Goal: Information Seeking & Learning: Learn about a topic

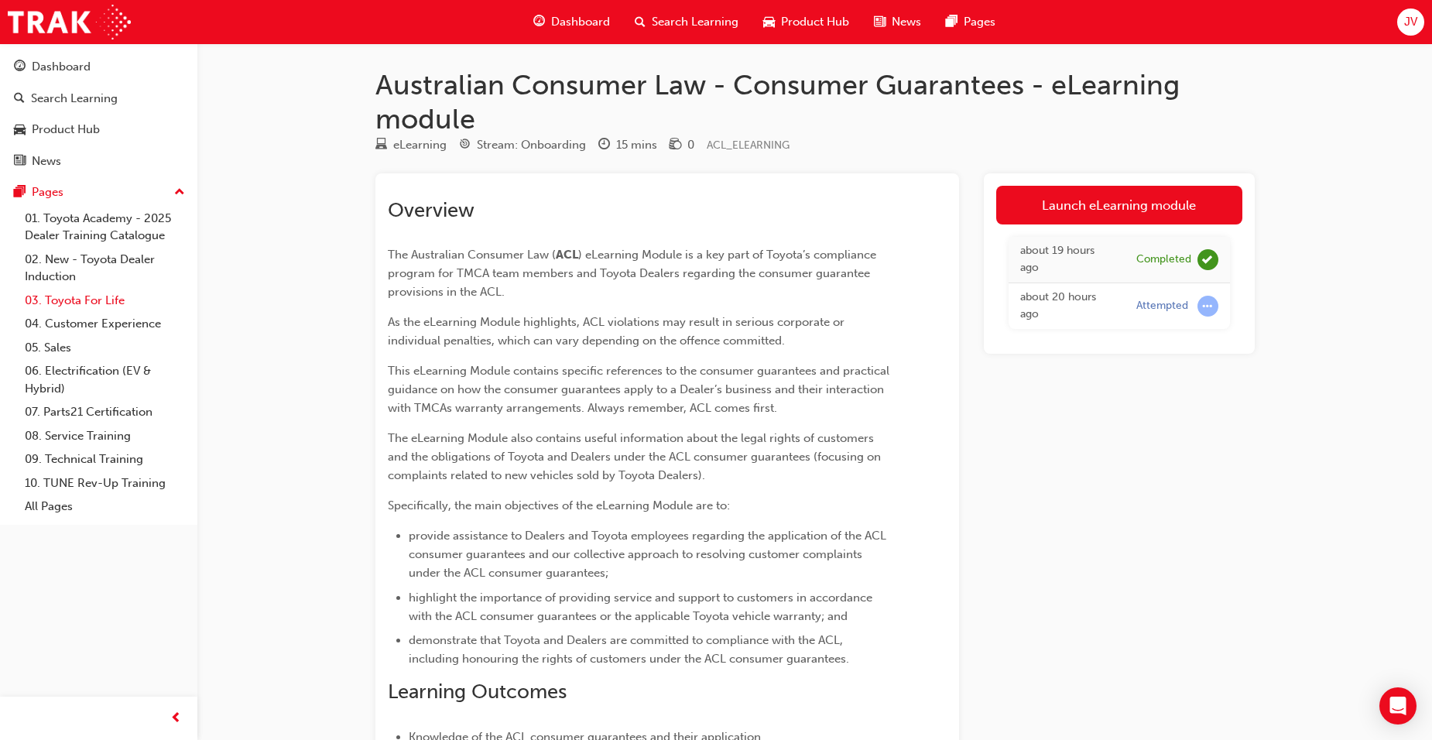
click at [93, 304] on link "03. Toyota For Life" at bounding box center [105, 301] width 173 height 24
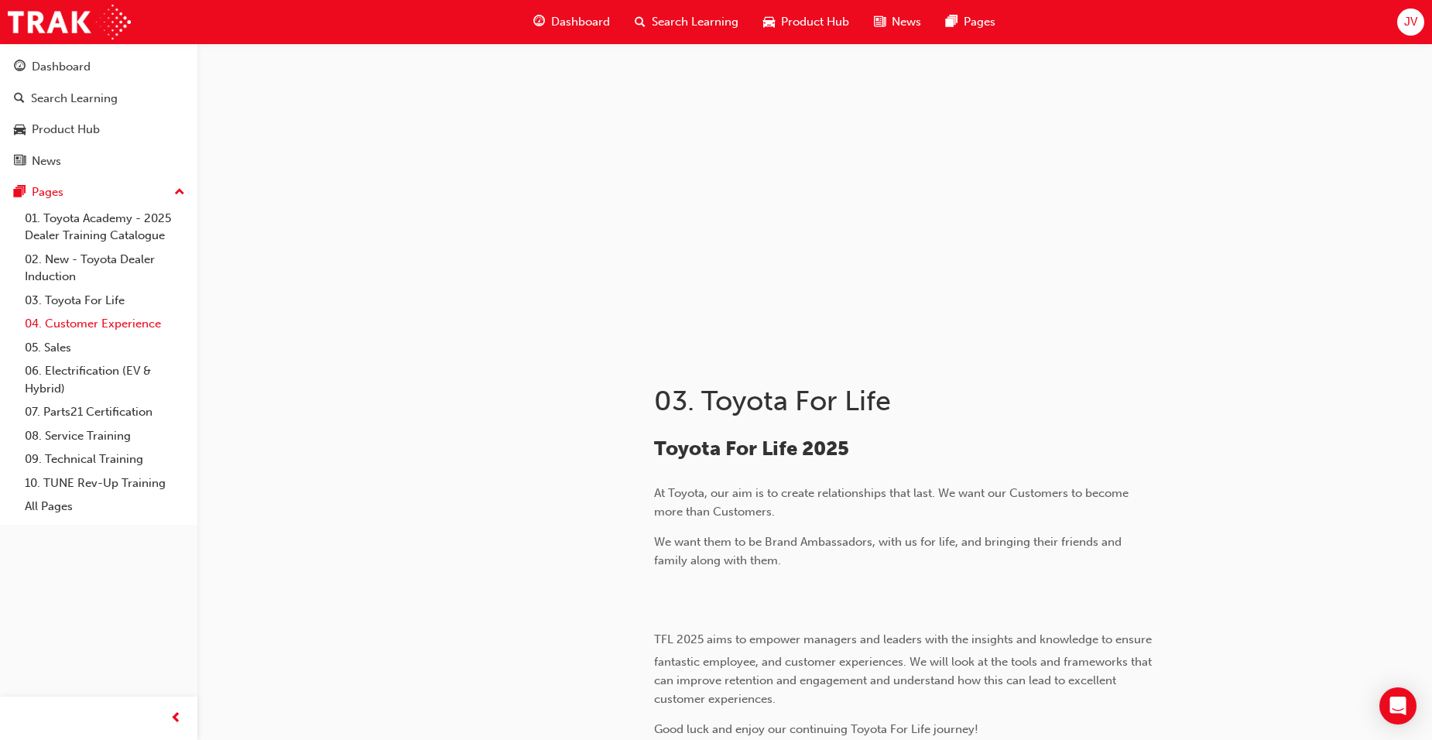
click at [92, 318] on link "04. Customer Experience" at bounding box center [105, 324] width 173 height 24
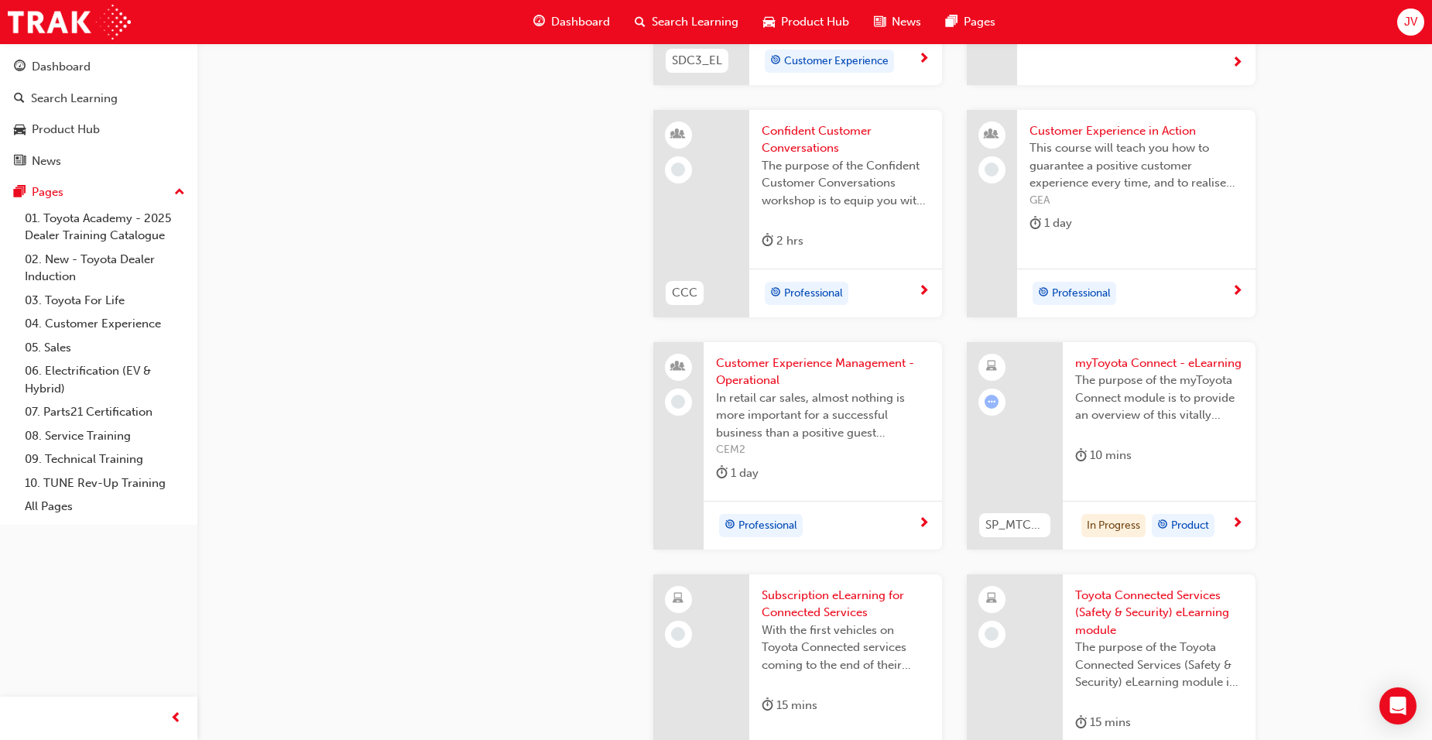
scroll to position [2012, 0]
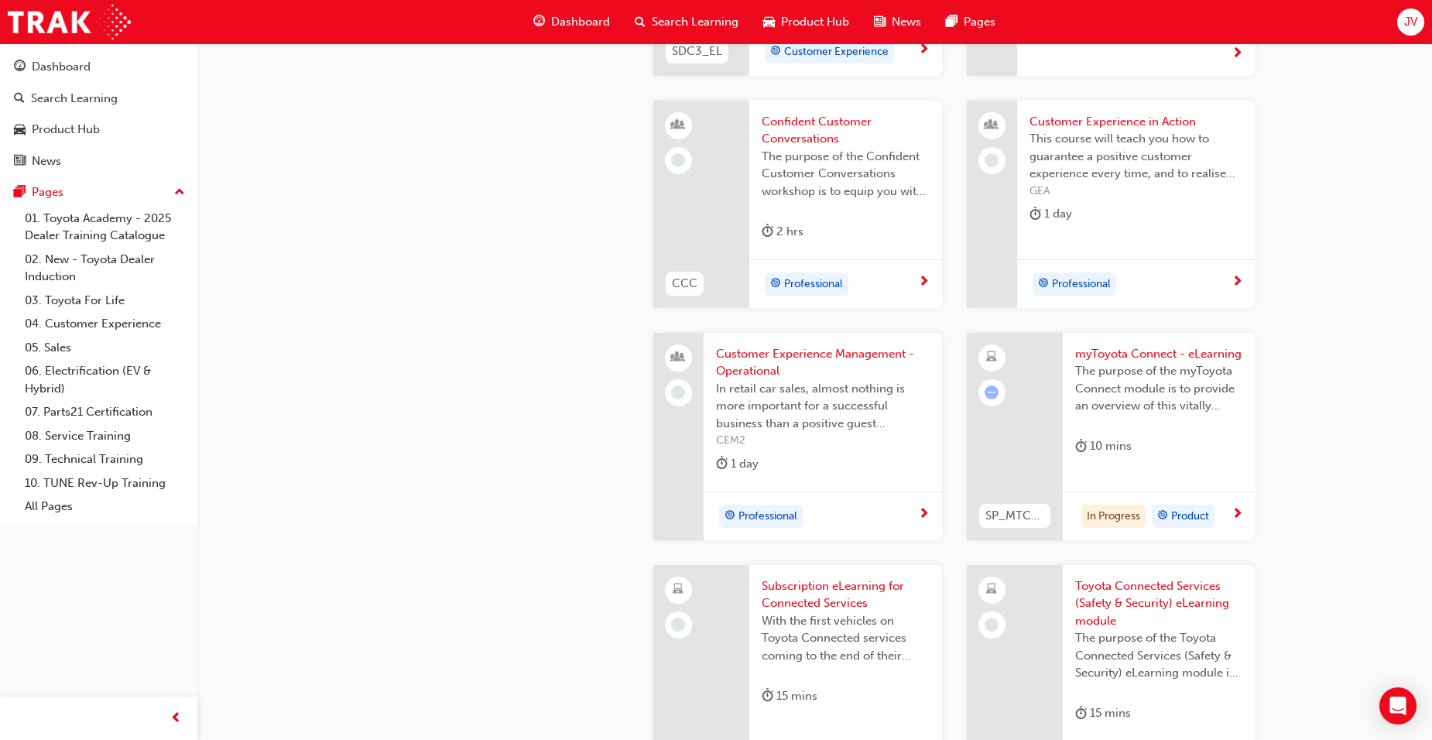
click at [1154, 354] on span "myToyota Connect - eLearning" at bounding box center [1159, 354] width 168 height 18
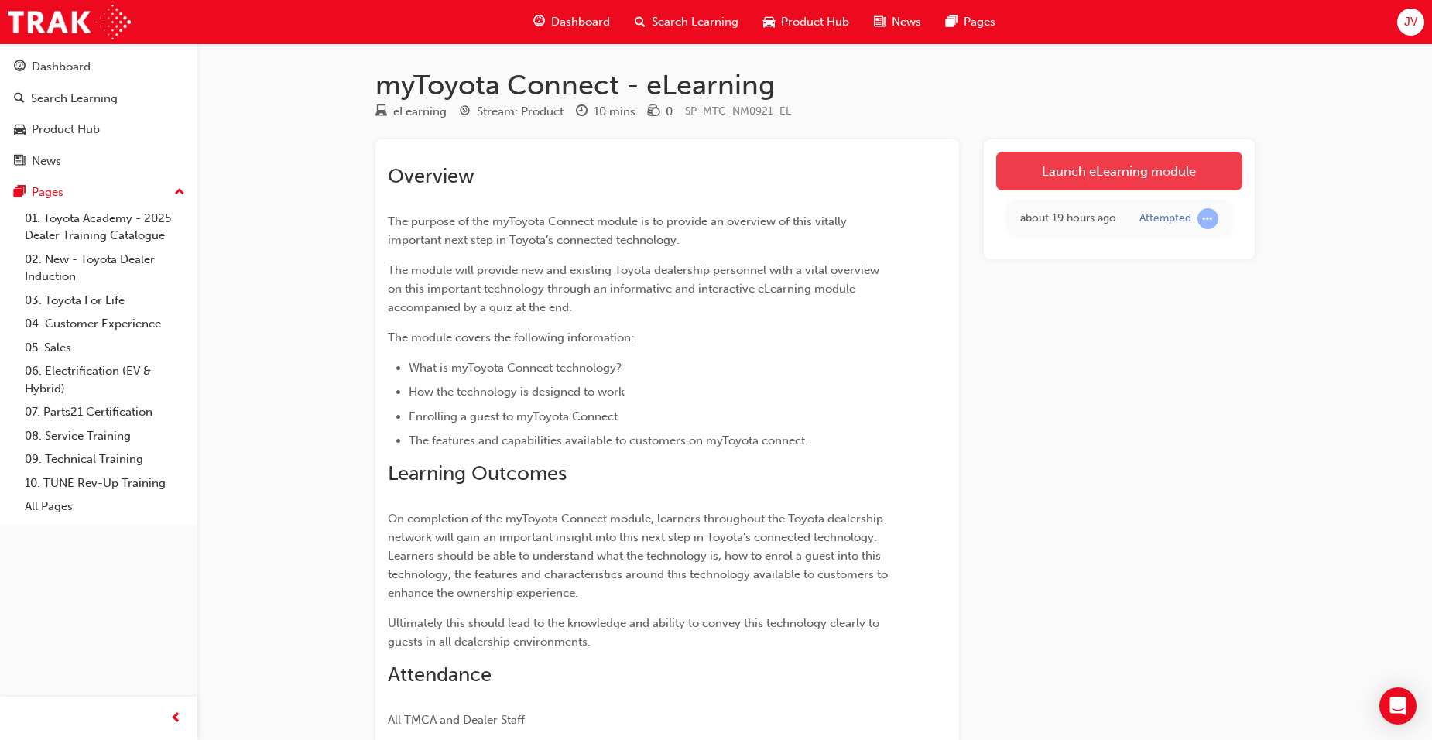
click at [1101, 170] on link "Launch eLearning module" at bounding box center [1119, 171] width 246 height 39
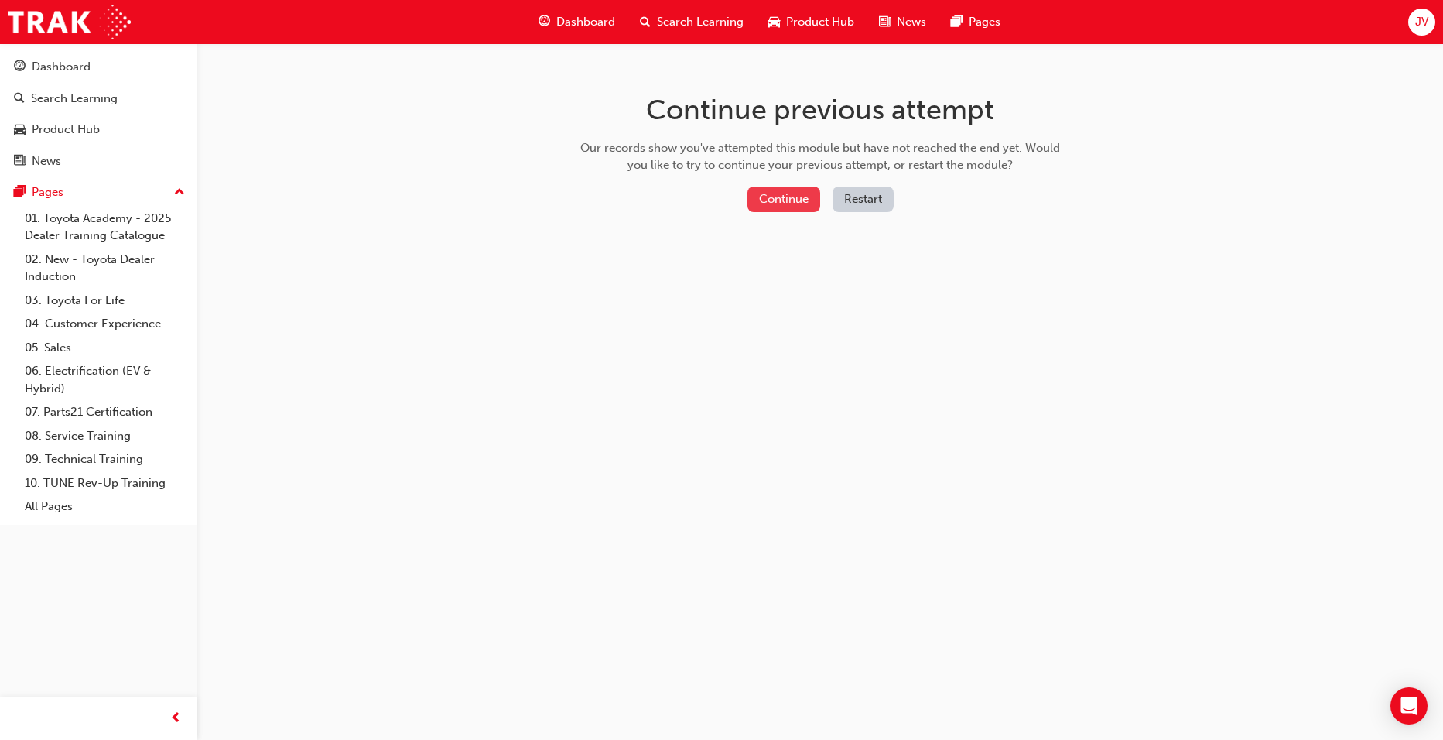
click at [770, 197] on button "Continue" at bounding box center [784, 200] width 73 height 26
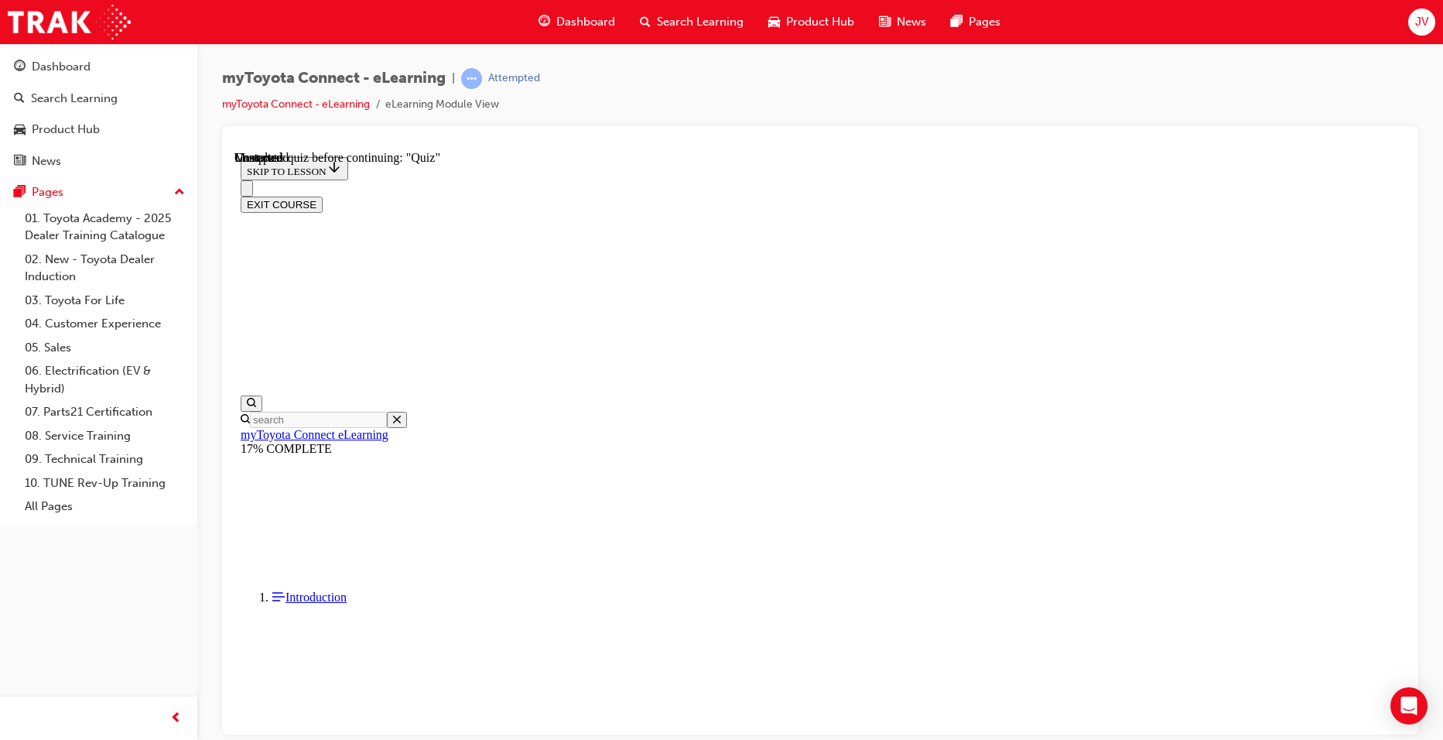
scroll to position [1321, 0]
drag, startPoint x: 995, startPoint y: 361, endPoint x: 1278, endPoint y: 367, distance: 282.6
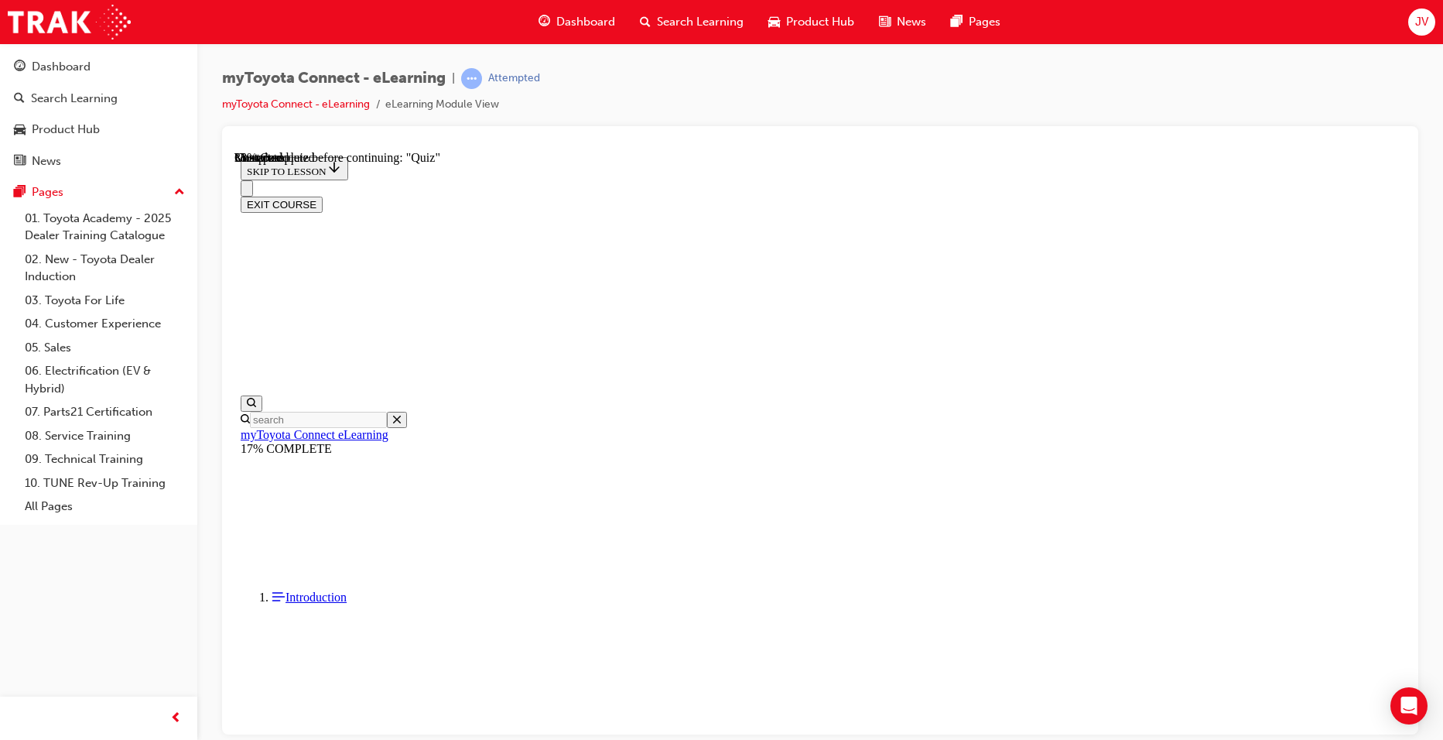
drag, startPoint x: 1278, startPoint y: 367, endPoint x: 1136, endPoint y: 427, distance: 154.0
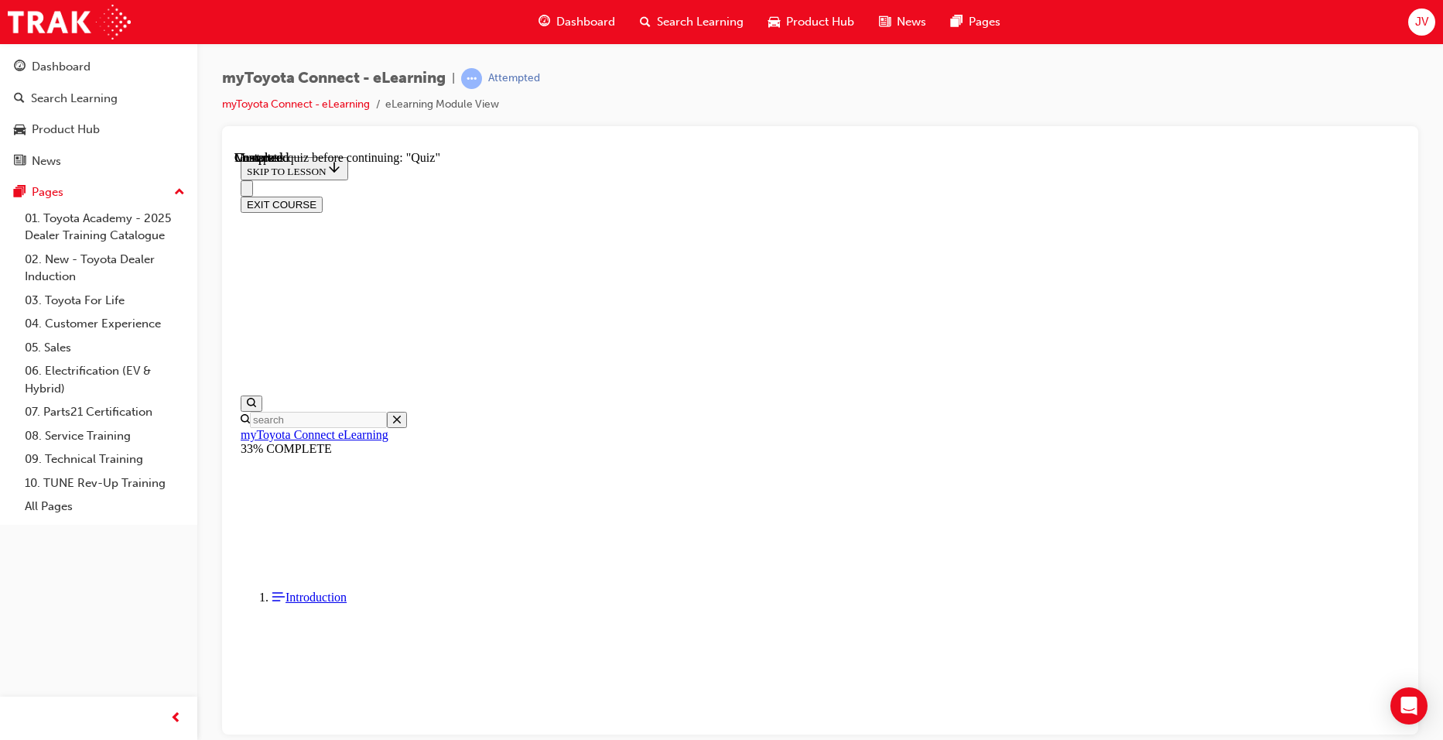
scroll to position [4142, 0]
drag, startPoint x: 666, startPoint y: 320, endPoint x: 1134, endPoint y: 331, distance: 468.4
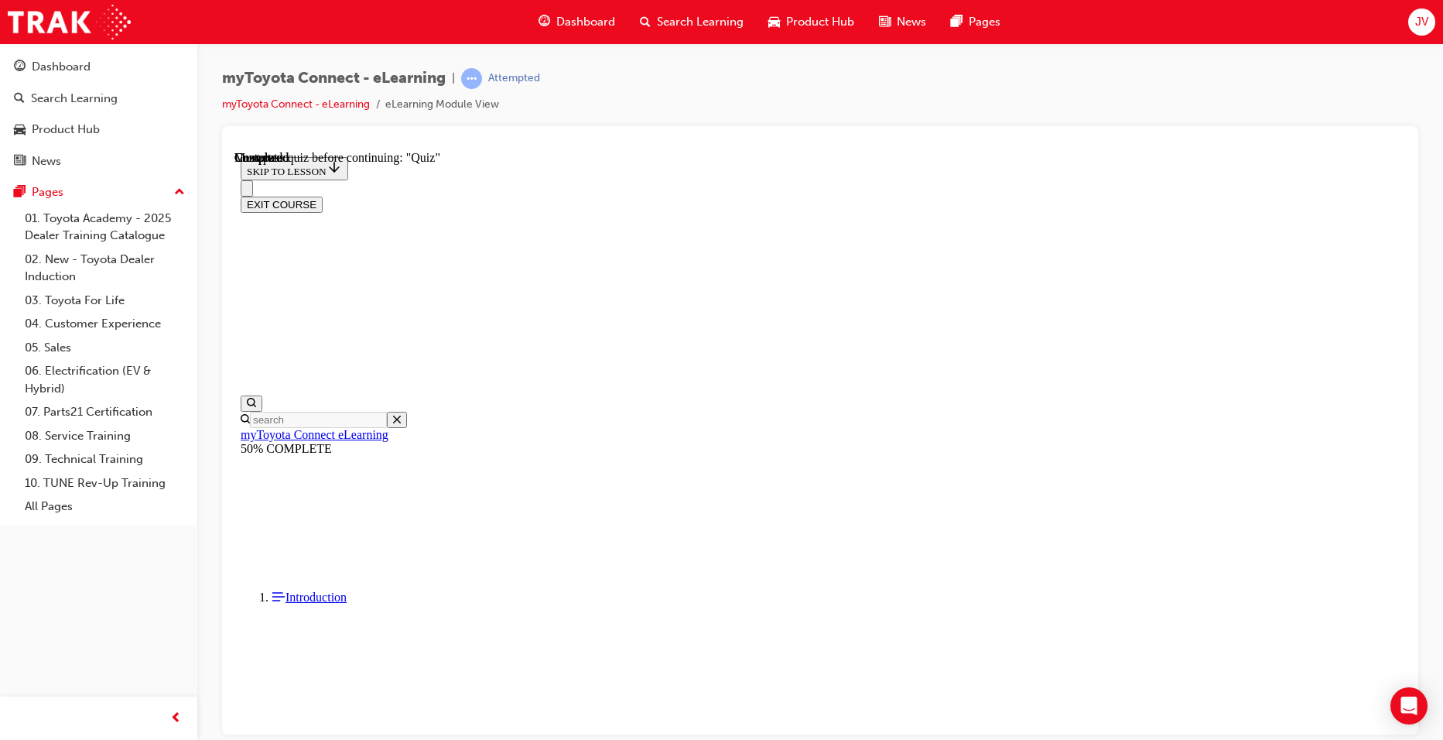
drag, startPoint x: 1134, startPoint y: 331, endPoint x: 1094, endPoint y: 357, distance: 47.0
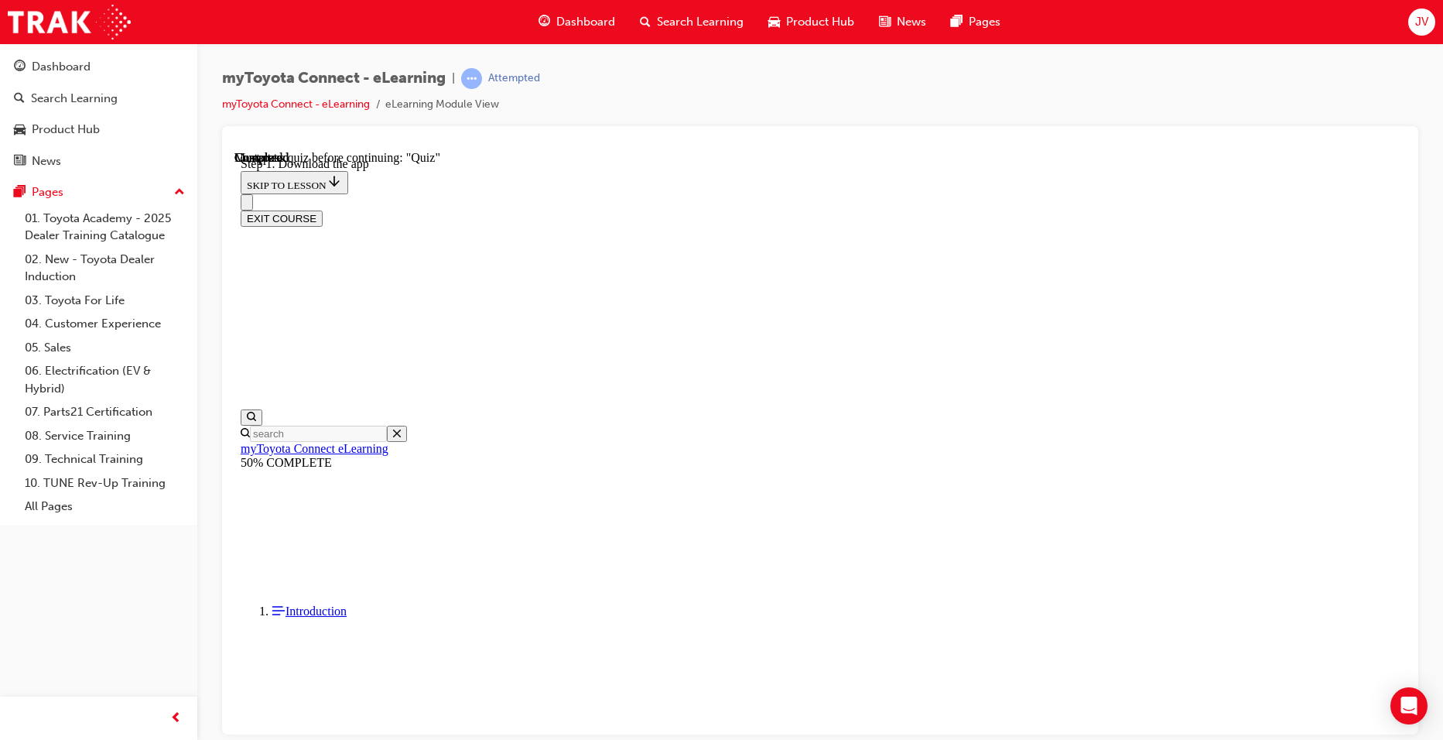
scroll to position [198, 0]
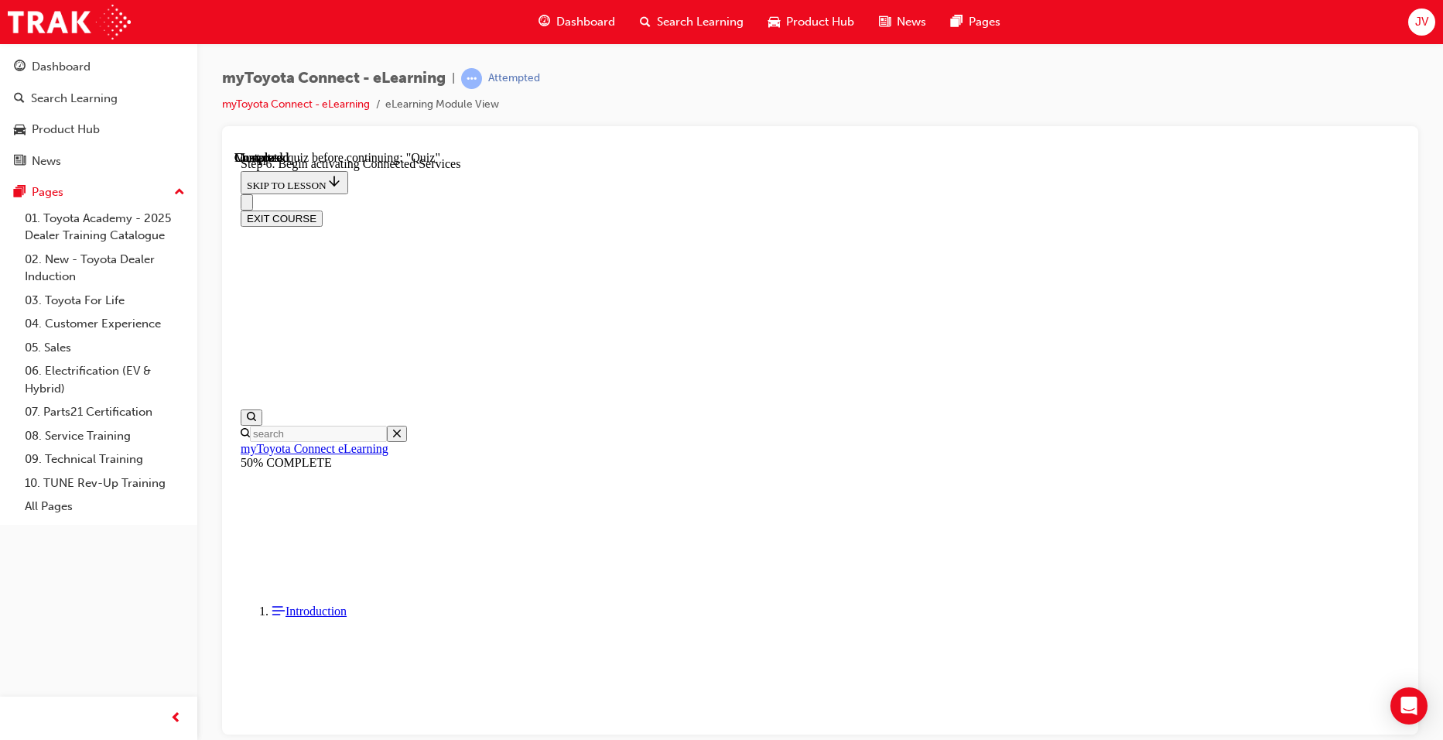
scroll to position [207, 0]
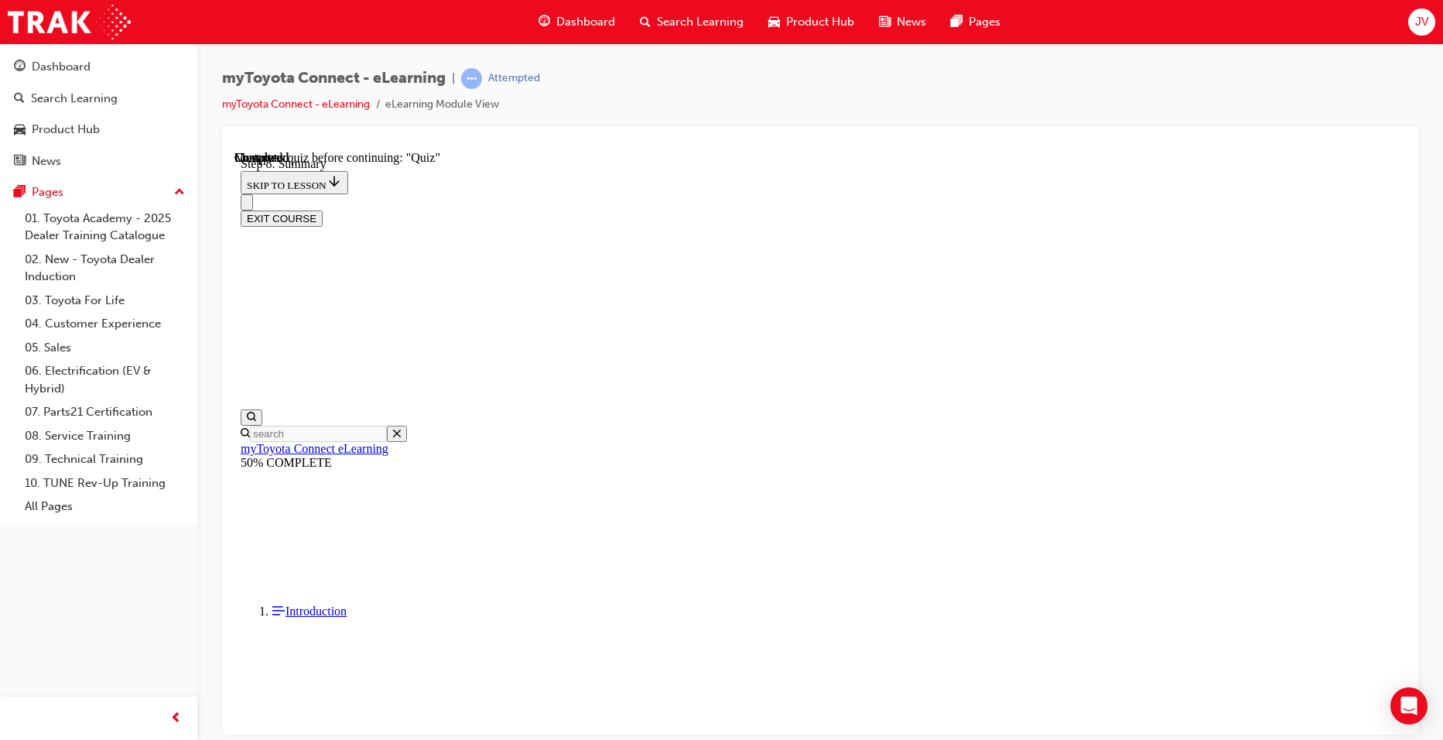
click at [323, 210] on button "EXIT COURSE" at bounding box center [282, 218] width 82 height 16
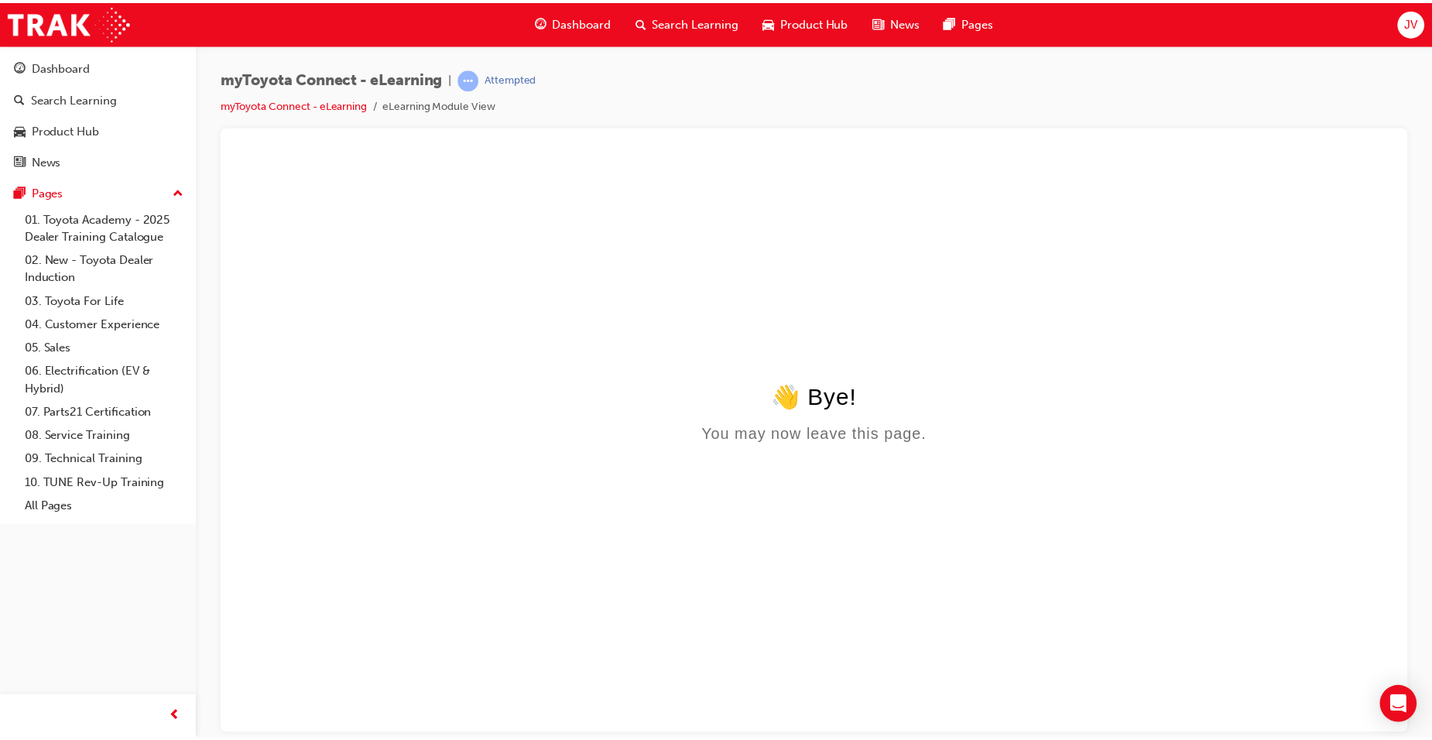
scroll to position [0, 0]
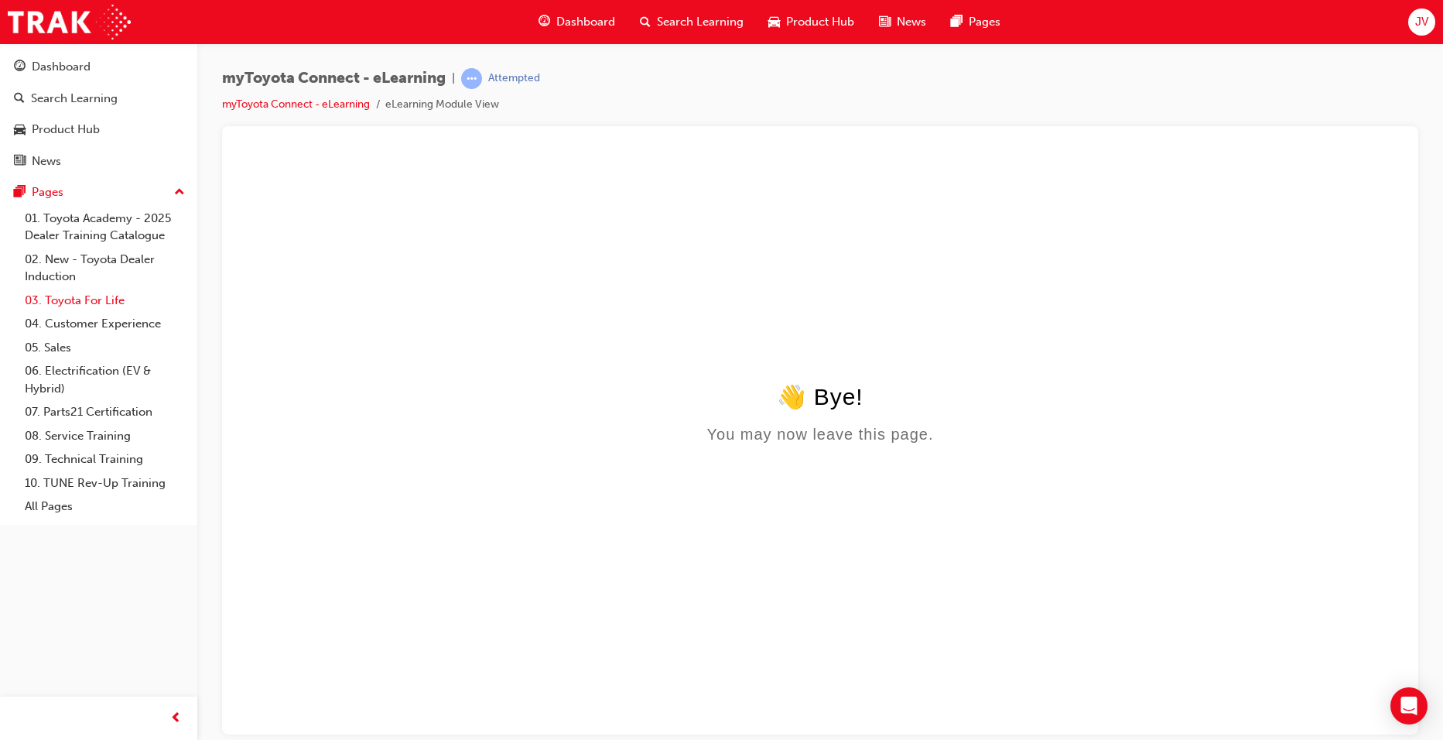
click at [91, 300] on link "03. Toyota For Life" at bounding box center [105, 301] width 173 height 24
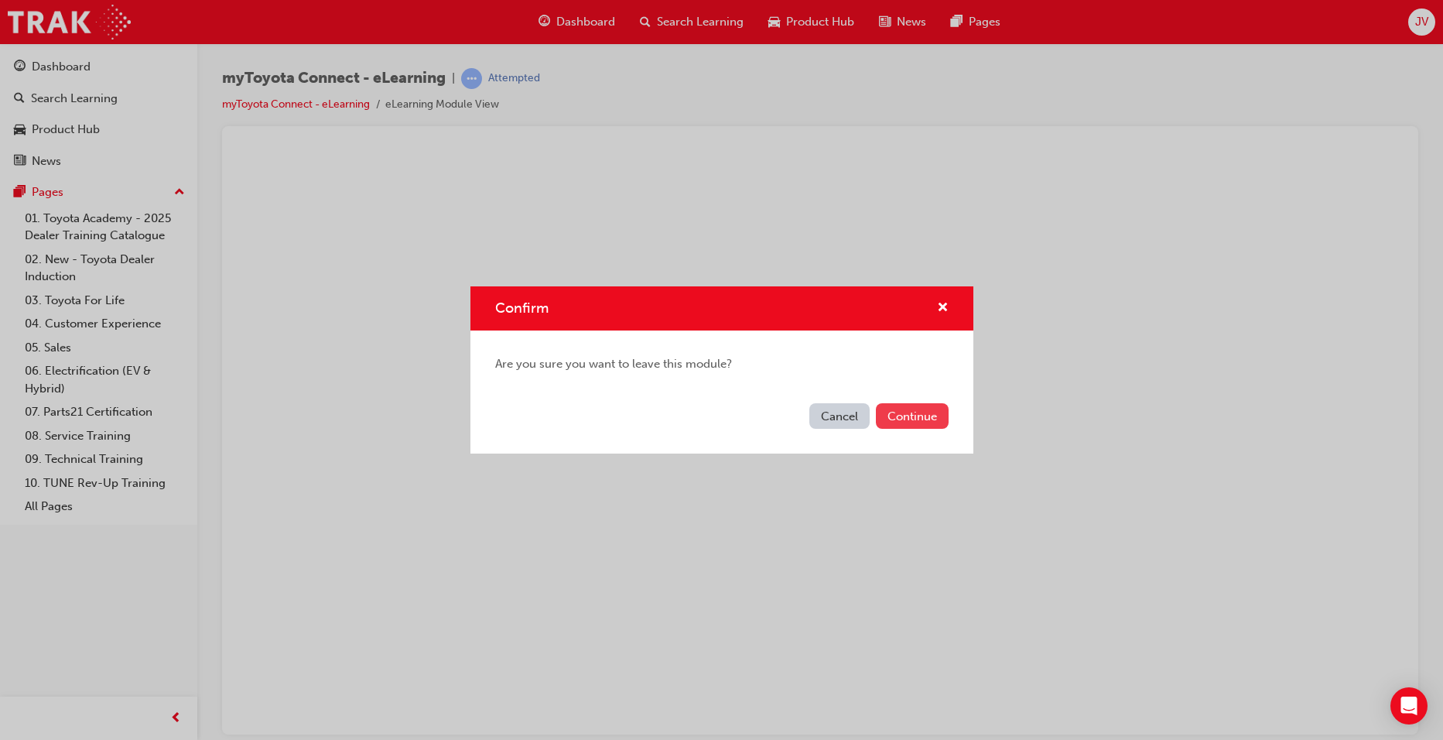
click at [901, 419] on button "Continue" at bounding box center [912, 416] width 73 height 26
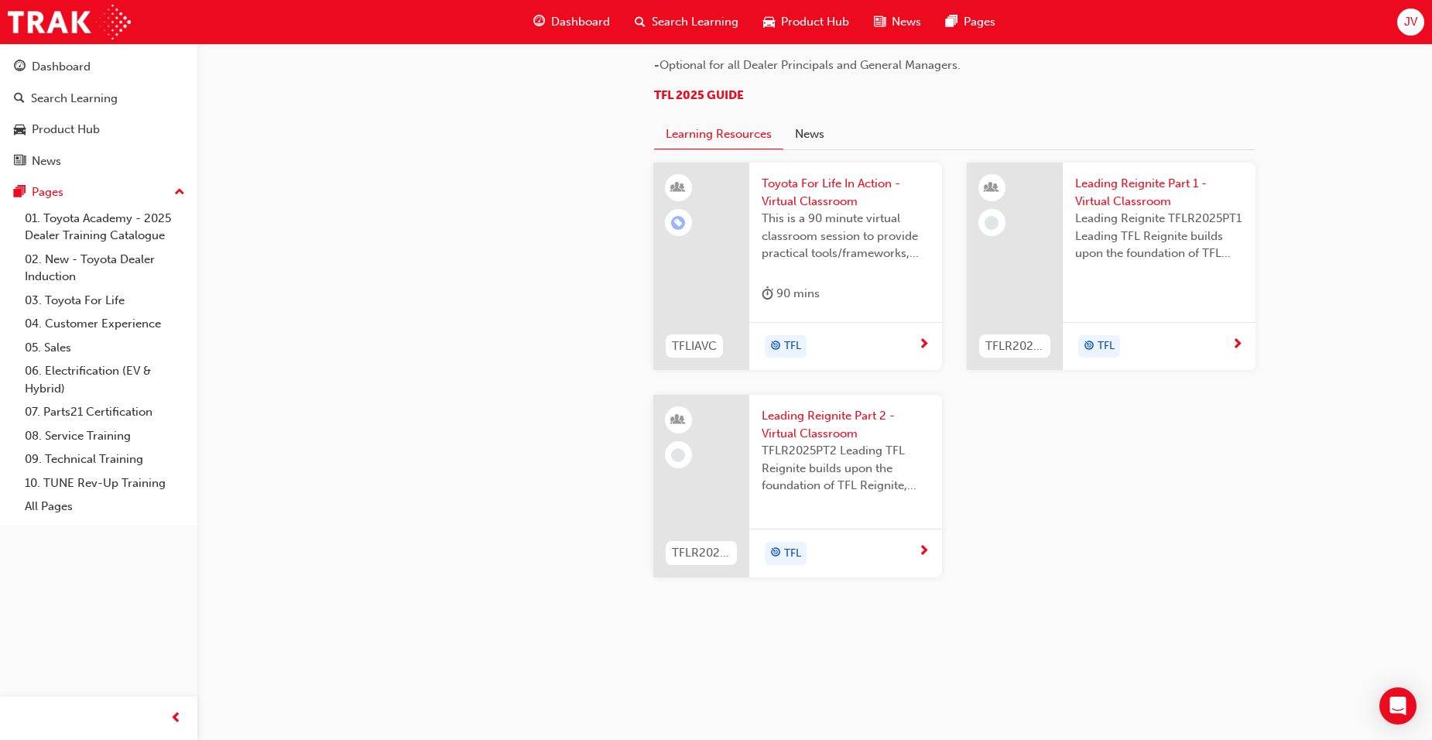
scroll to position [1611, 0]
click at [86, 326] on link "04. Customer Experience" at bounding box center [105, 324] width 173 height 24
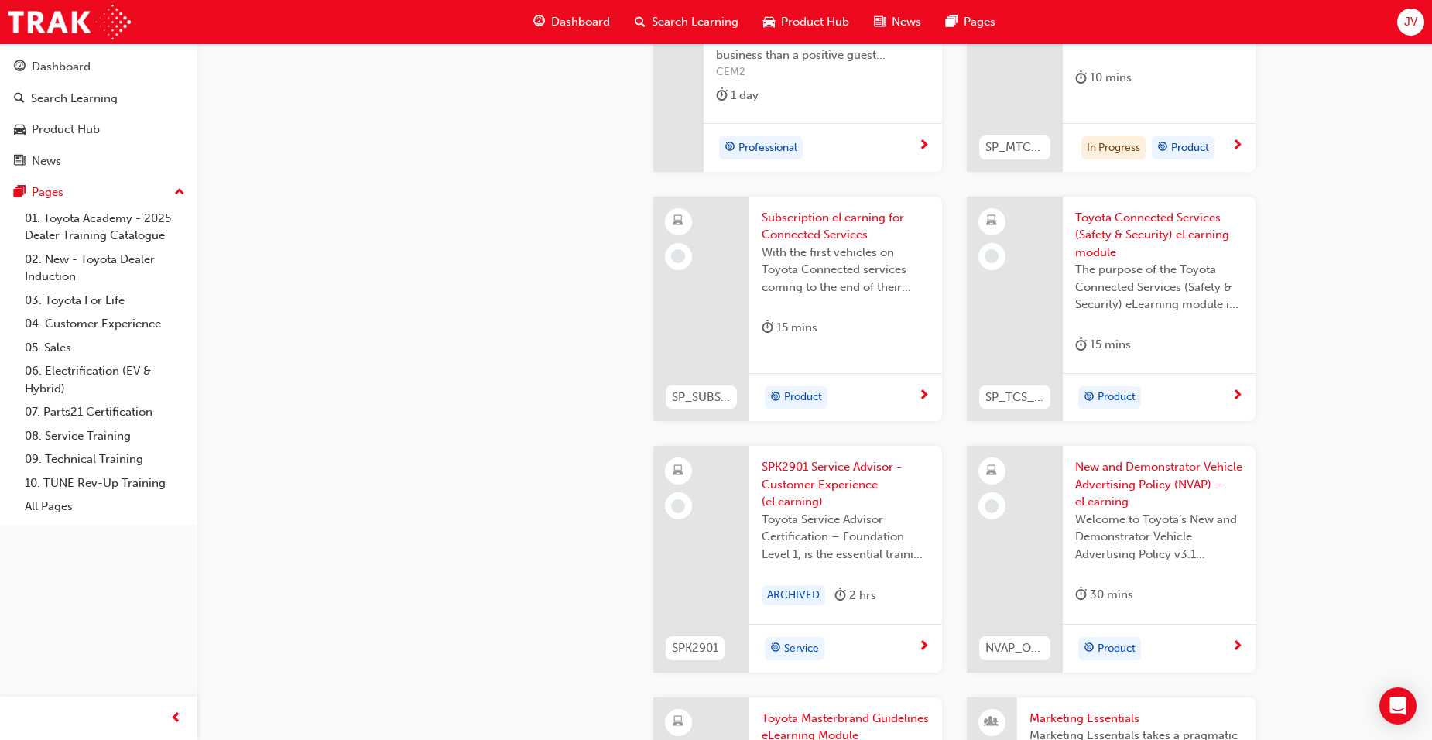
scroll to position [2152, 0]
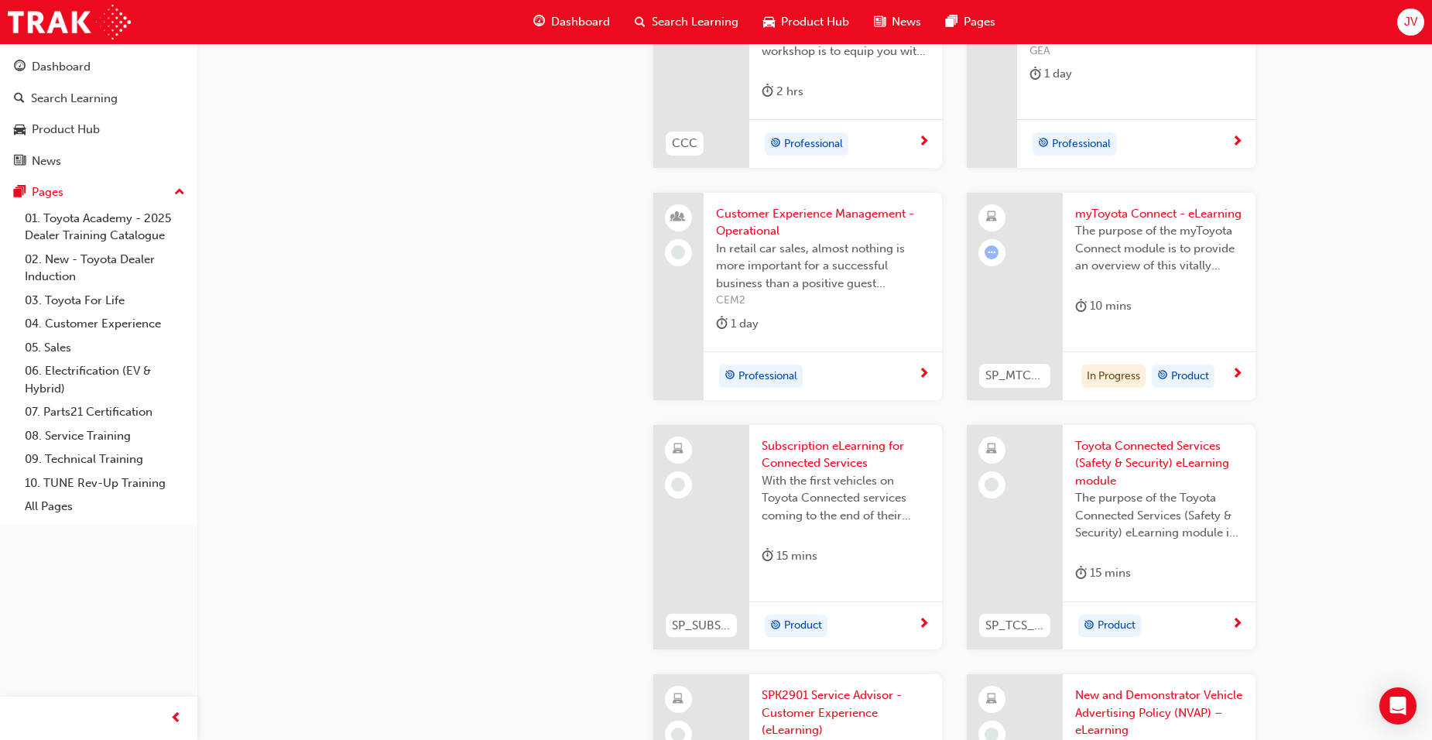
click at [1132, 461] on span "Toyota Connected Services (Safety & Security) eLearning module" at bounding box center [1159, 463] width 168 height 53
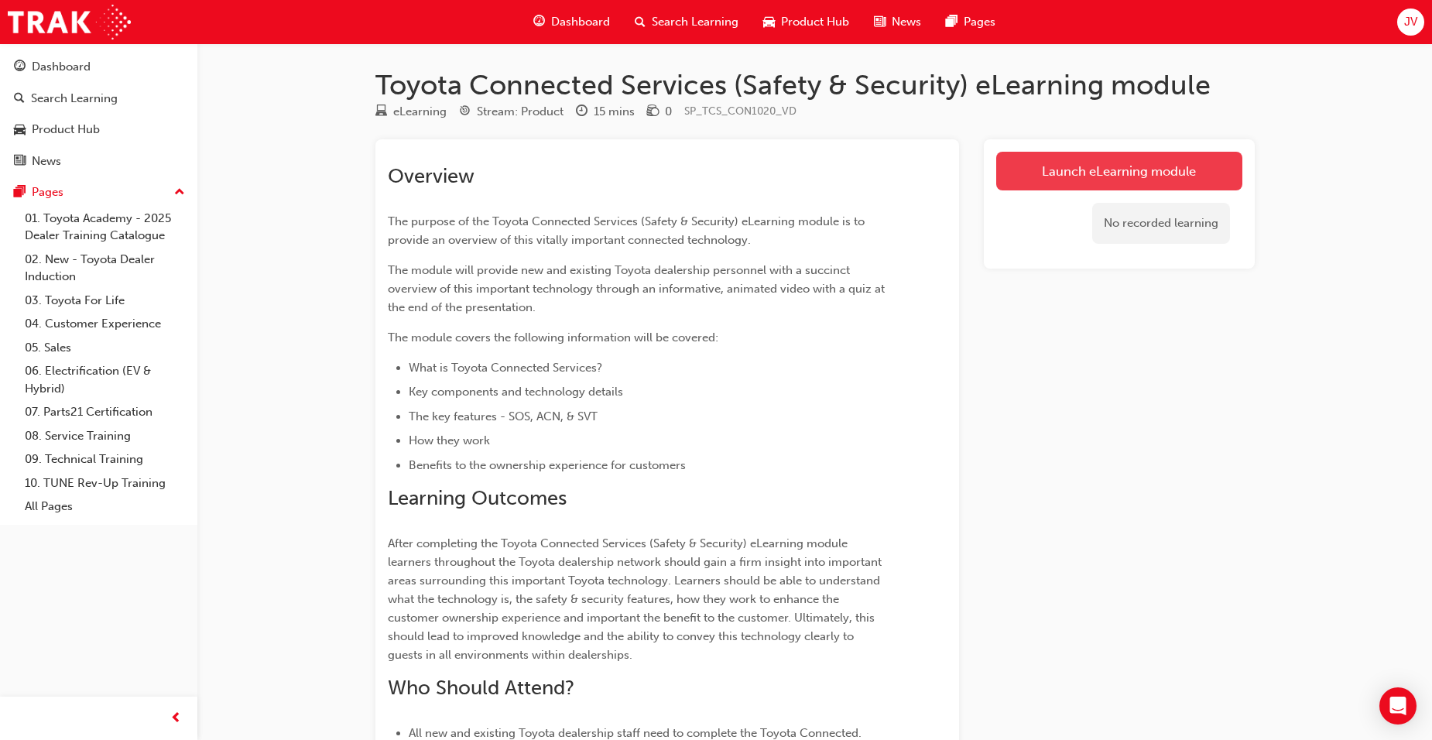
click at [1122, 173] on link "Launch eLearning module" at bounding box center [1119, 171] width 246 height 39
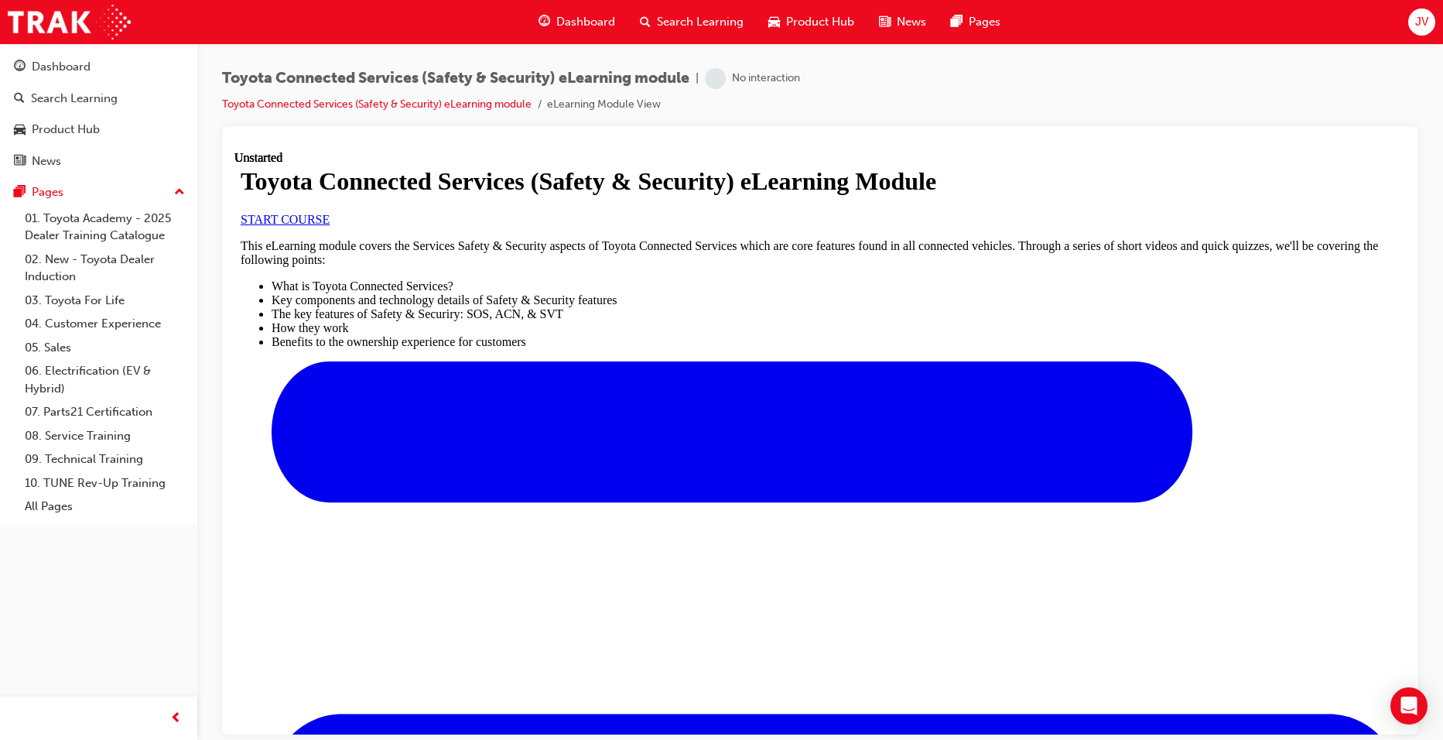
scroll to position [310, 0]
click at [330, 225] on span "START COURSE" at bounding box center [285, 218] width 89 height 13
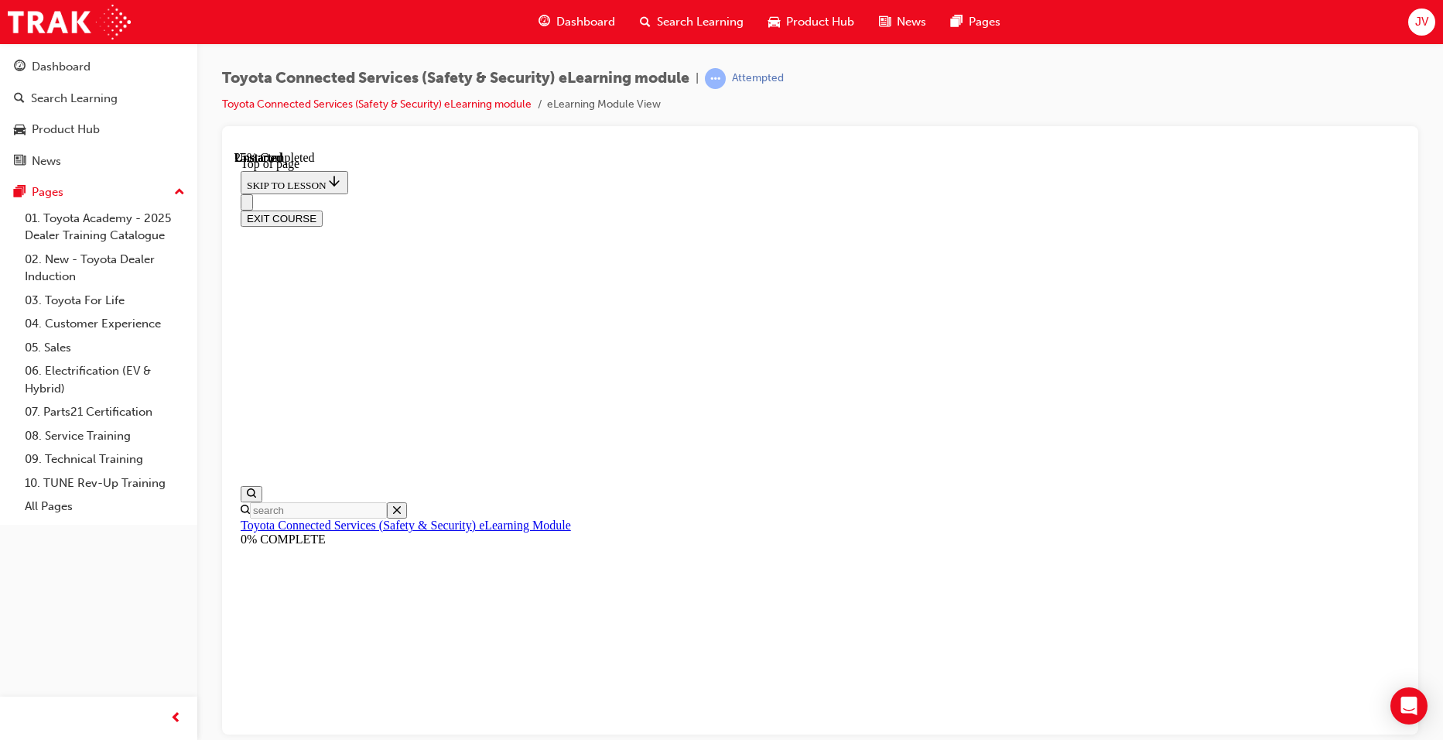
scroll to position [47, 0]
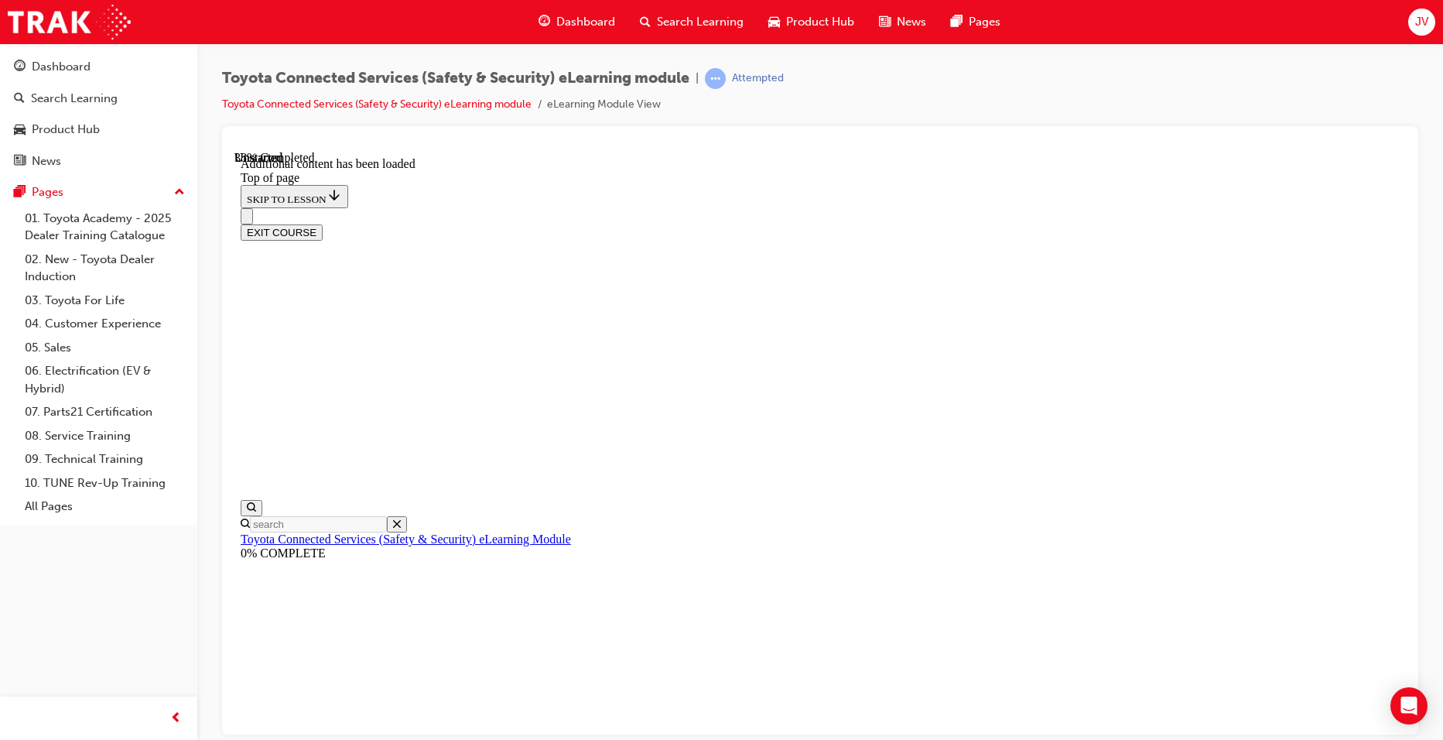
scroll to position [460, 0]
drag, startPoint x: 1339, startPoint y: 656, endPoint x: 1364, endPoint y: 656, distance: 24.8
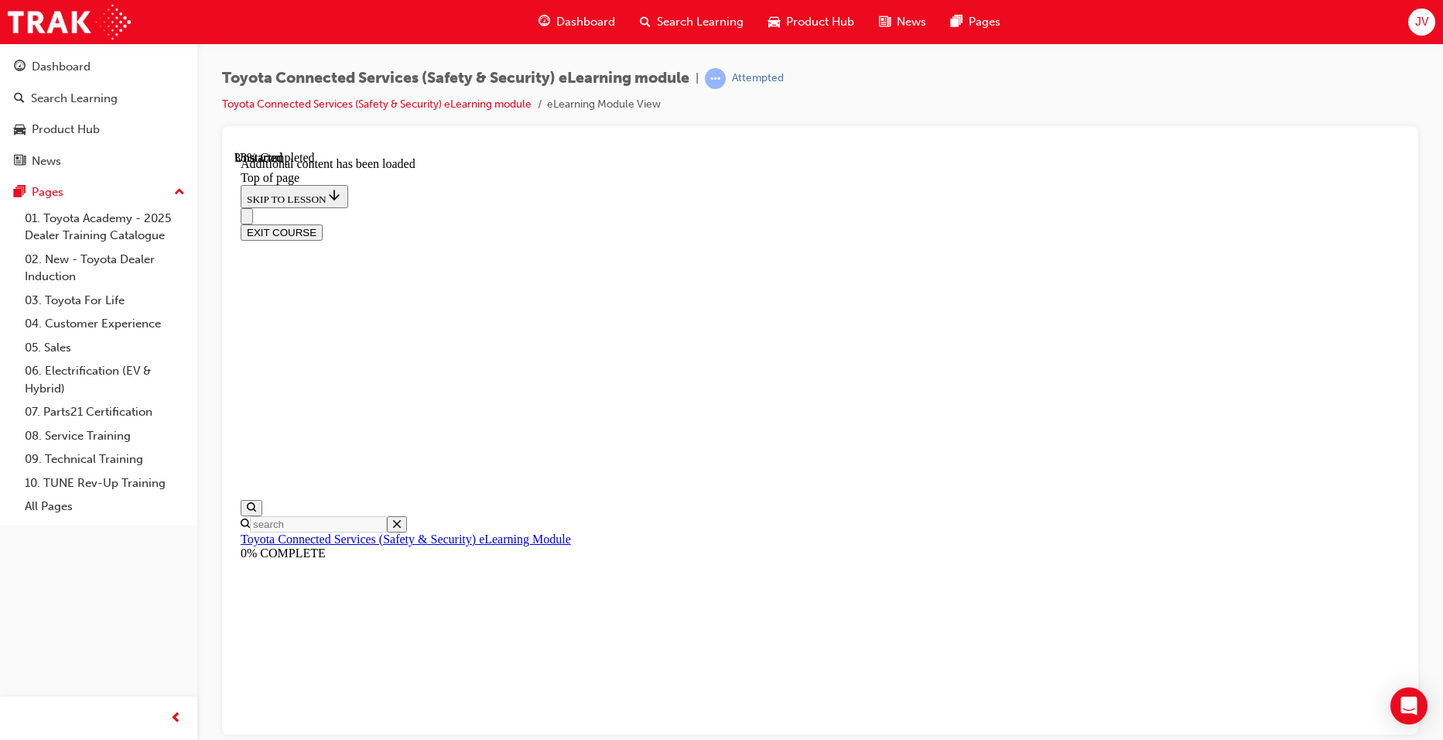
click at [323, 224] on button "EXIT COURSE" at bounding box center [282, 232] width 82 height 16
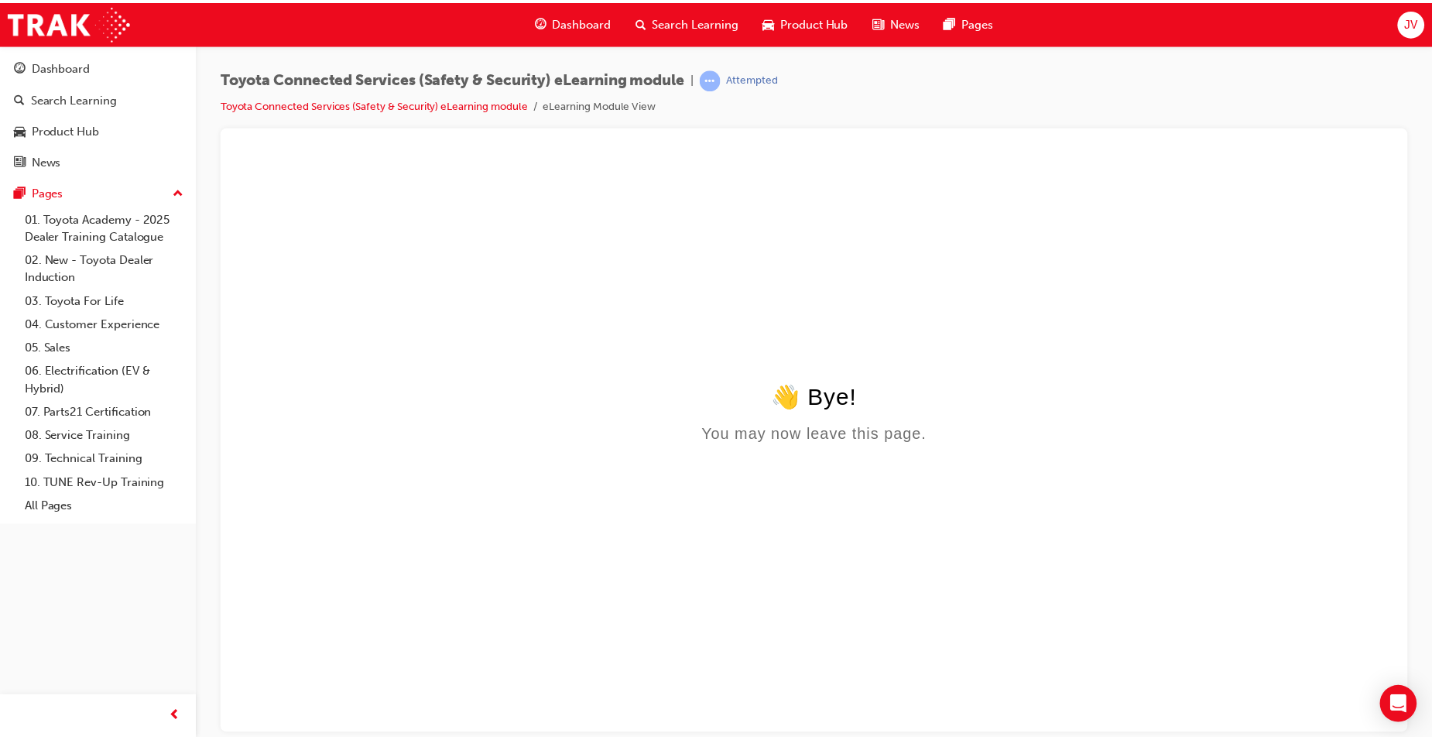
scroll to position [0, 0]
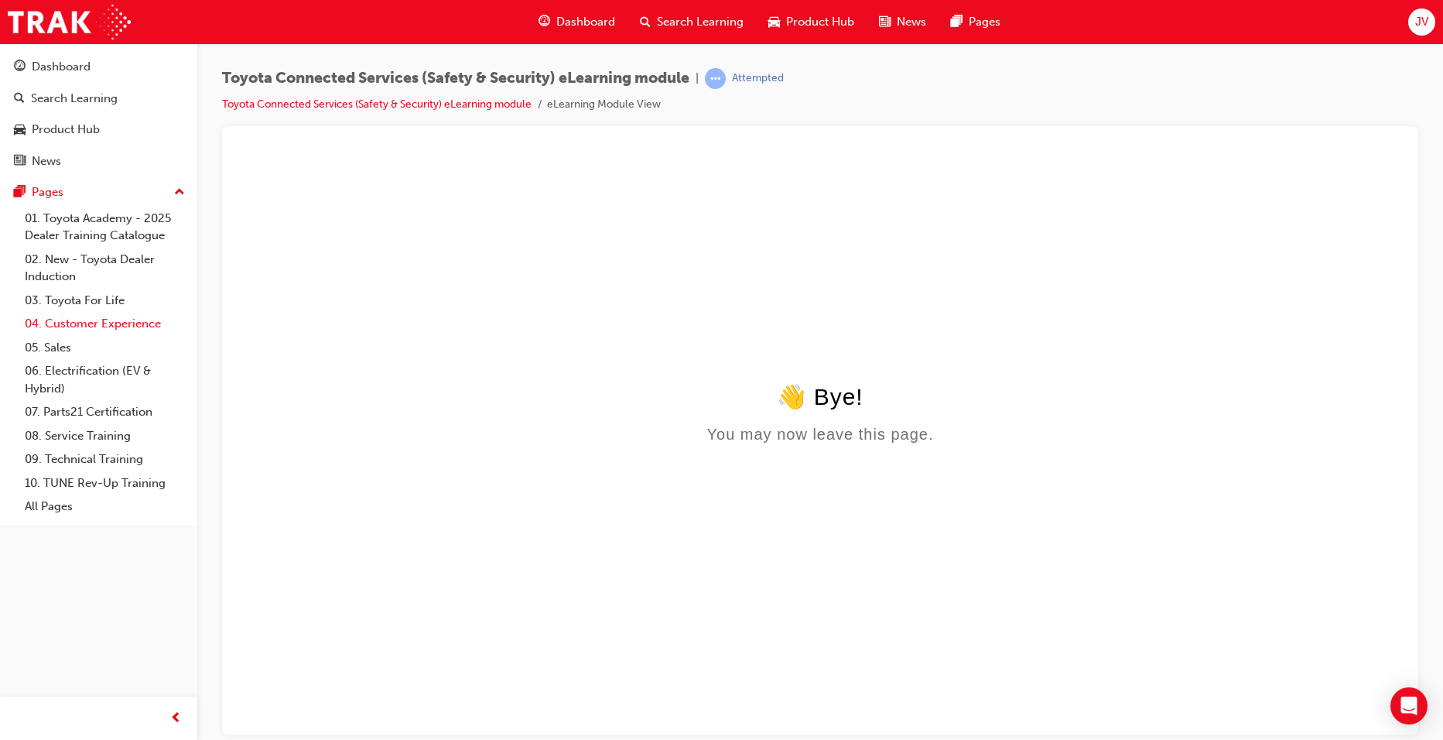
click at [81, 325] on link "04. Customer Experience" at bounding box center [105, 324] width 173 height 24
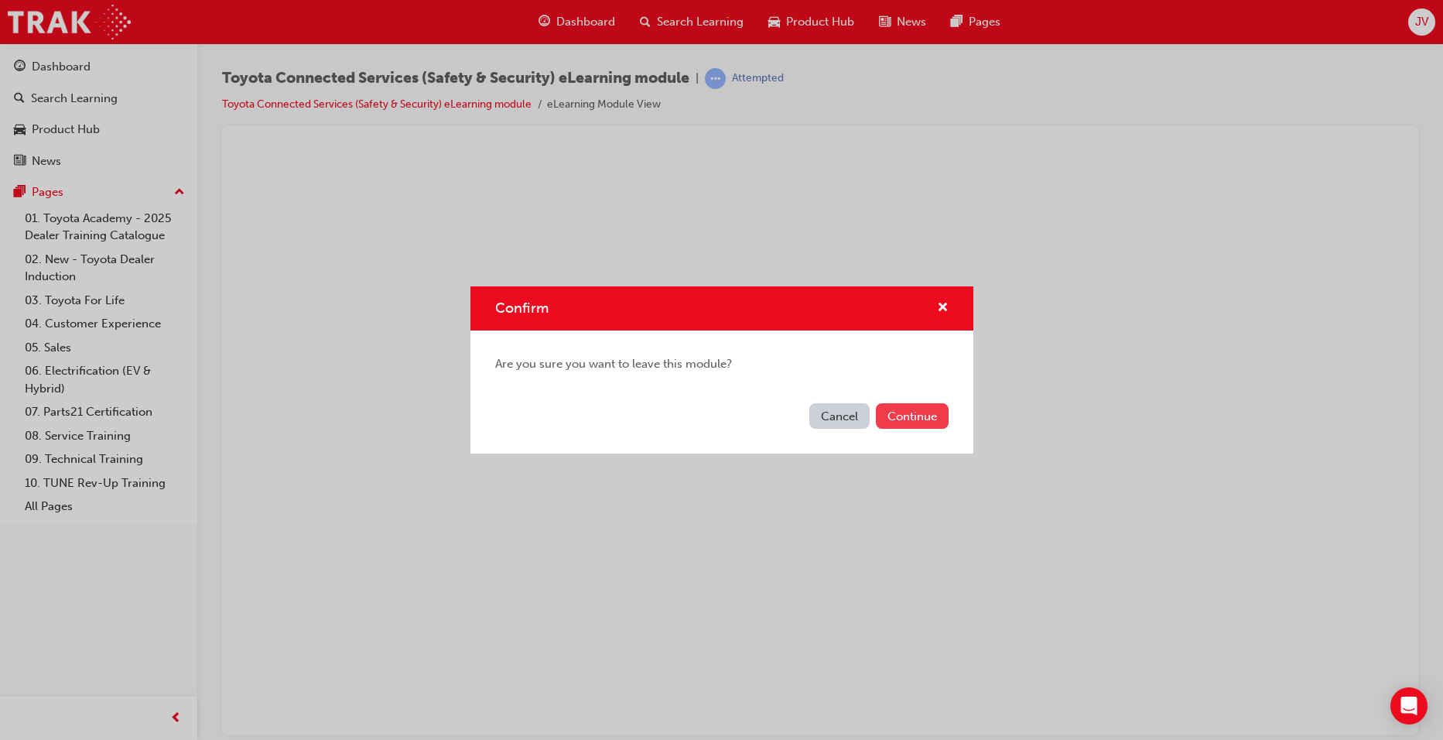
click at [943, 414] on button "Continue" at bounding box center [912, 416] width 73 height 26
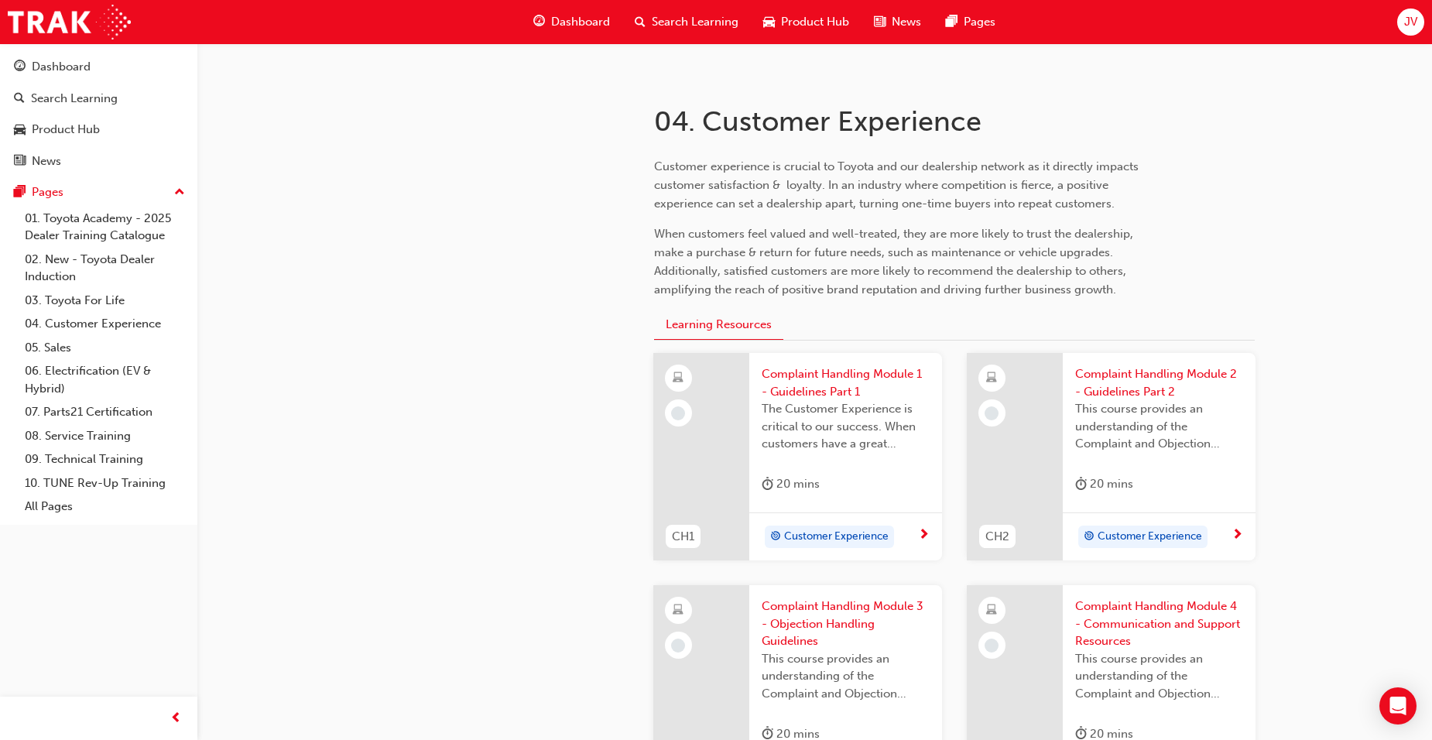
scroll to position [310, 0]
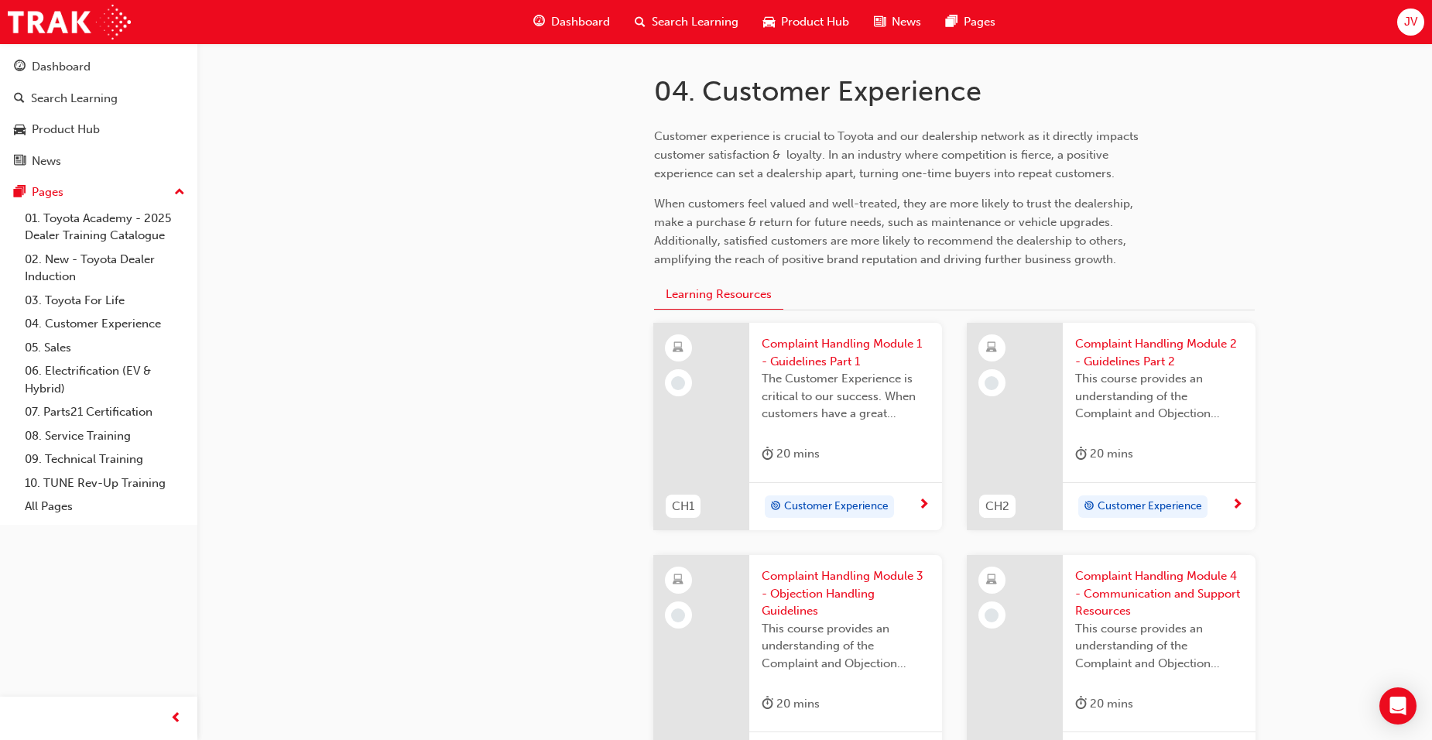
click at [825, 358] on span "Complaint Handling Module 1 - Guidelines Part 1" at bounding box center [846, 352] width 168 height 35
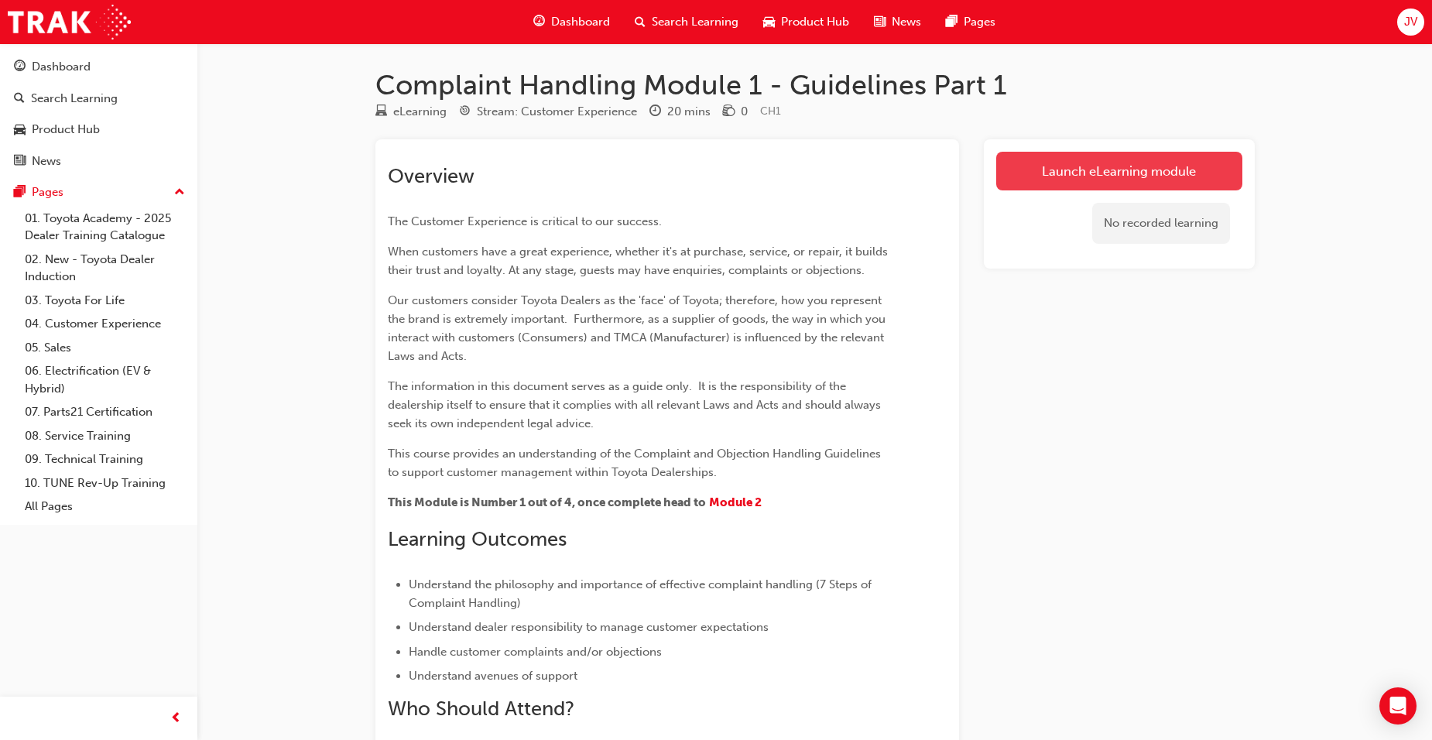
click at [1087, 175] on link "Launch eLearning module" at bounding box center [1119, 171] width 246 height 39
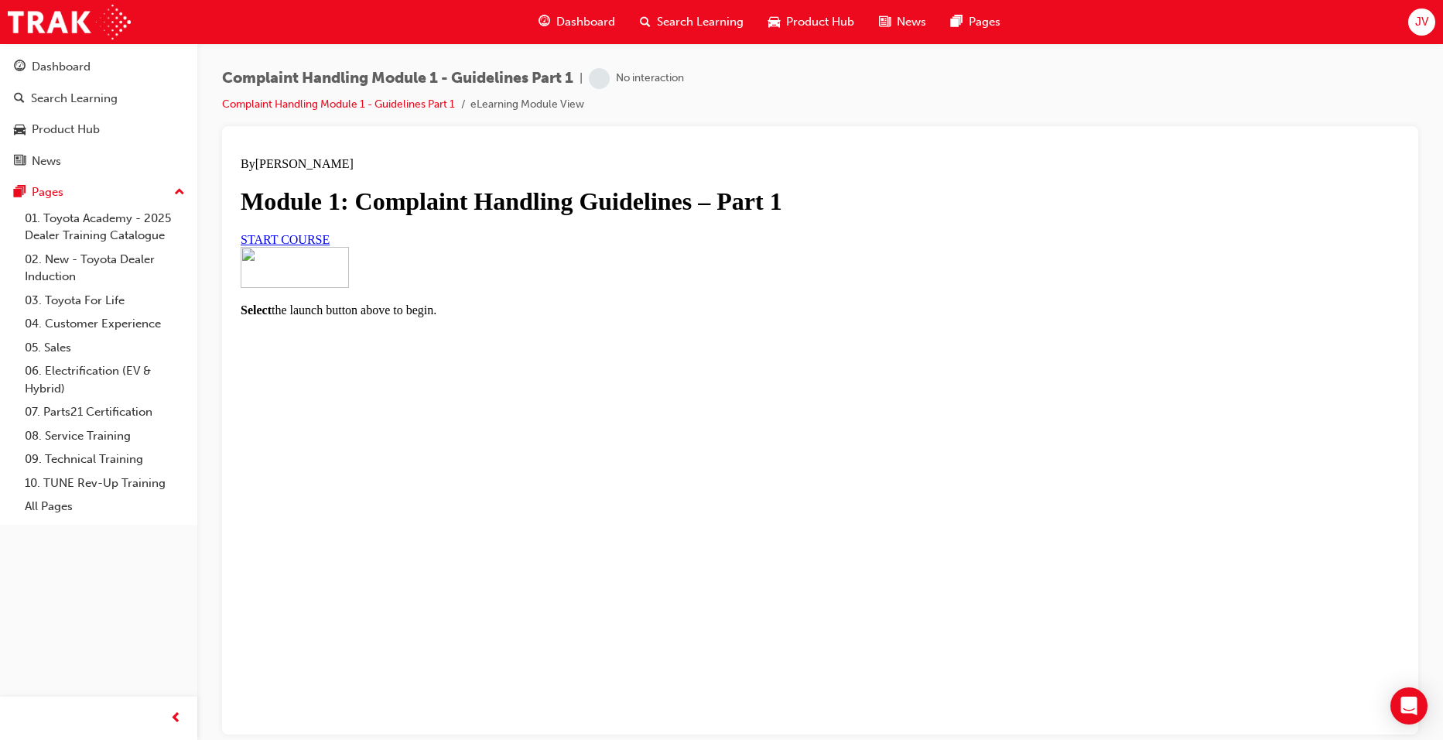
scroll to position [67, 0]
click at [330, 245] on span "START COURSE" at bounding box center [285, 238] width 89 height 13
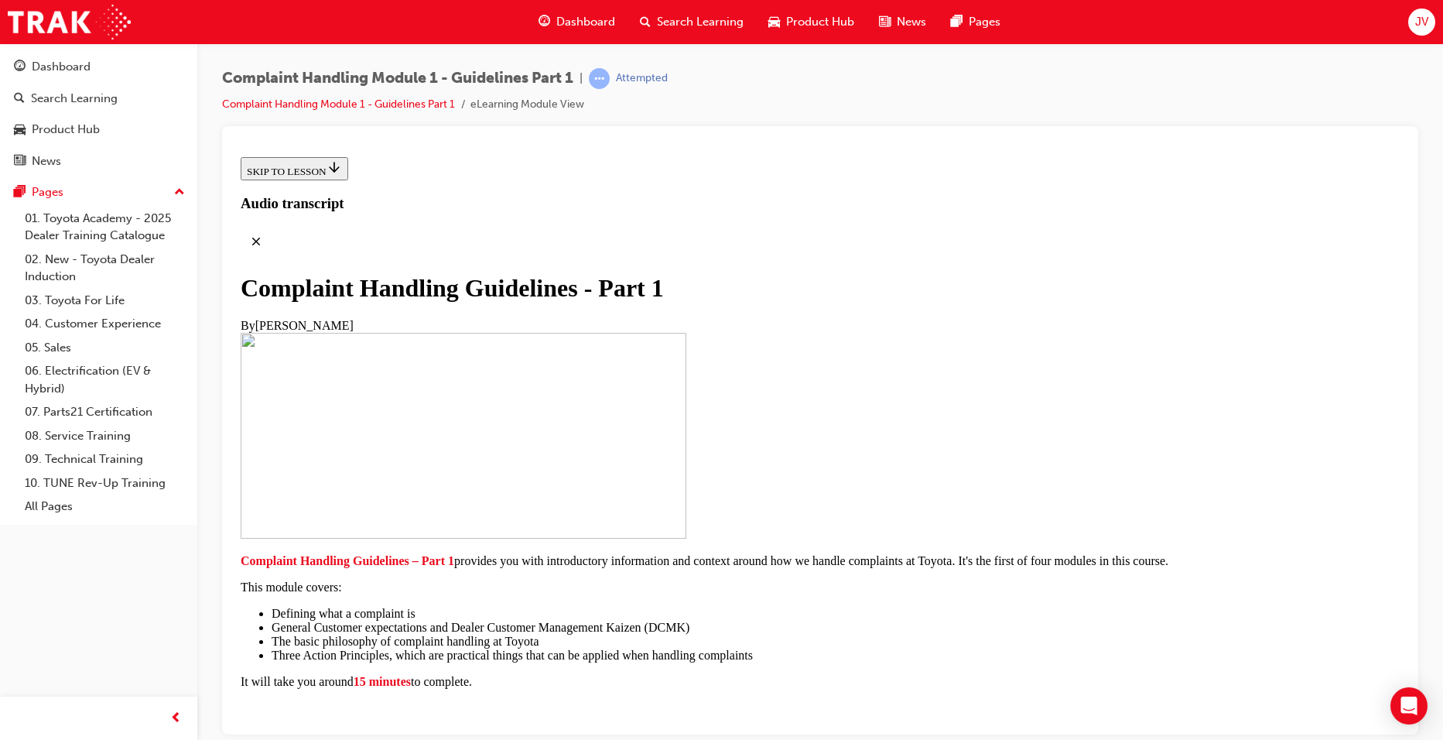
scroll to position [304, 0]
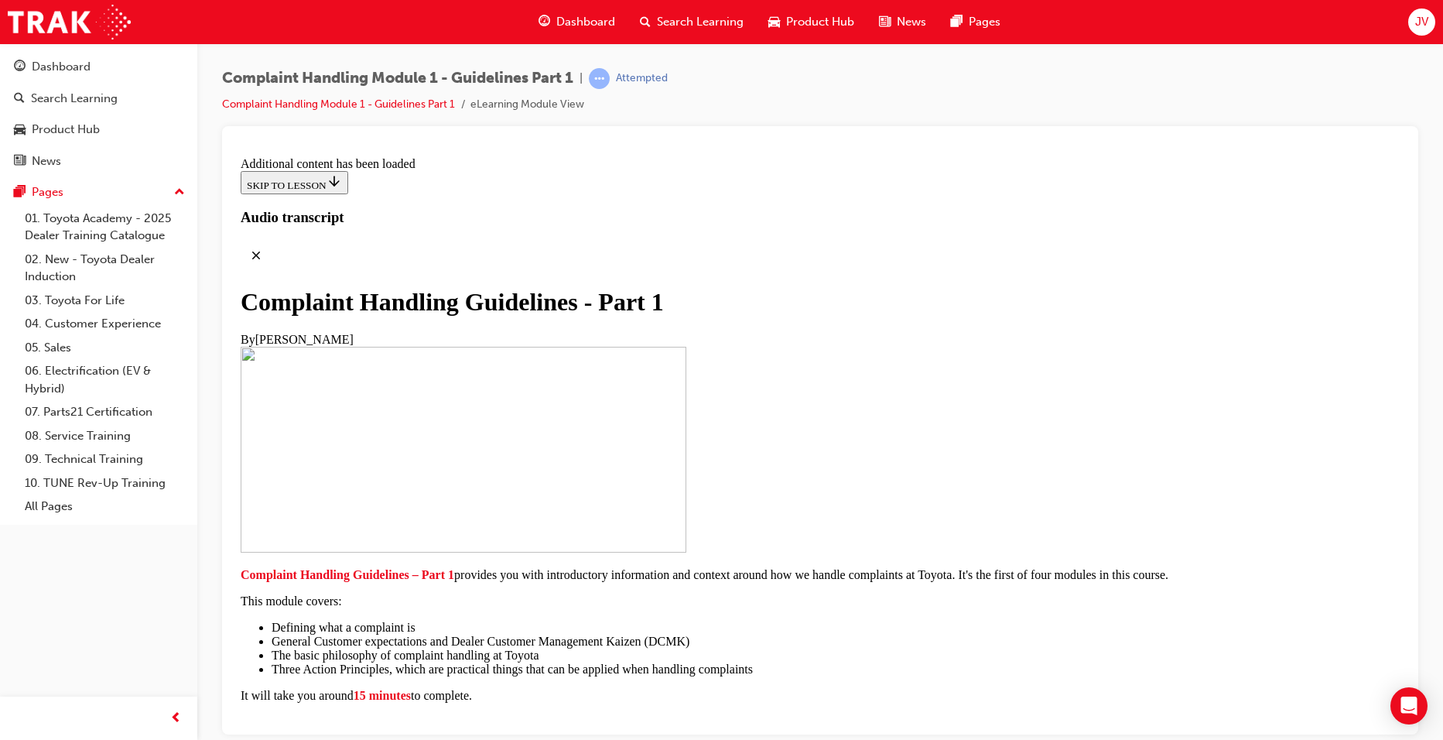
scroll to position [878, 0]
drag, startPoint x: 519, startPoint y: 500, endPoint x: 1086, endPoint y: 519, distance: 567.6
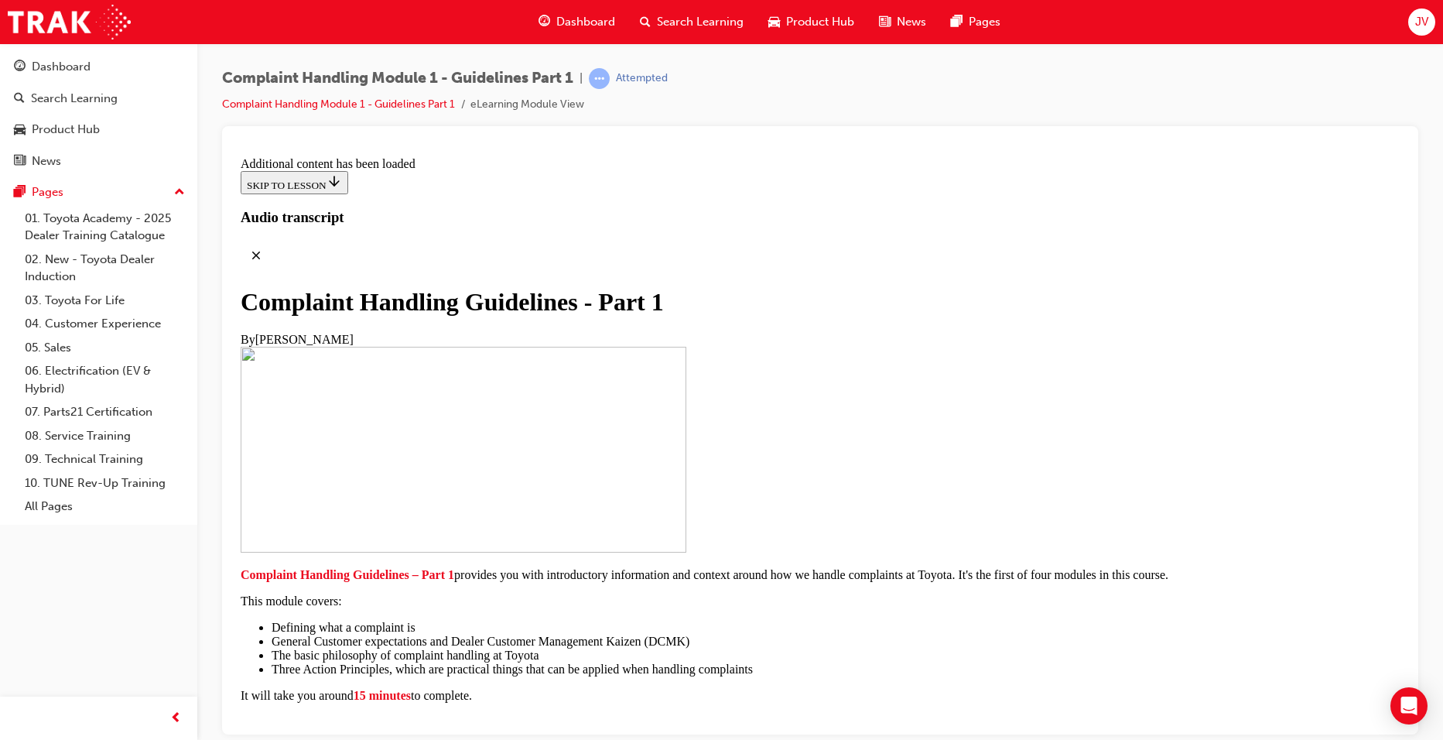
scroll to position [1797, 0]
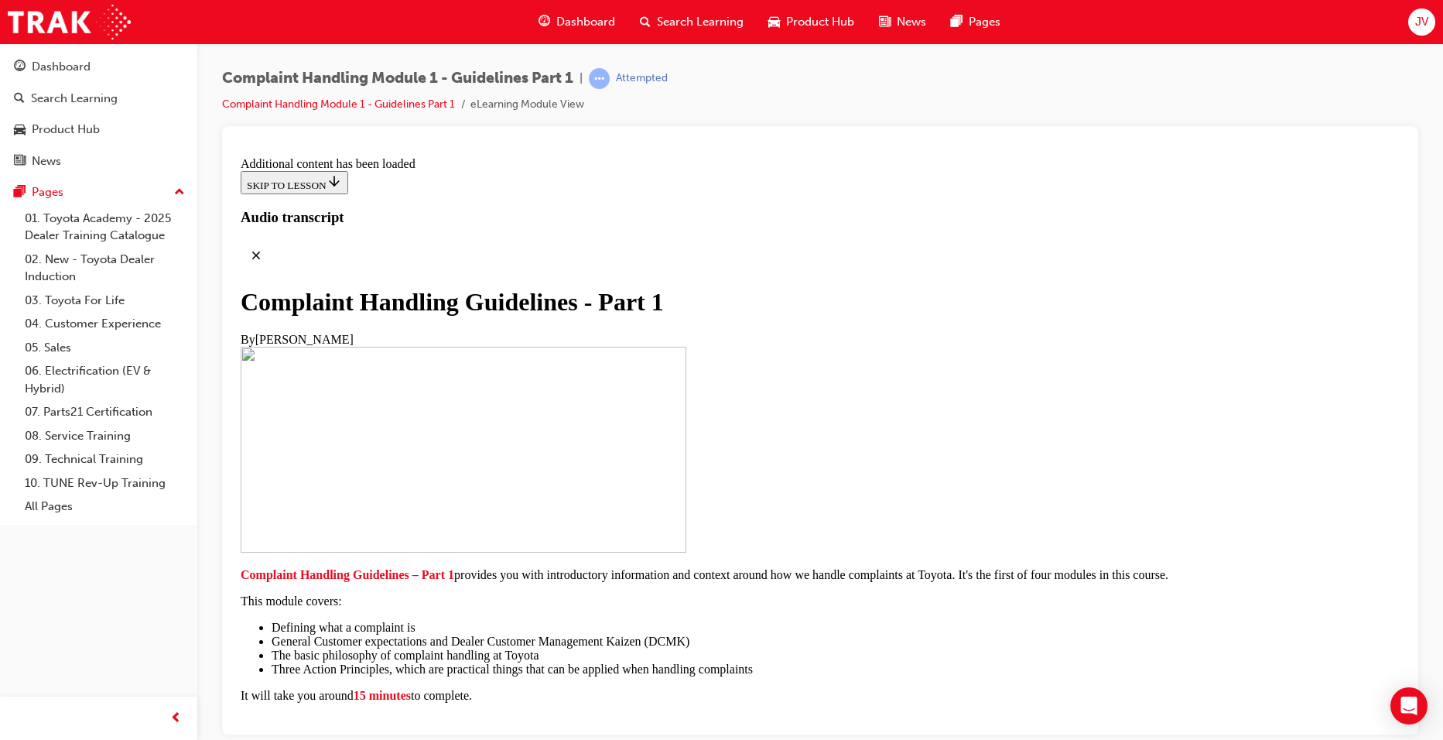
scroll to position [3183, 0]
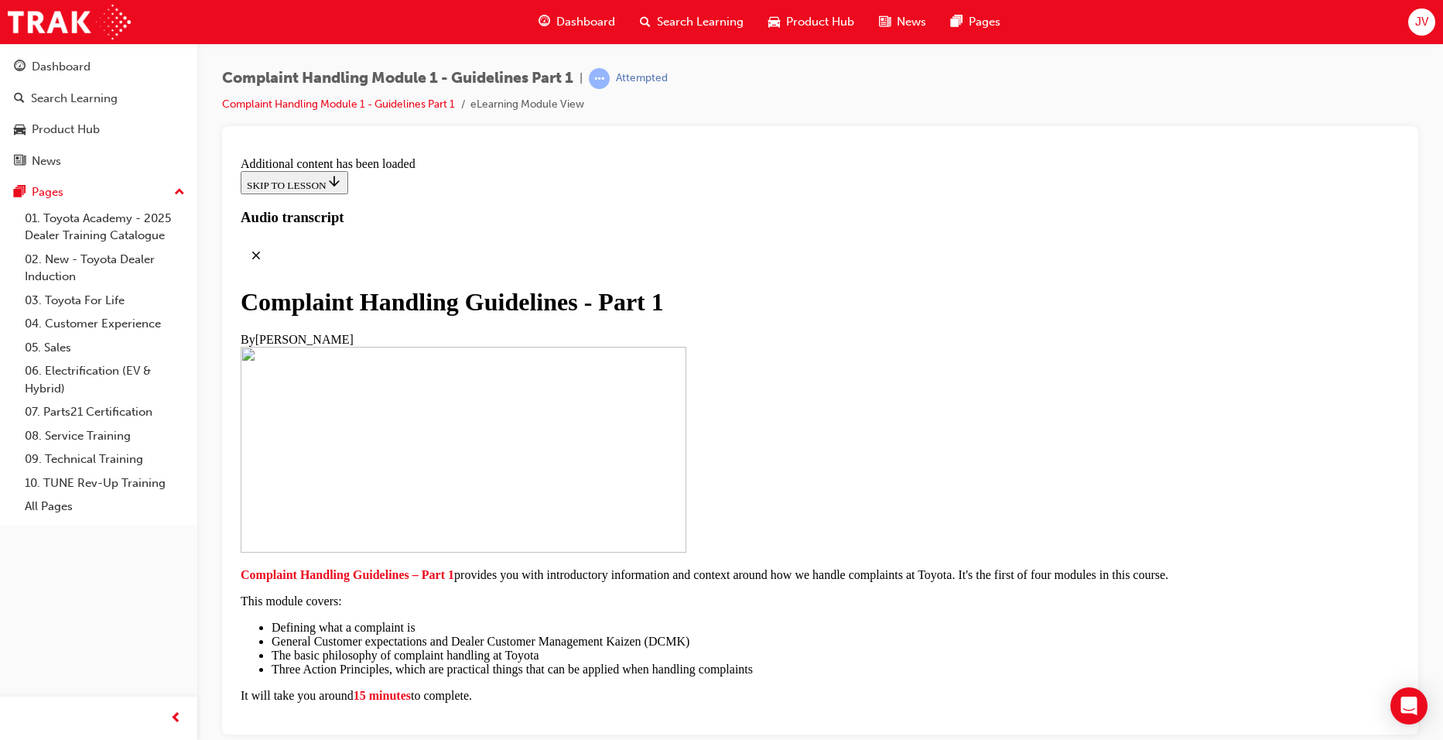
drag, startPoint x: 519, startPoint y: 410, endPoint x: 864, endPoint y: 421, distance: 345.4
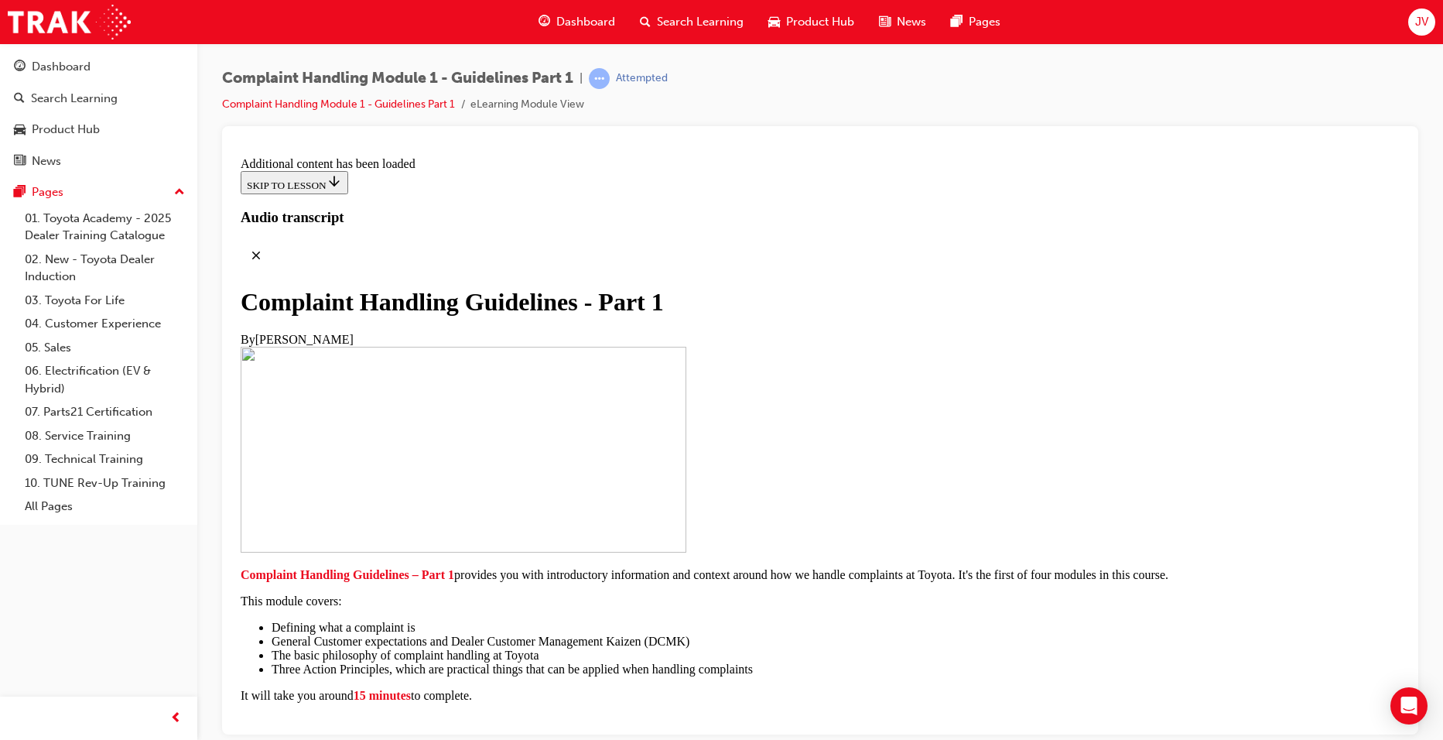
drag, startPoint x: 521, startPoint y: 371, endPoint x: 894, endPoint y: 389, distance: 373.5
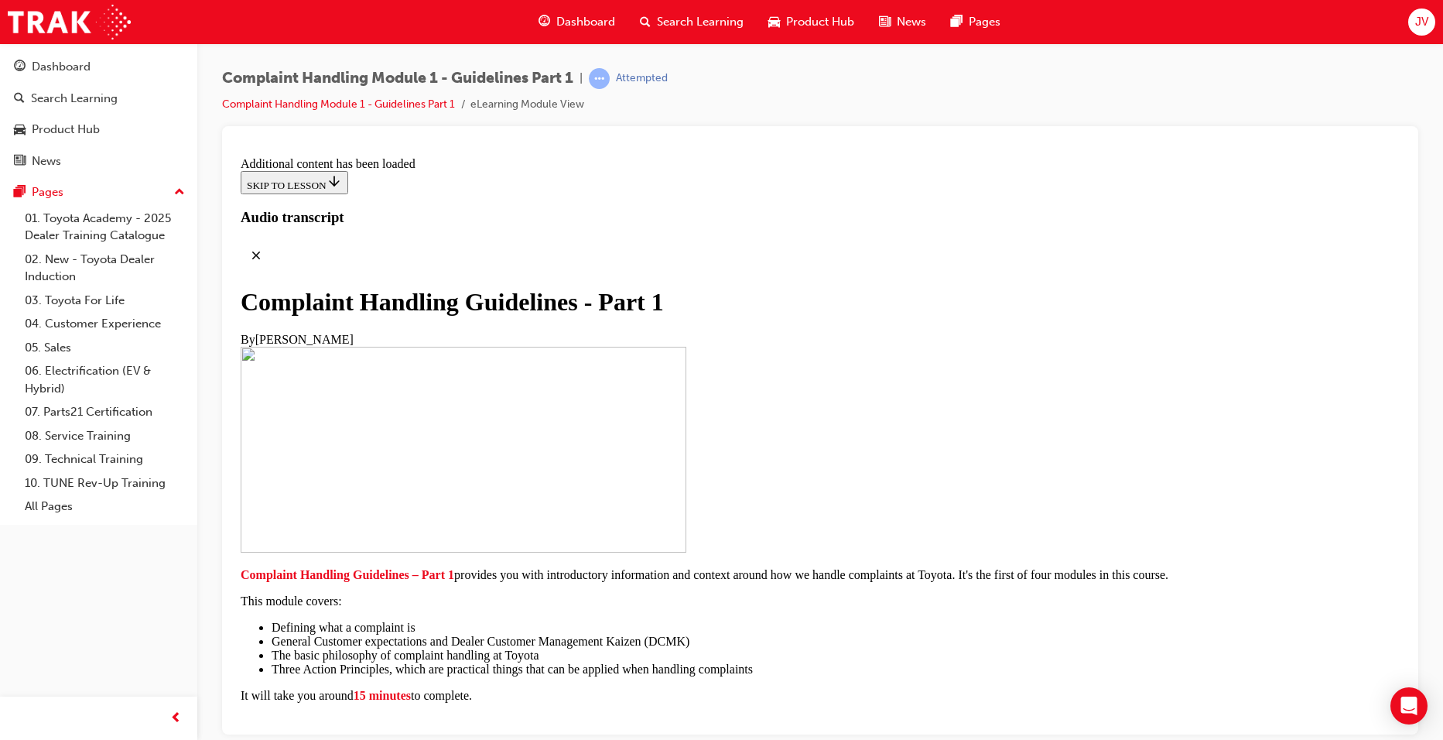
drag, startPoint x: 1072, startPoint y: 371, endPoint x: 1080, endPoint y: 367, distance: 8.7
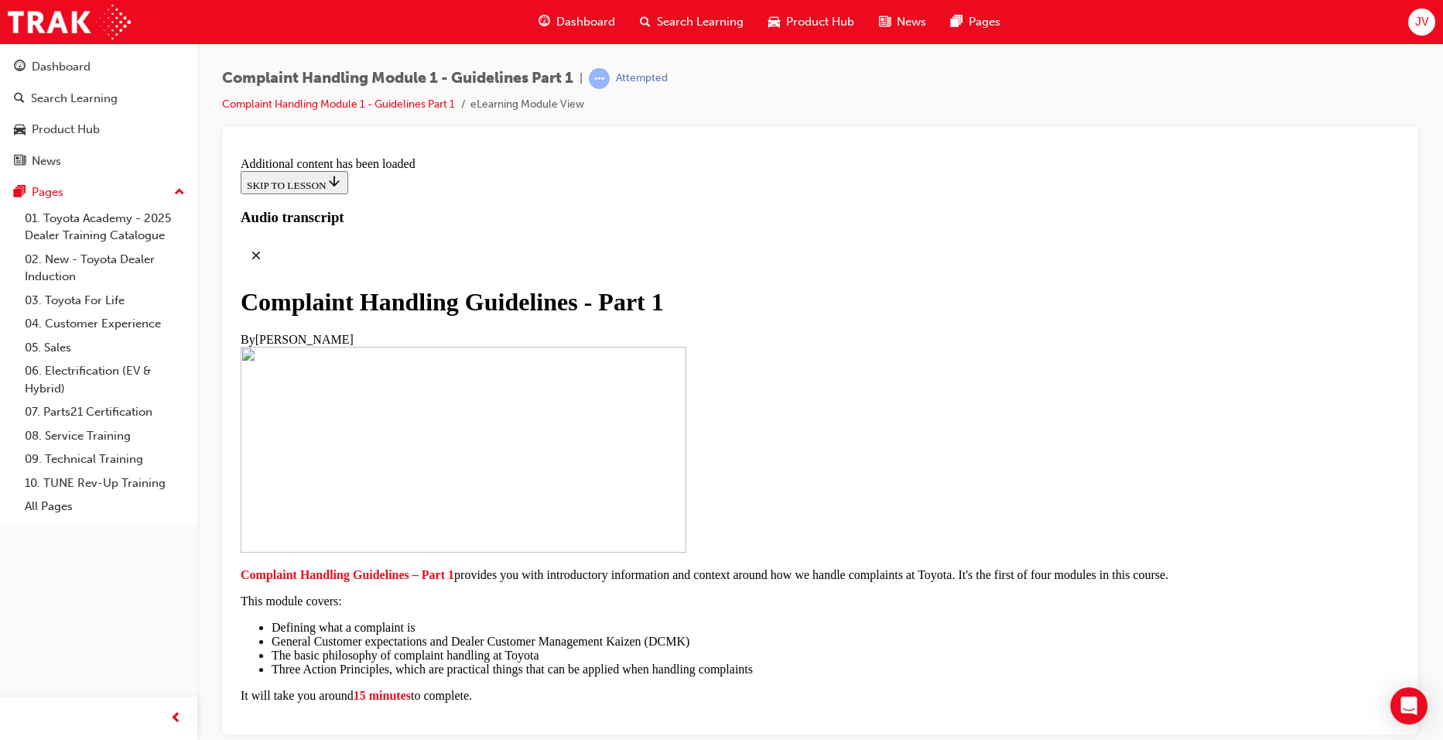
scroll to position [6991, 0]
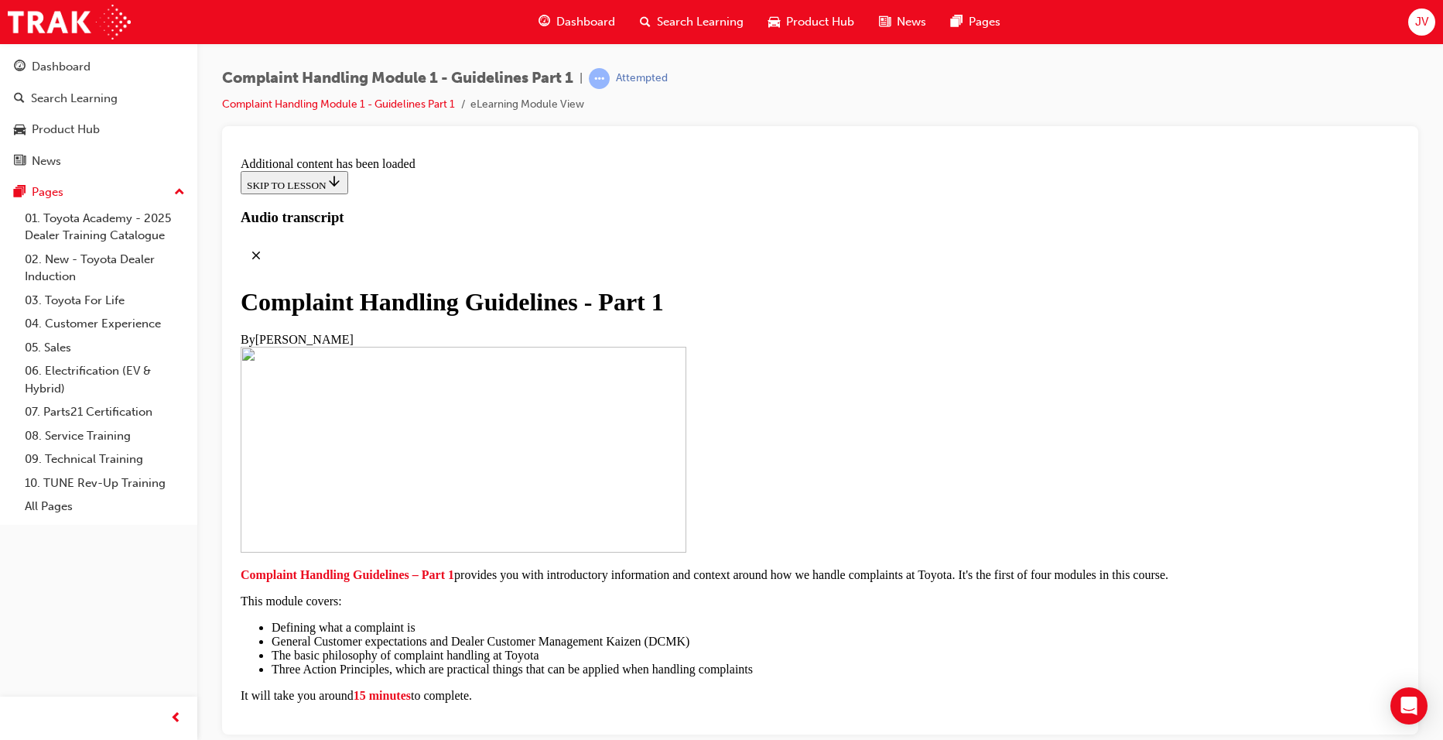
drag, startPoint x: 567, startPoint y: 486, endPoint x: 807, endPoint y: 496, distance: 240.9
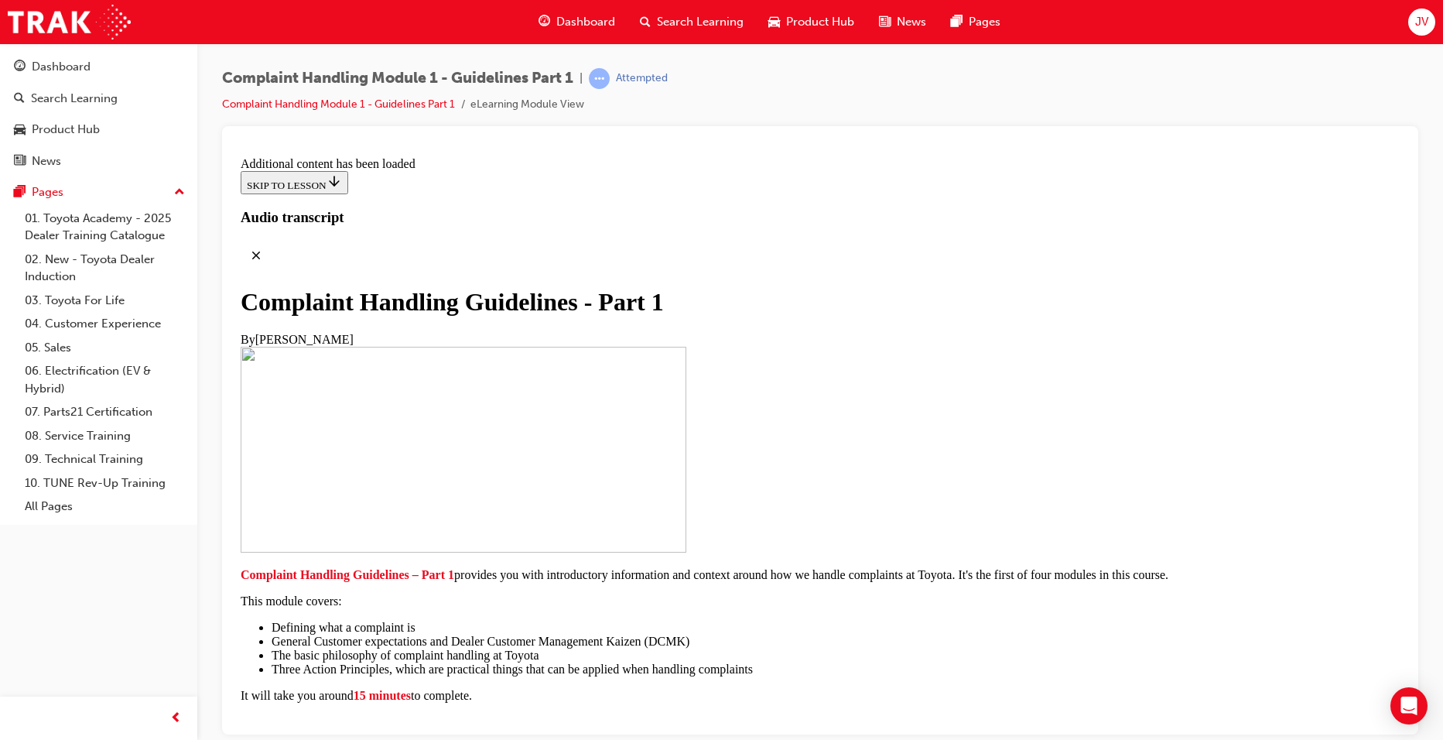
drag, startPoint x: 807, startPoint y: 496, endPoint x: 874, endPoint y: 533, distance: 76.2
drag, startPoint x: 874, startPoint y: 533, endPoint x: 803, endPoint y: 624, distance: 114.7
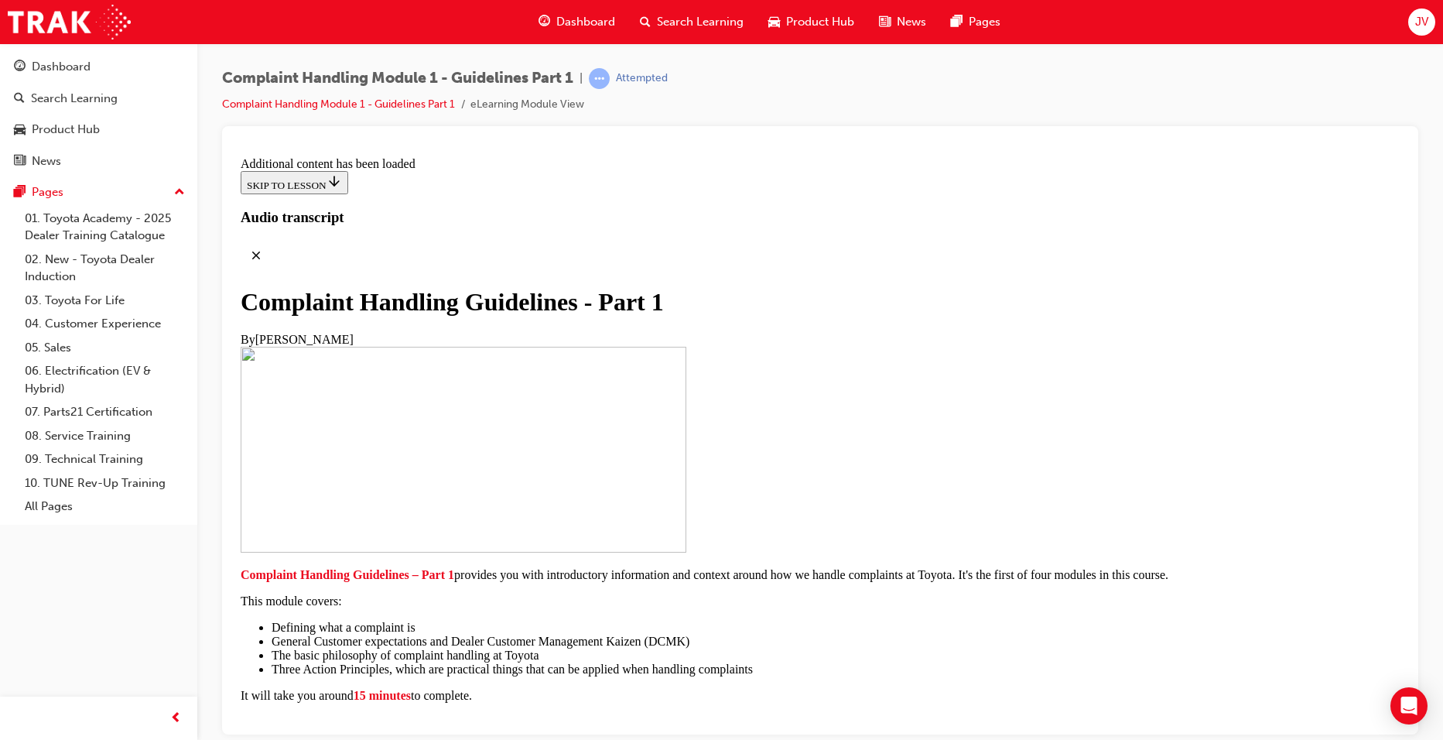
scroll to position [9562, 0]
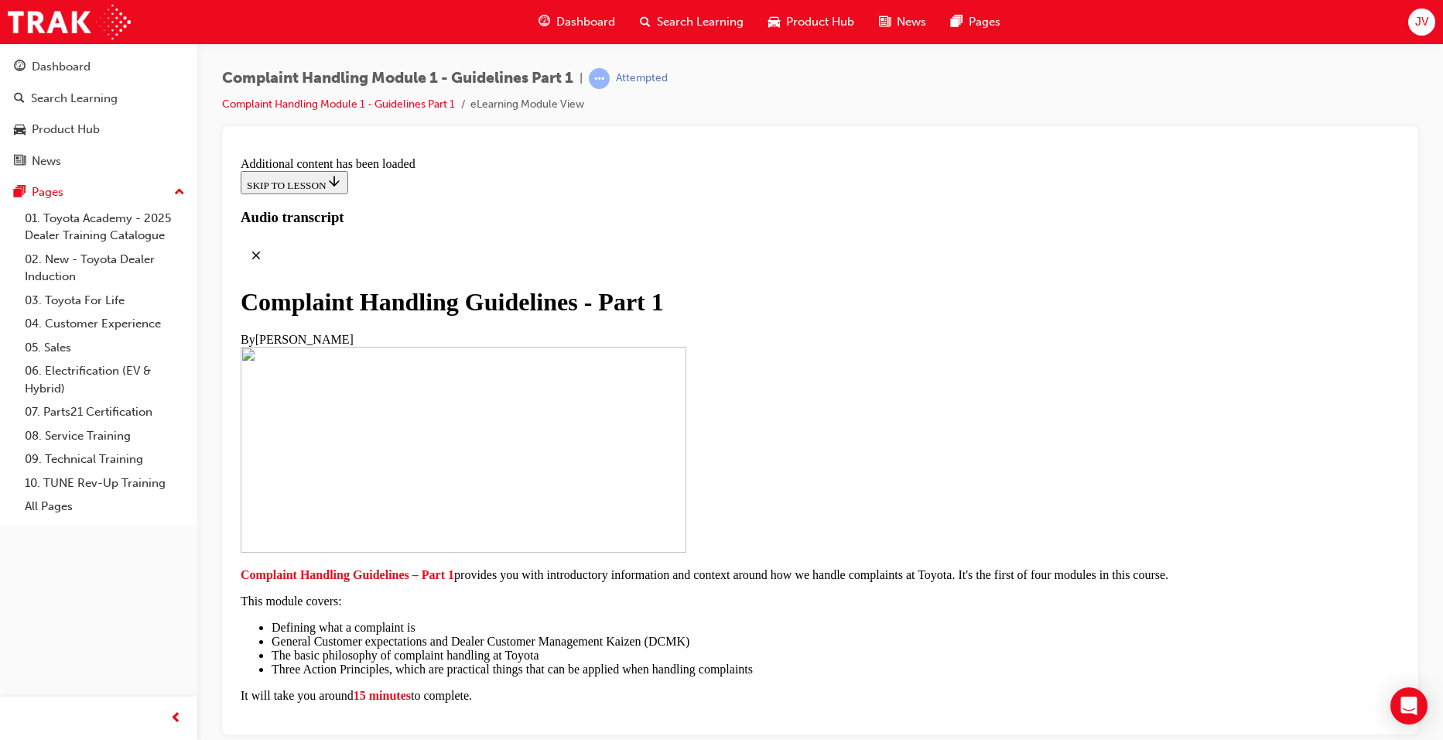
radio input "true"
drag, startPoint x: 573, startPoint y: 305, endPoint x: 1054, endPoint y: 321, distance: 481.7
drag, startPoint x: 1054, startPoint y: 321, endPoint x: 1044, endPoint y: 369, distance: 49.0
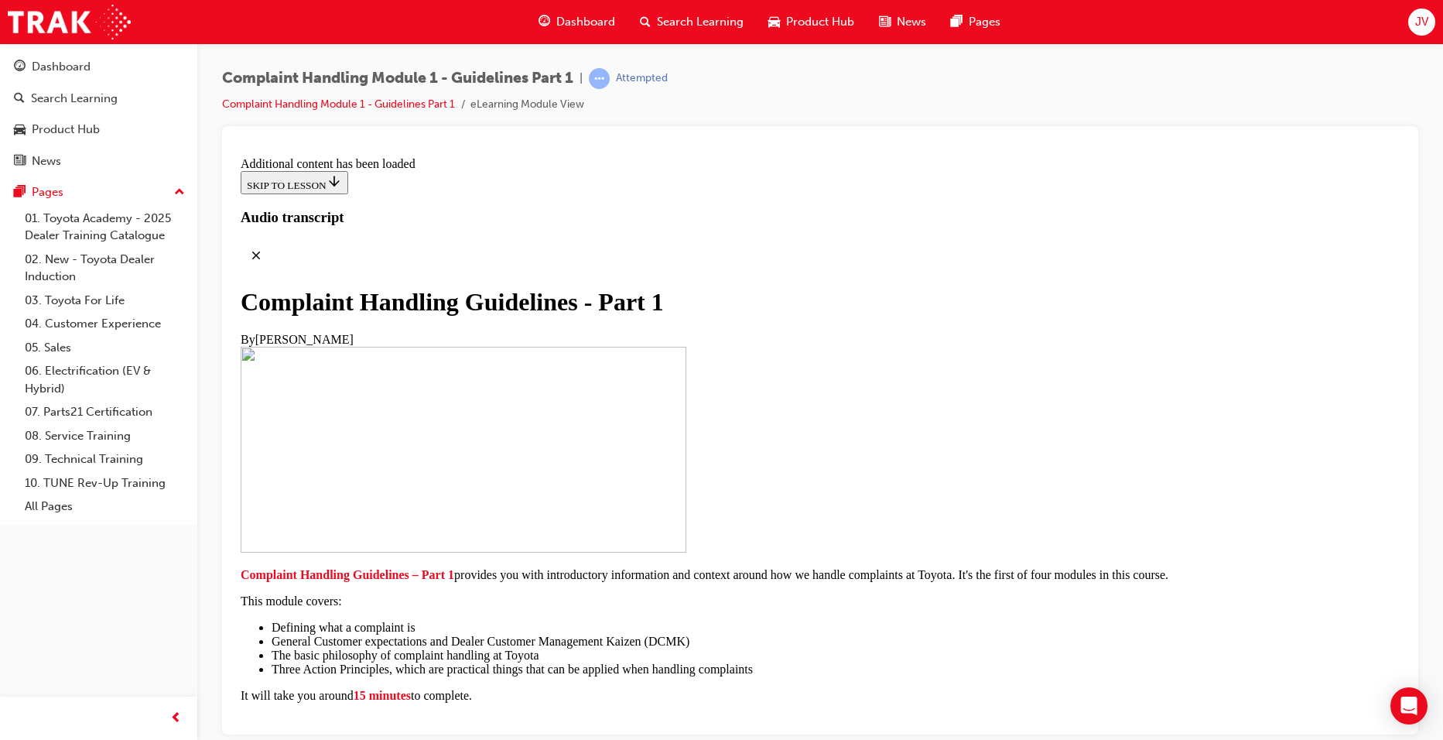
radio input "true"
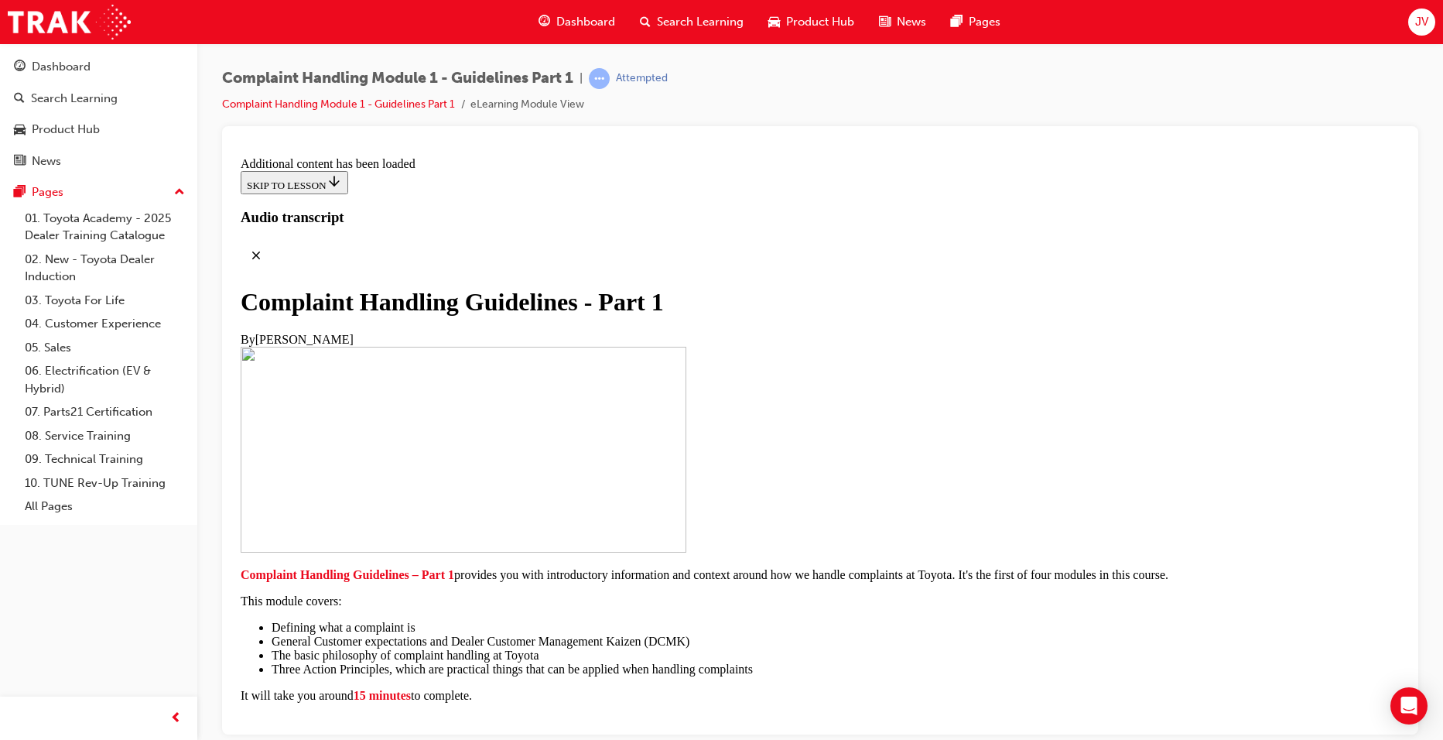
radio input "true"
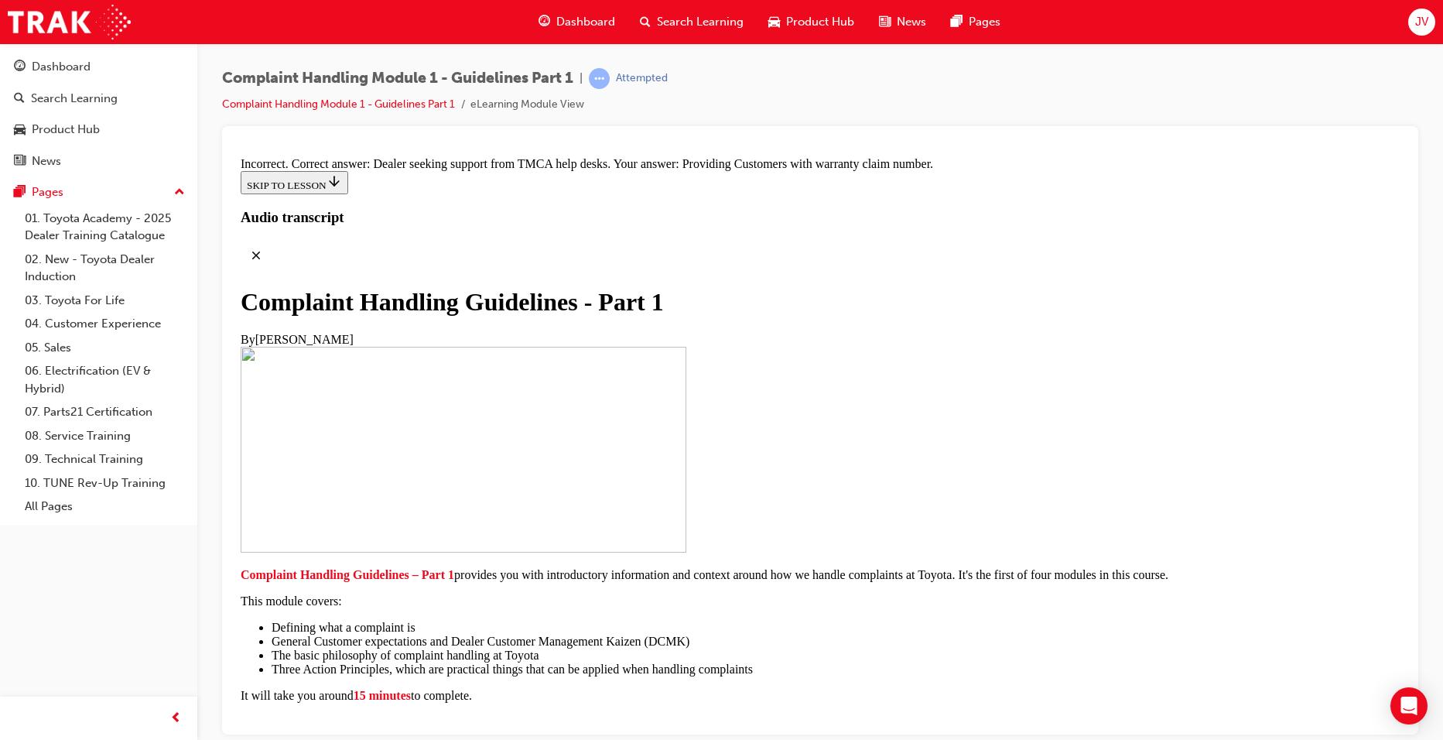
scroll to position [10491, 0]
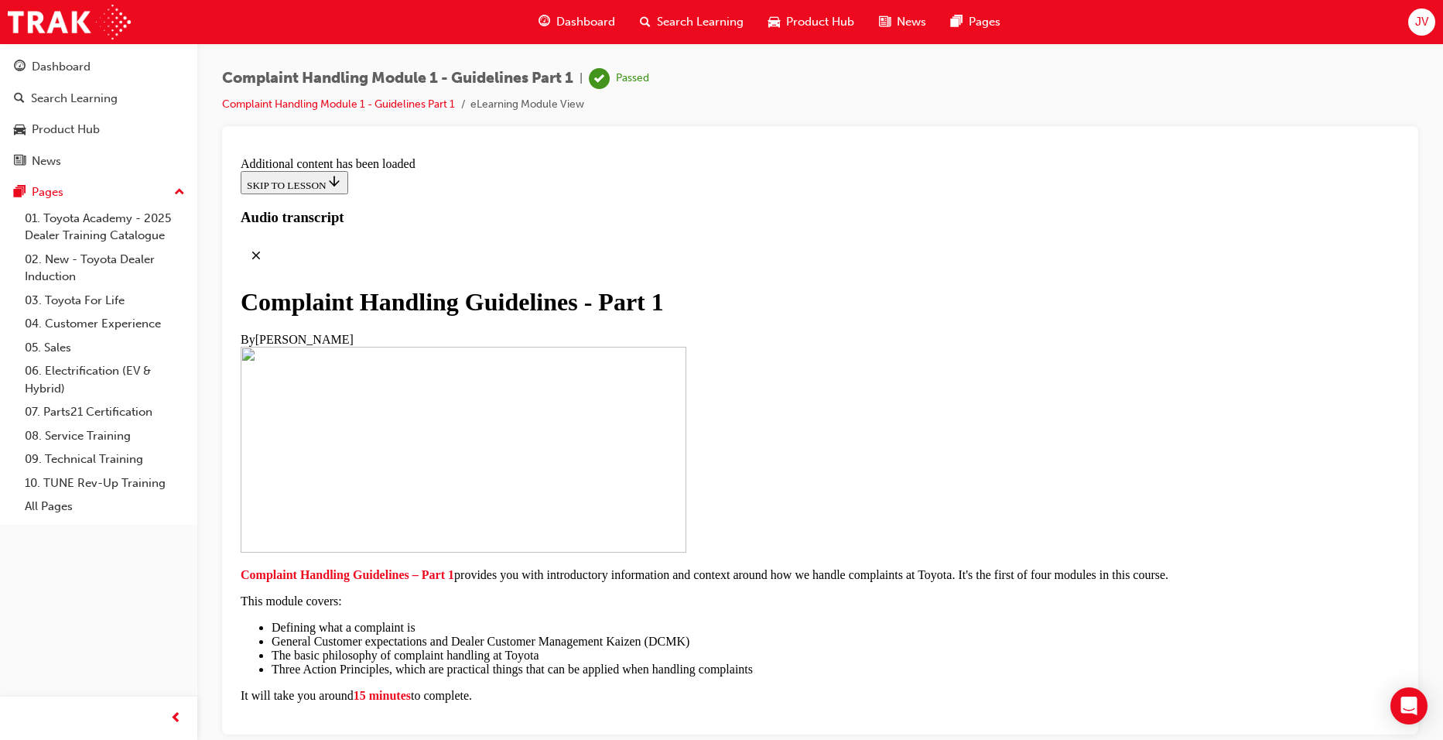
scroll to position [0, 0]
drag, startPoint x: 1397, startPoint y: 598, endPoint x: 1664, endPoint y: 325, distance: 381.5
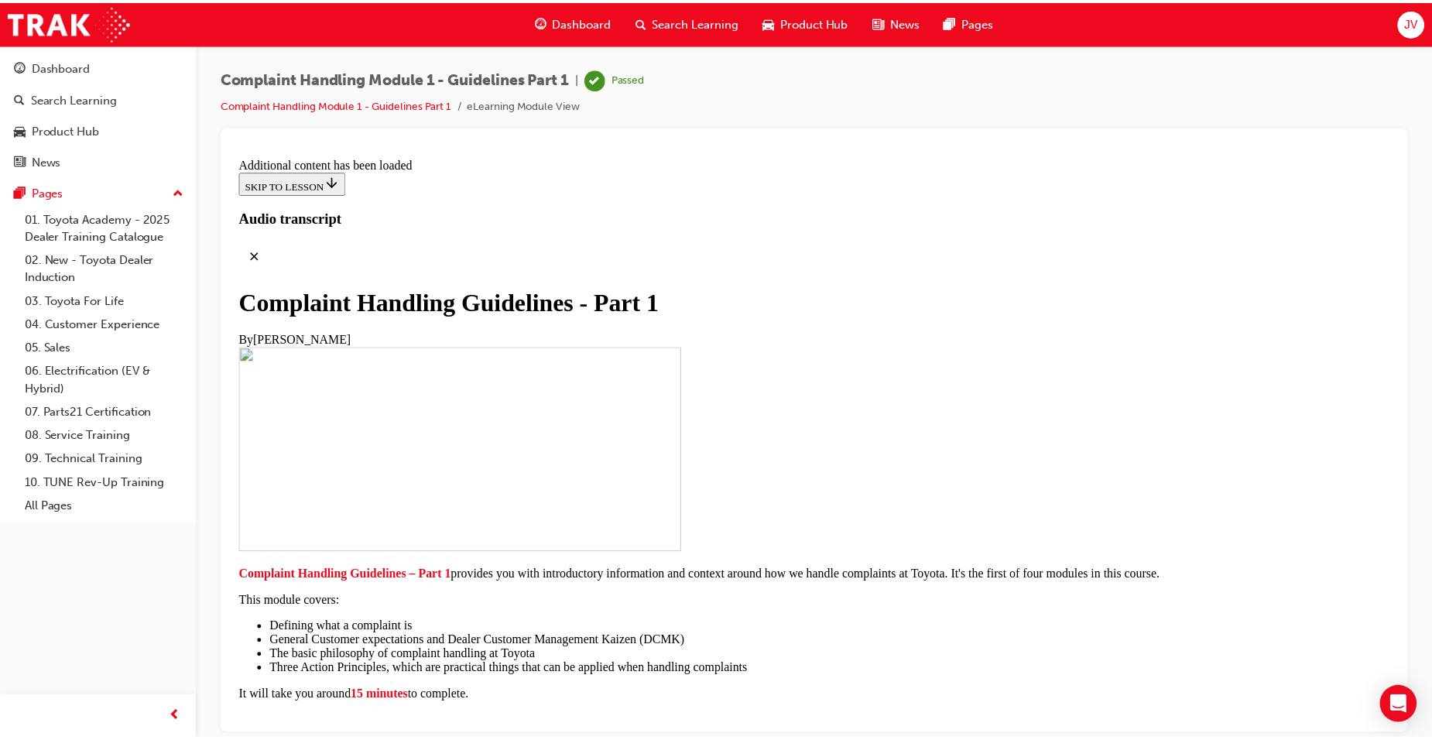
scroll to position [11331, 0]
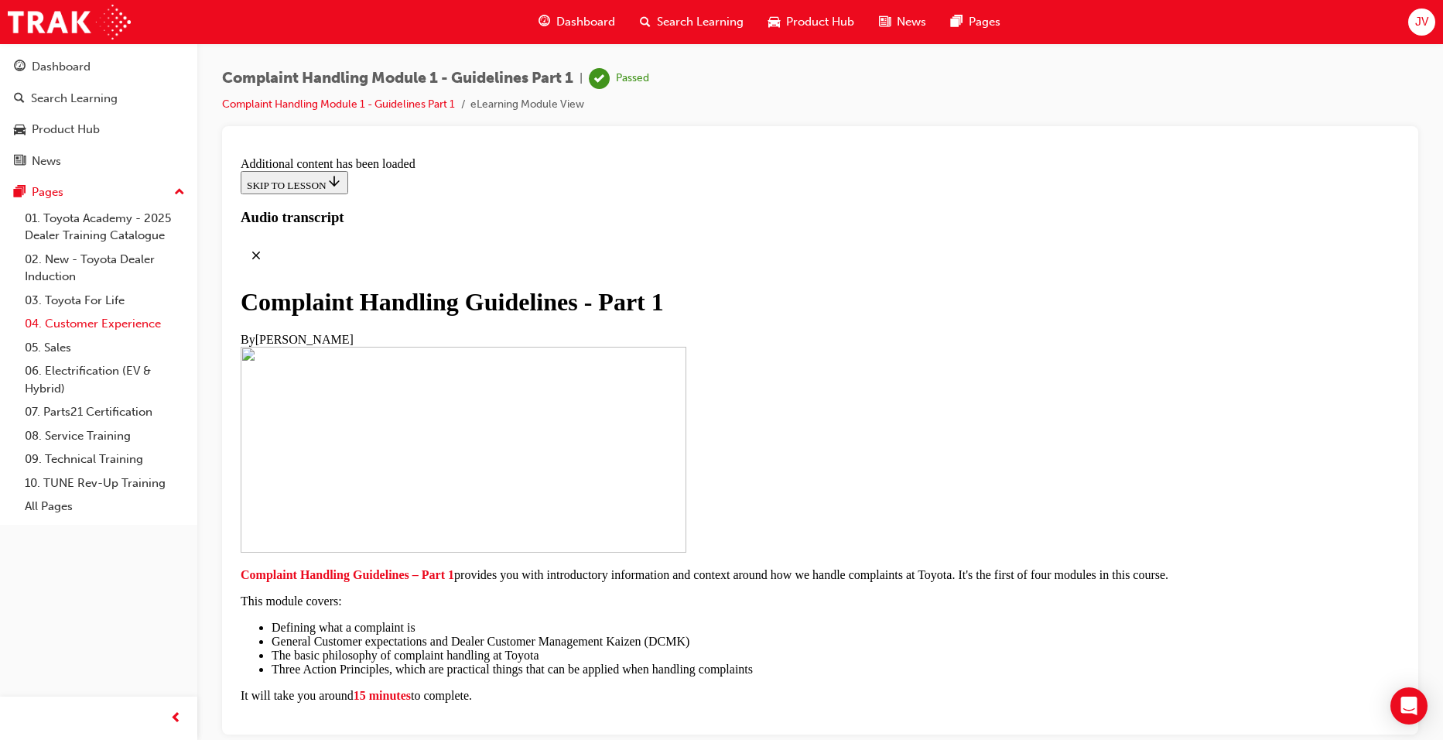
click at [79, 327] on link "04. Customer Experience" at bounding box center [105, 324] width 173 height 24
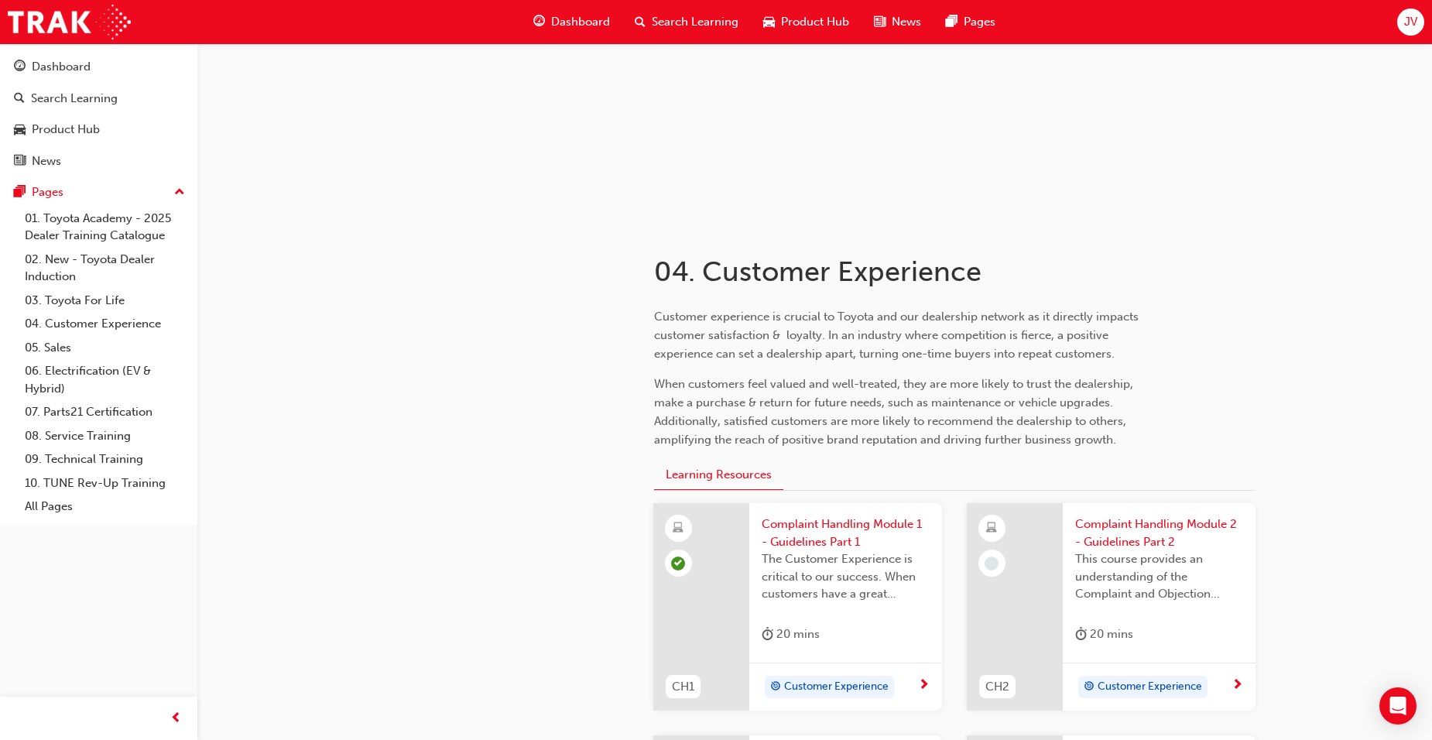
scroll to position [232, 0]
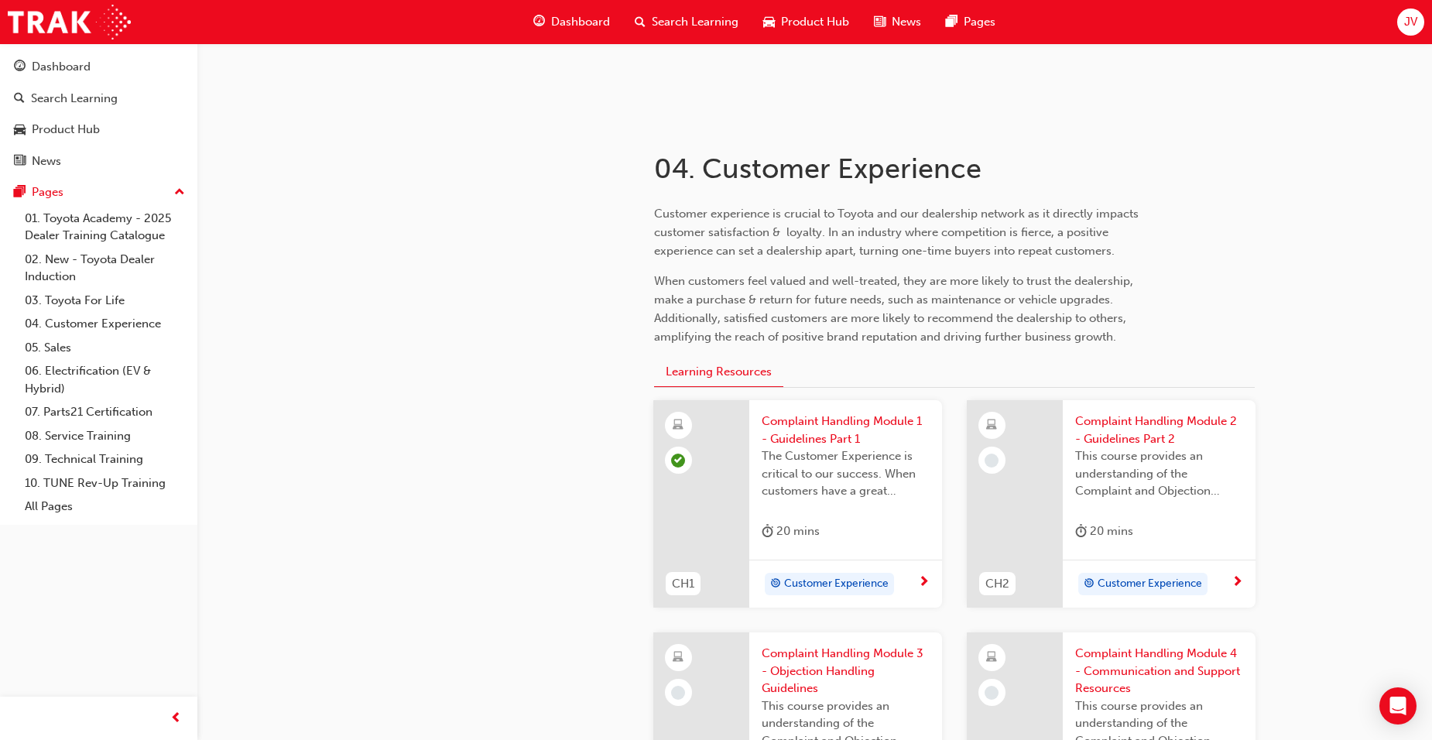
click at [1168, 430] on span "Complaint Handling Module 2 - Guidelines Part 2" at bounding box center [1159, 430] width 168 height 35
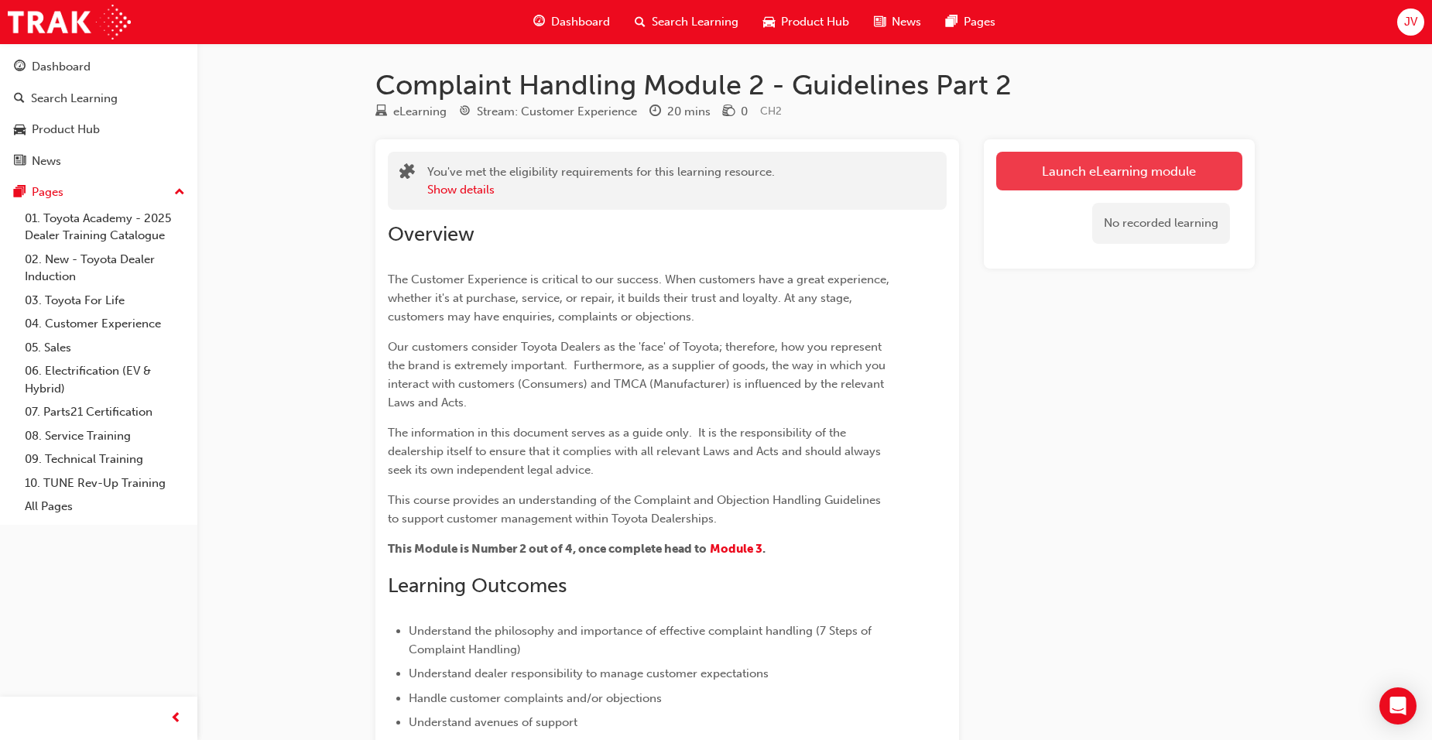
click at [1126, 177] on link "Launch eLearning module" at bounding box center [1119, 171] width 246 height 39
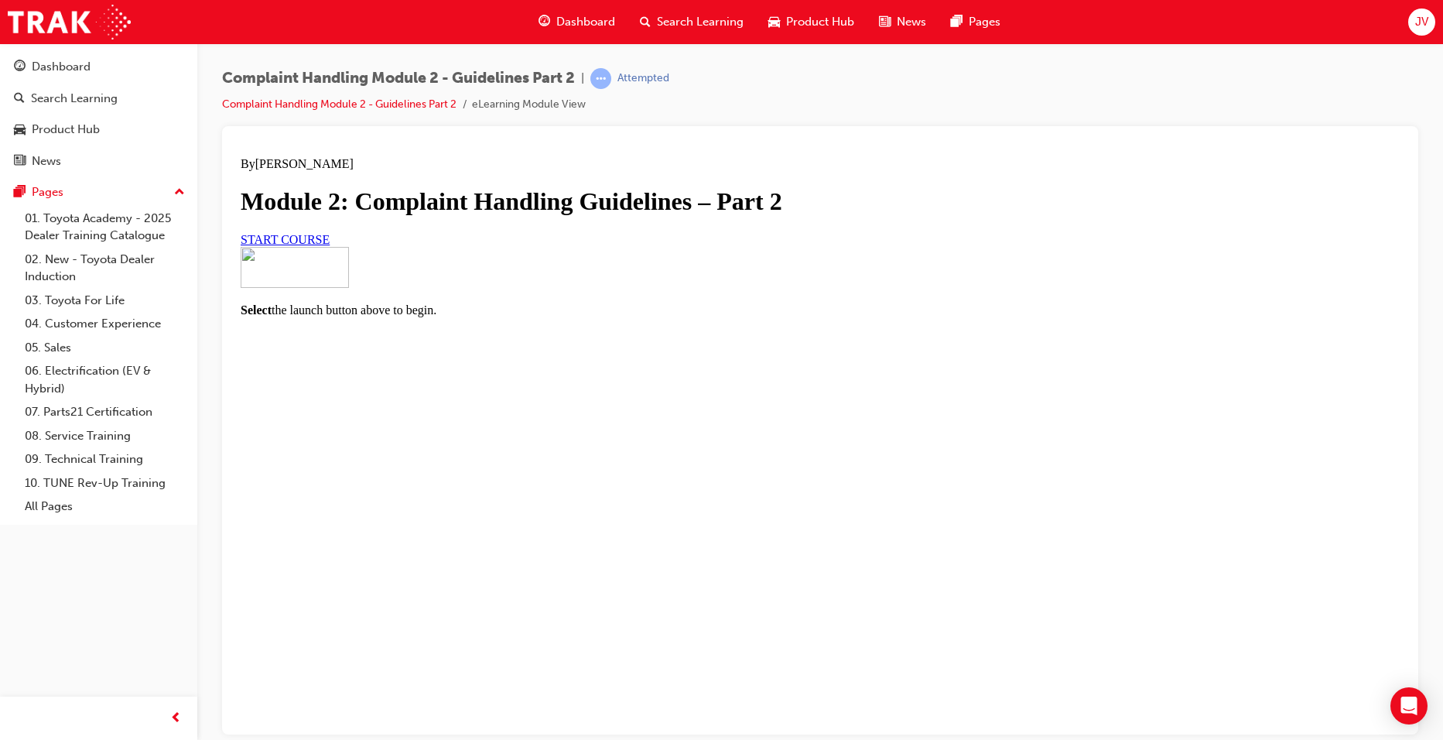
scroll to position [67, 0]
click at [330, 245] on link "START COURSE" at bounding box center [285, 238] width 89 height 13
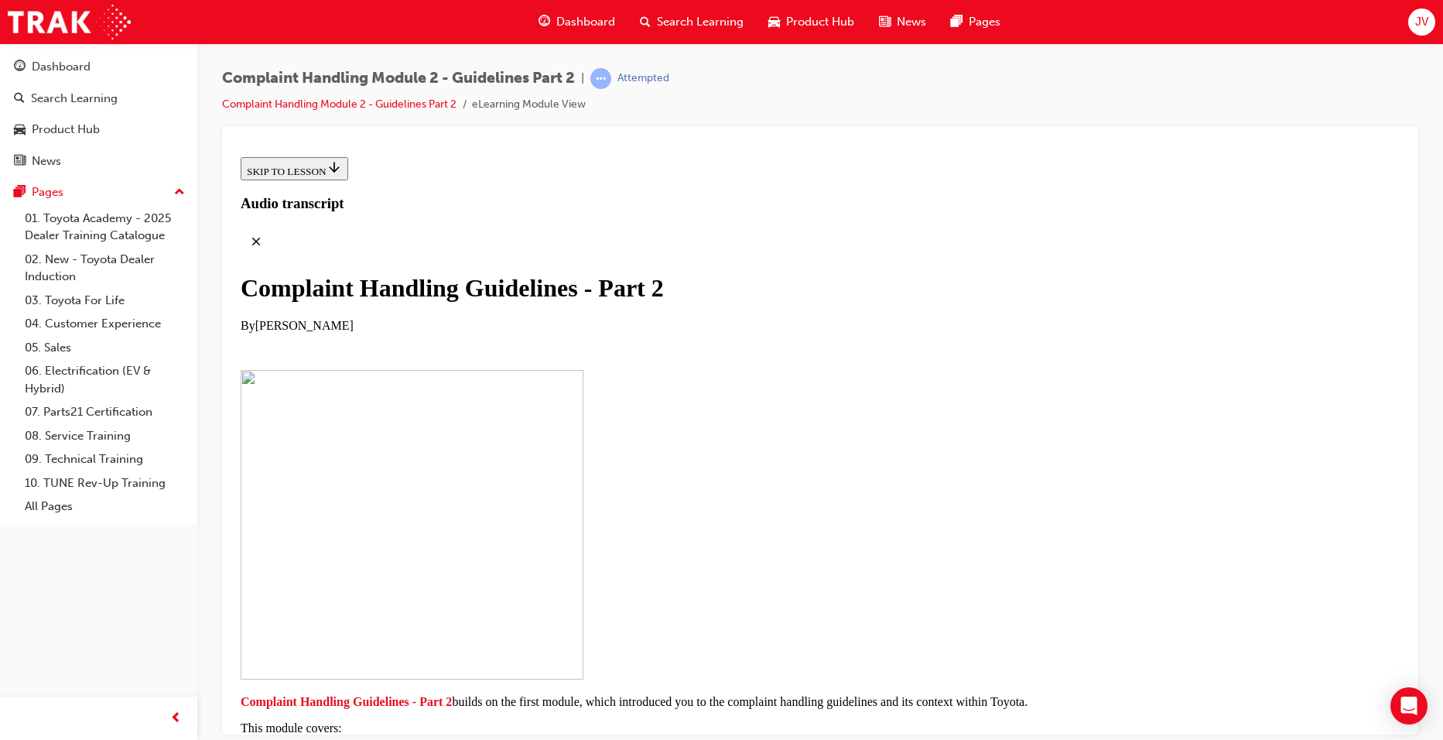
scroll to position [289, 0]
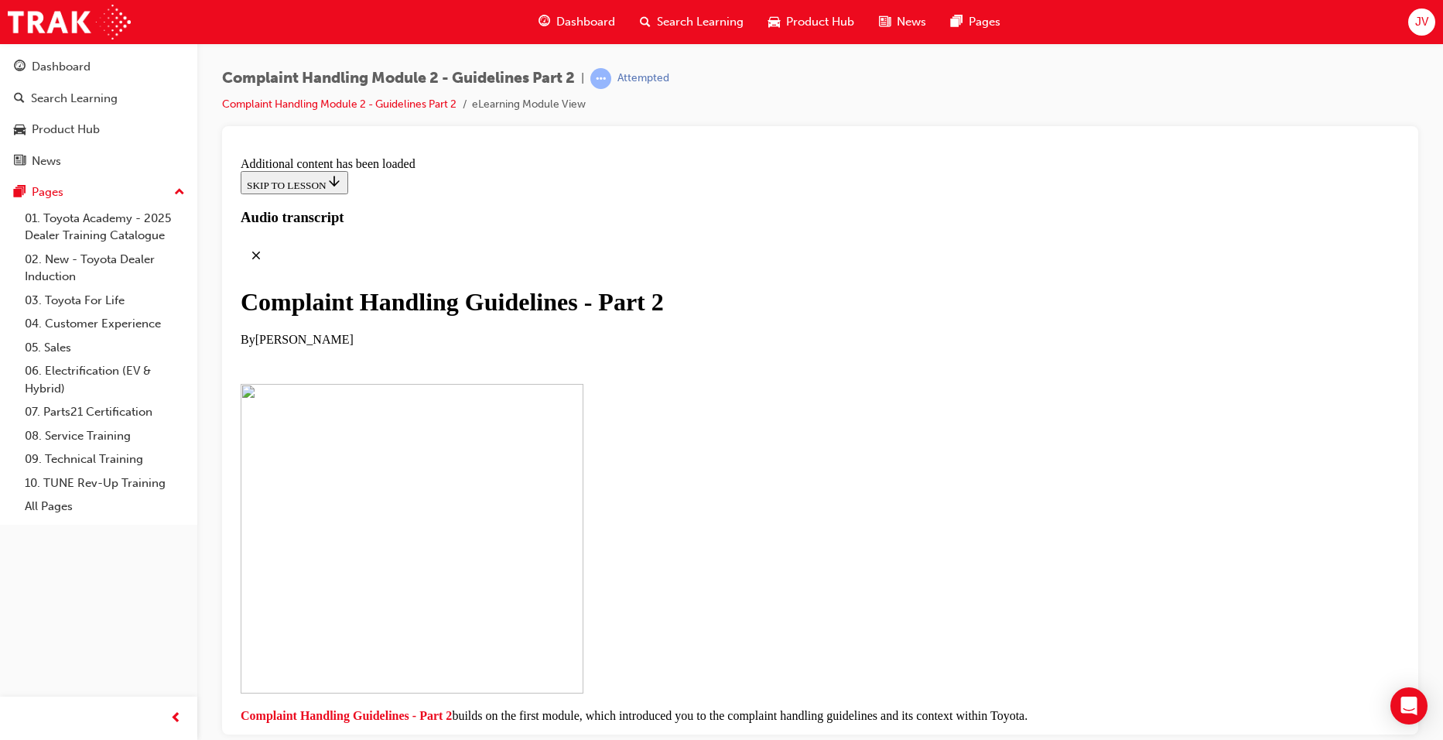
scroll to position [1173, 0]
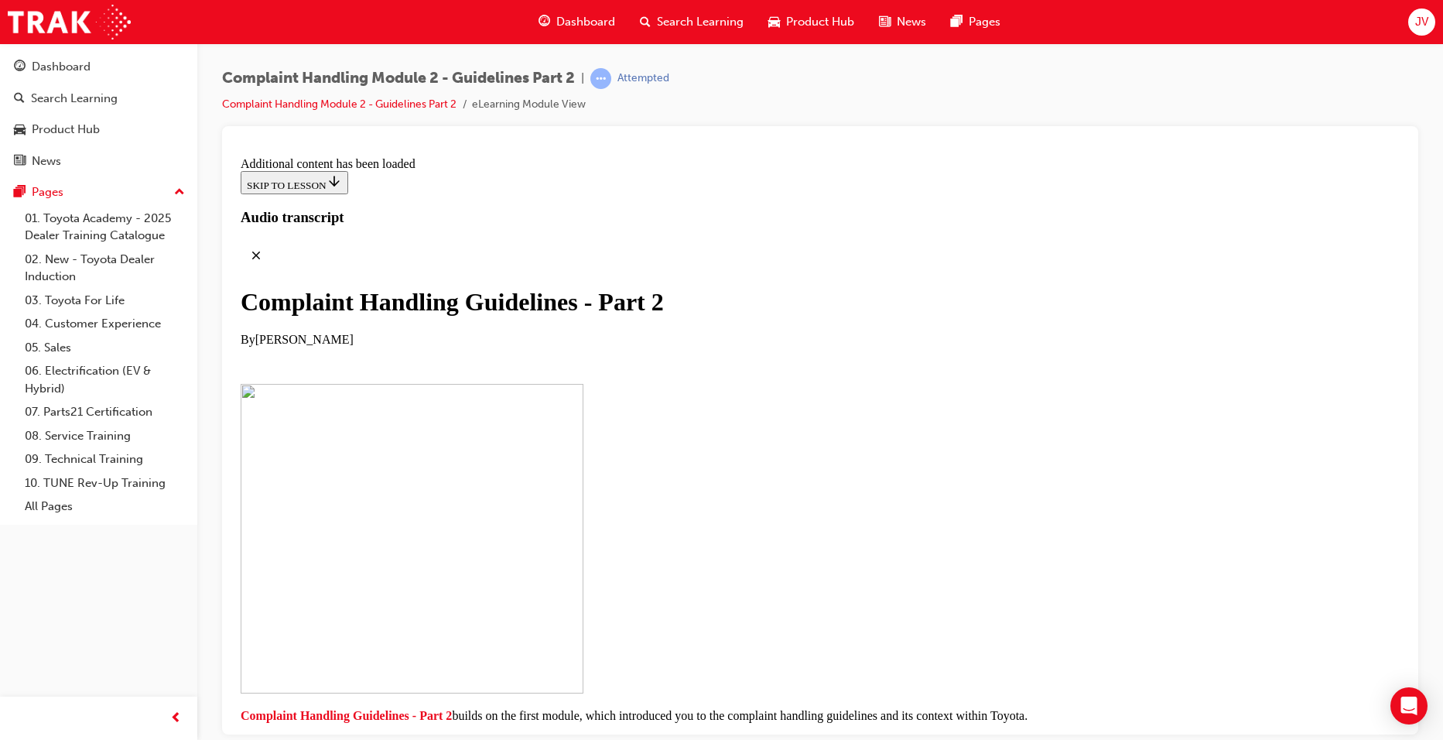
scroll to position [3203, 0]
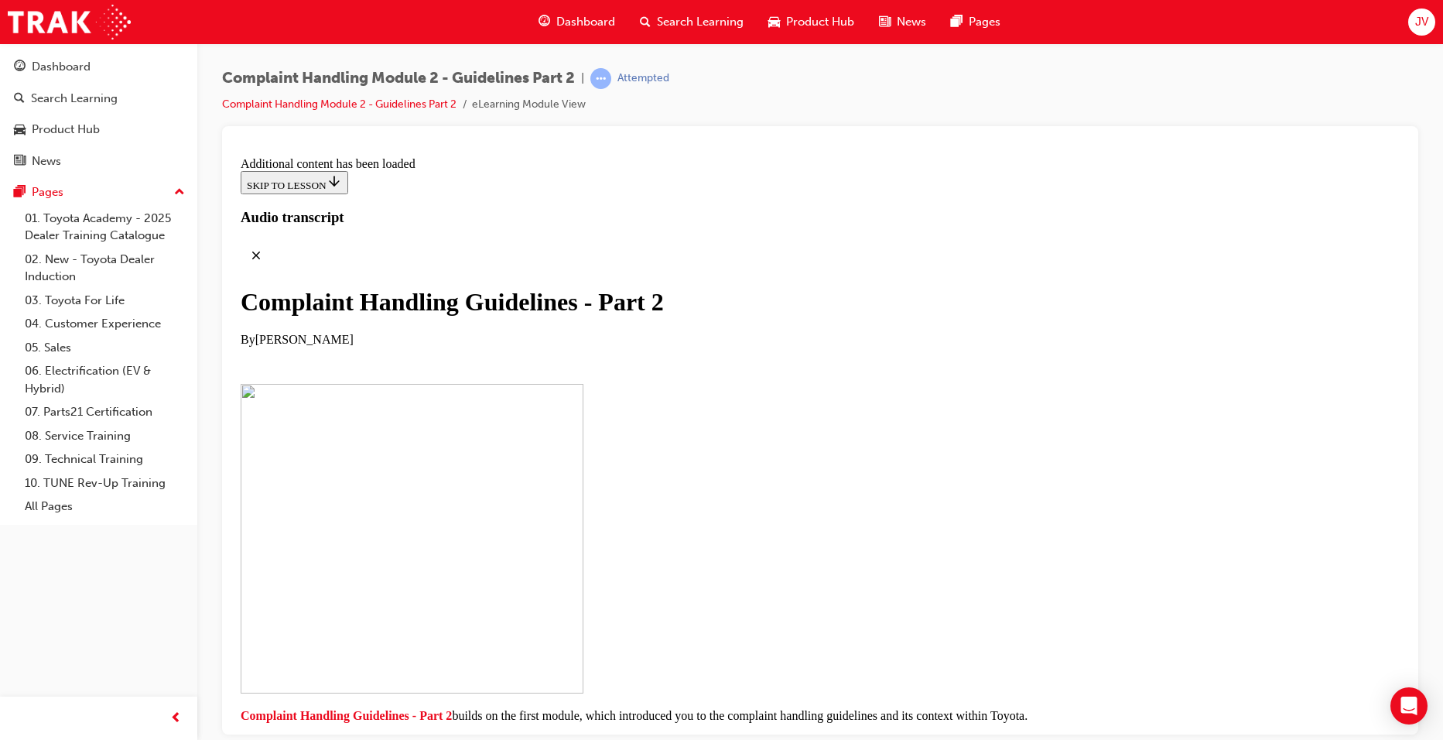
drag, startPoint x: 680, startPoint y: 601, endPoint x: 609, endPoint y: 324, distance: 285.3
drag, startPoint x: 656, startPoint y: 344, endPoint x: 483, endPoint y: 397, distance: 180.7
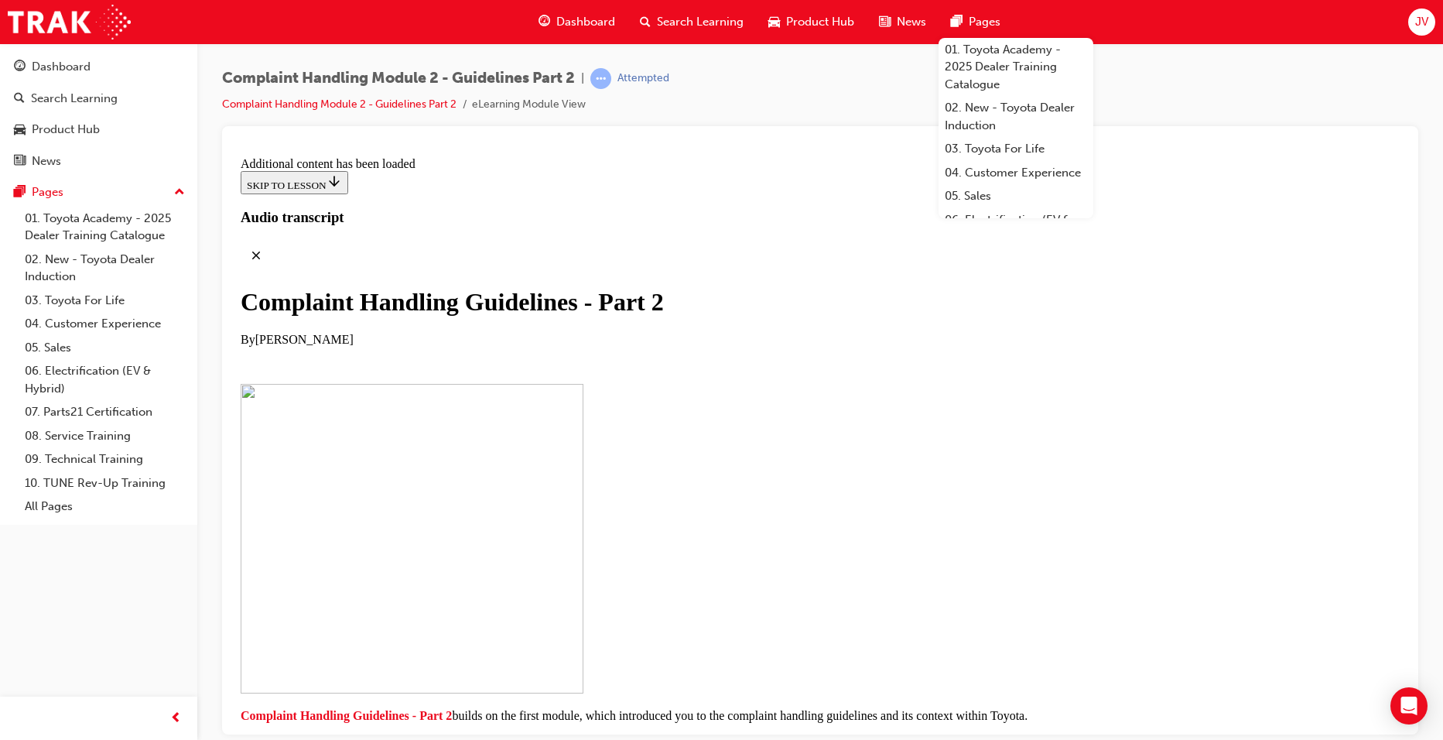
scroll to position [5529, 0]
drag, startPoint x: 693, startPoint y: 373, endPoint x: 389, endPoint y: 284, distance: 316.2
drag, startPoint x: 1265, startPoint y: 81, endPoint x: 1236, endPoint y: 108, distance: 38.9
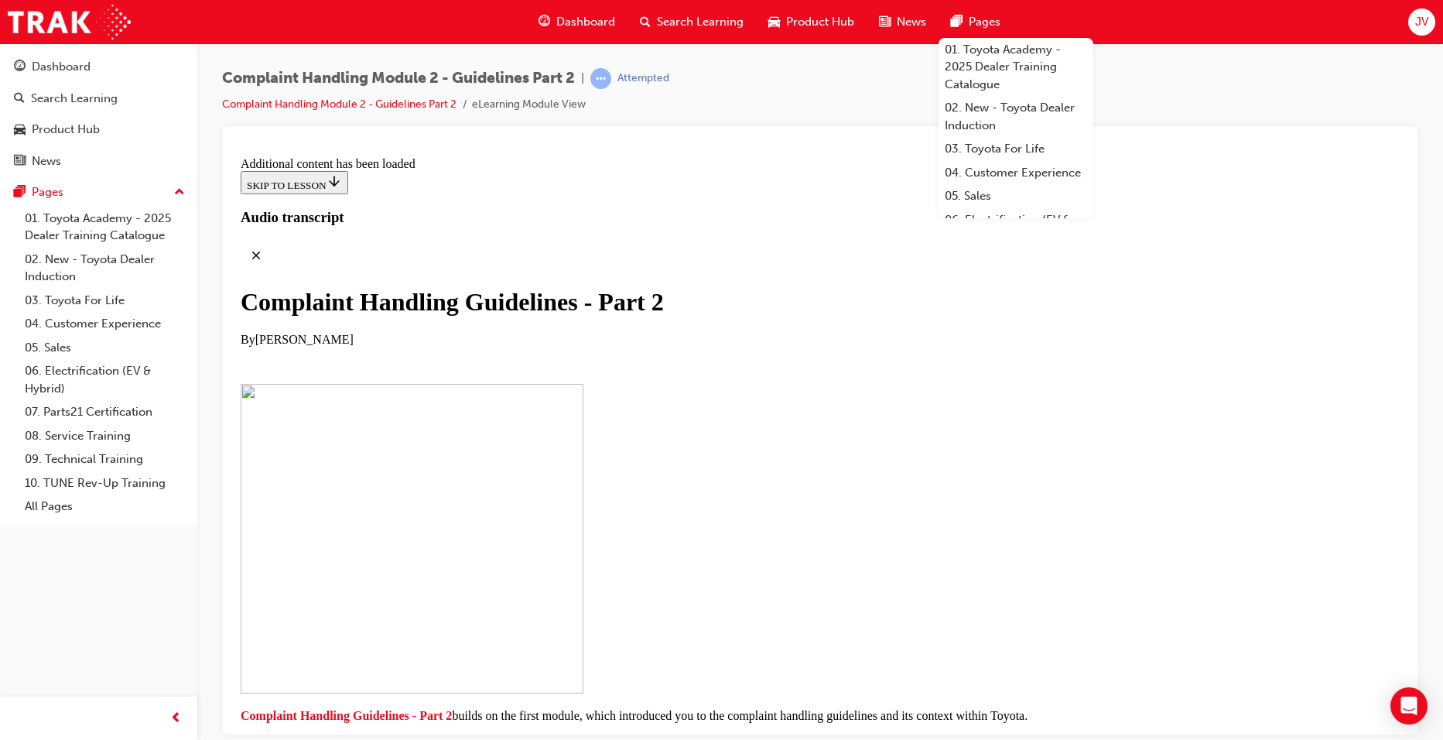
click at [1265, 84] on div "Complaint Handling Module 2 - Guidelines Part 2 | Attempted Complaint Handling …" at bounding box center [820, 97] width 1197 height 58
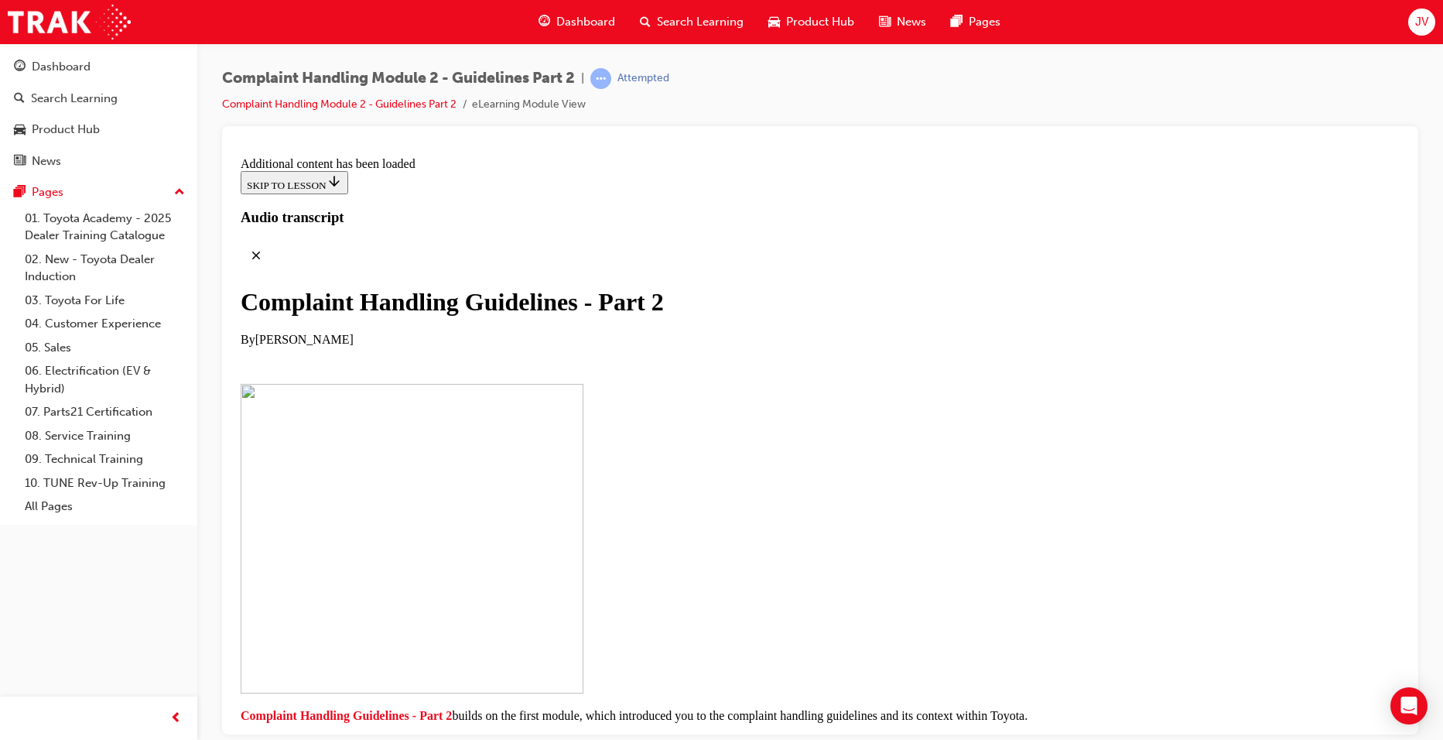
drag, startPoint x: 673, startPoint y: 328, endPoint x: 675, endPoint y: 336, distance: 8.1
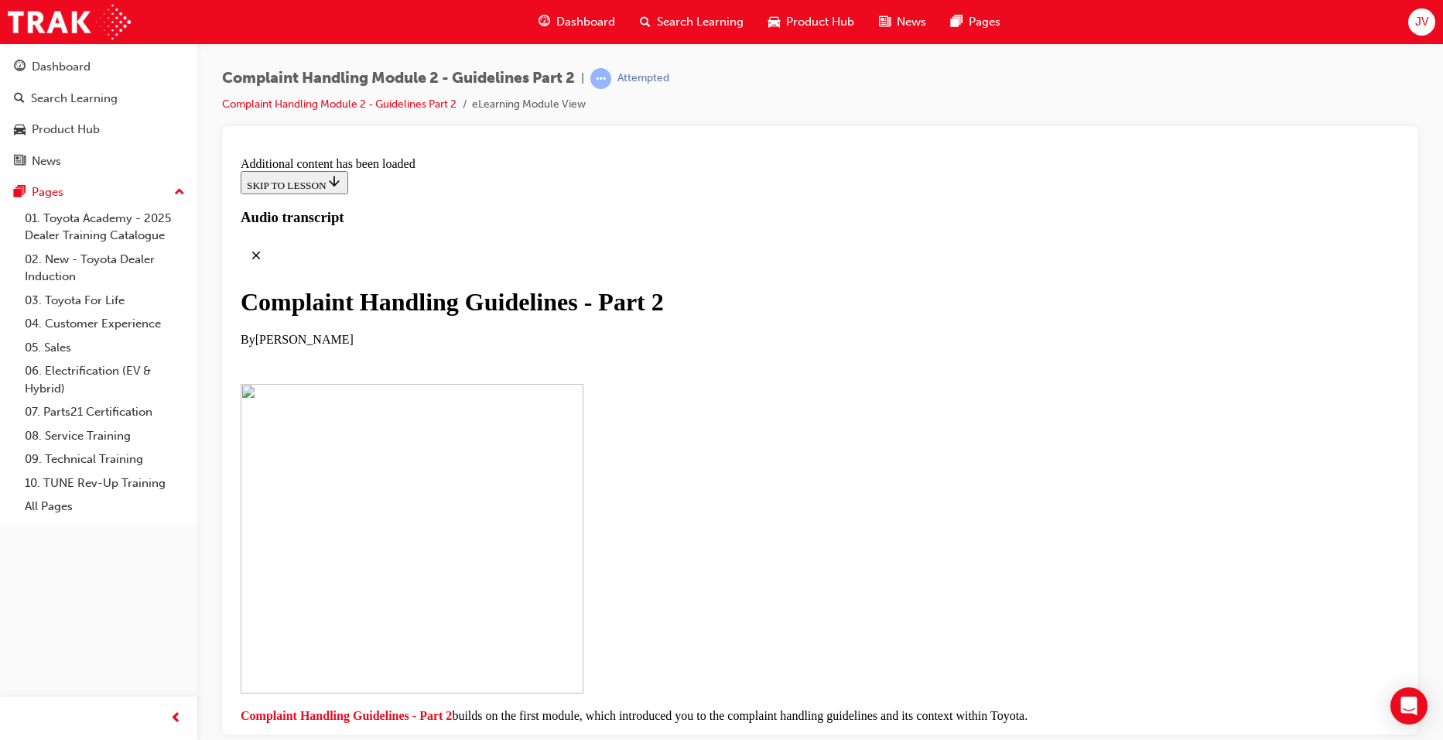
drag, startPoint x: 551, startPoint y: 303, endPoint x: 842, endPoint y: 320, distance: 291.5
drag, startPoint x: 842, startPoint y: 320, endPoint x: 745, endPoint y: 337, distance: 99.0
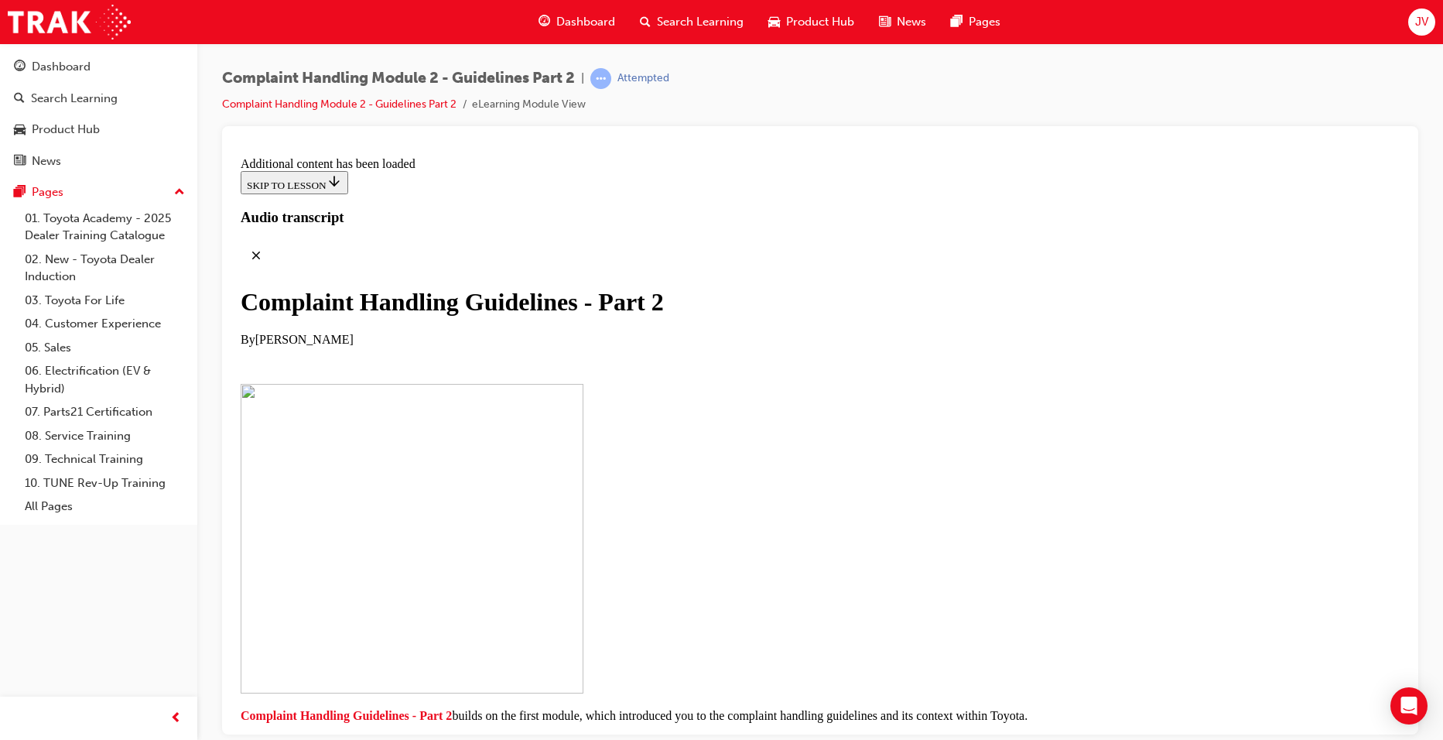
scroll to position [7566, 0]
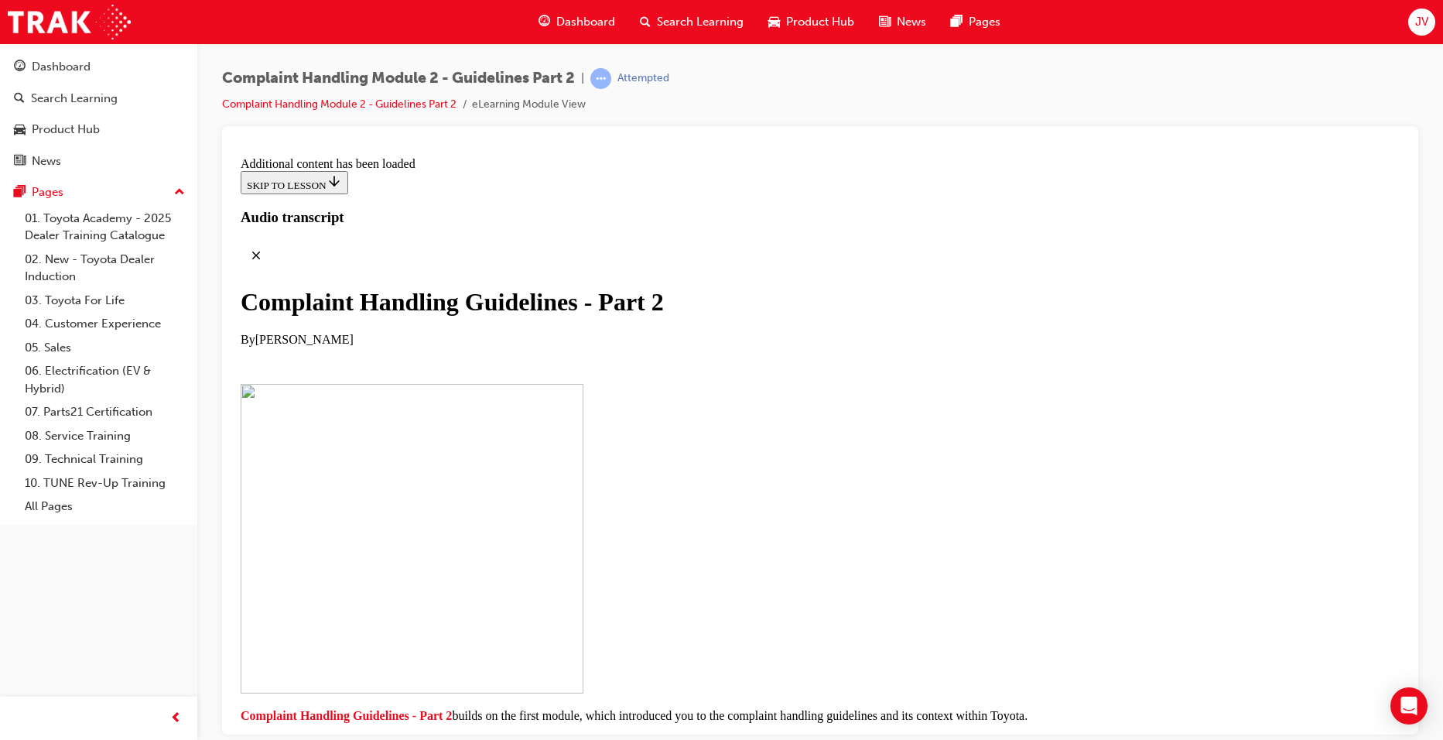
scroll to position [9416, 0]
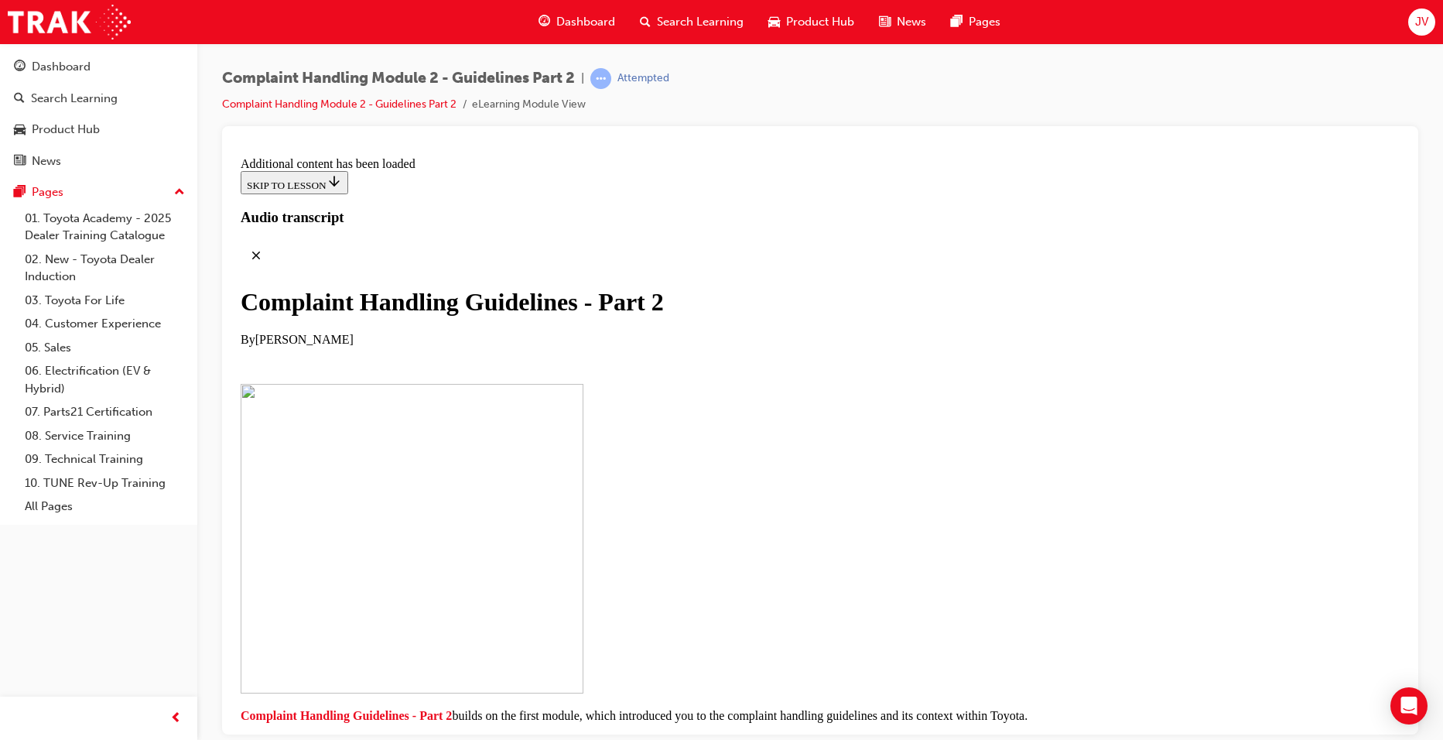
checkbox input "true"
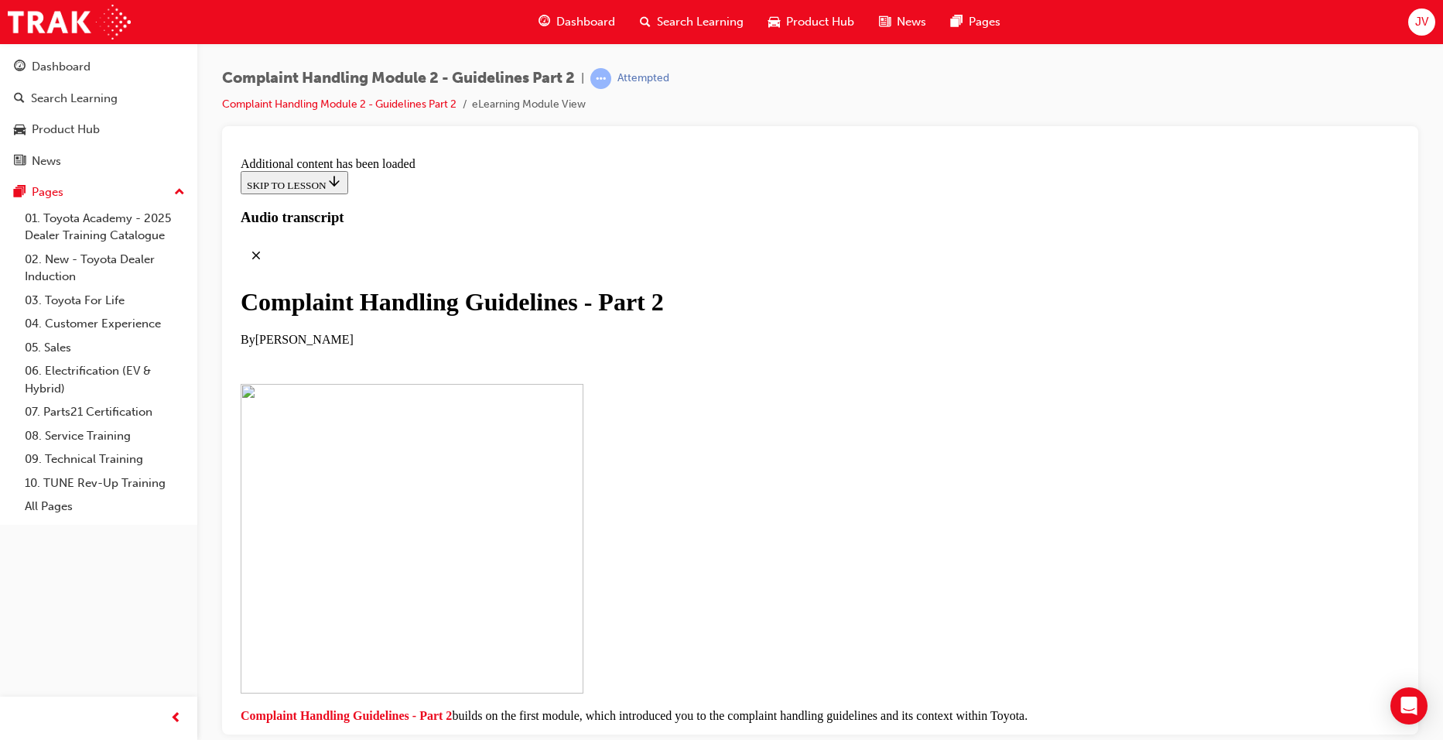
checkbox input "true"
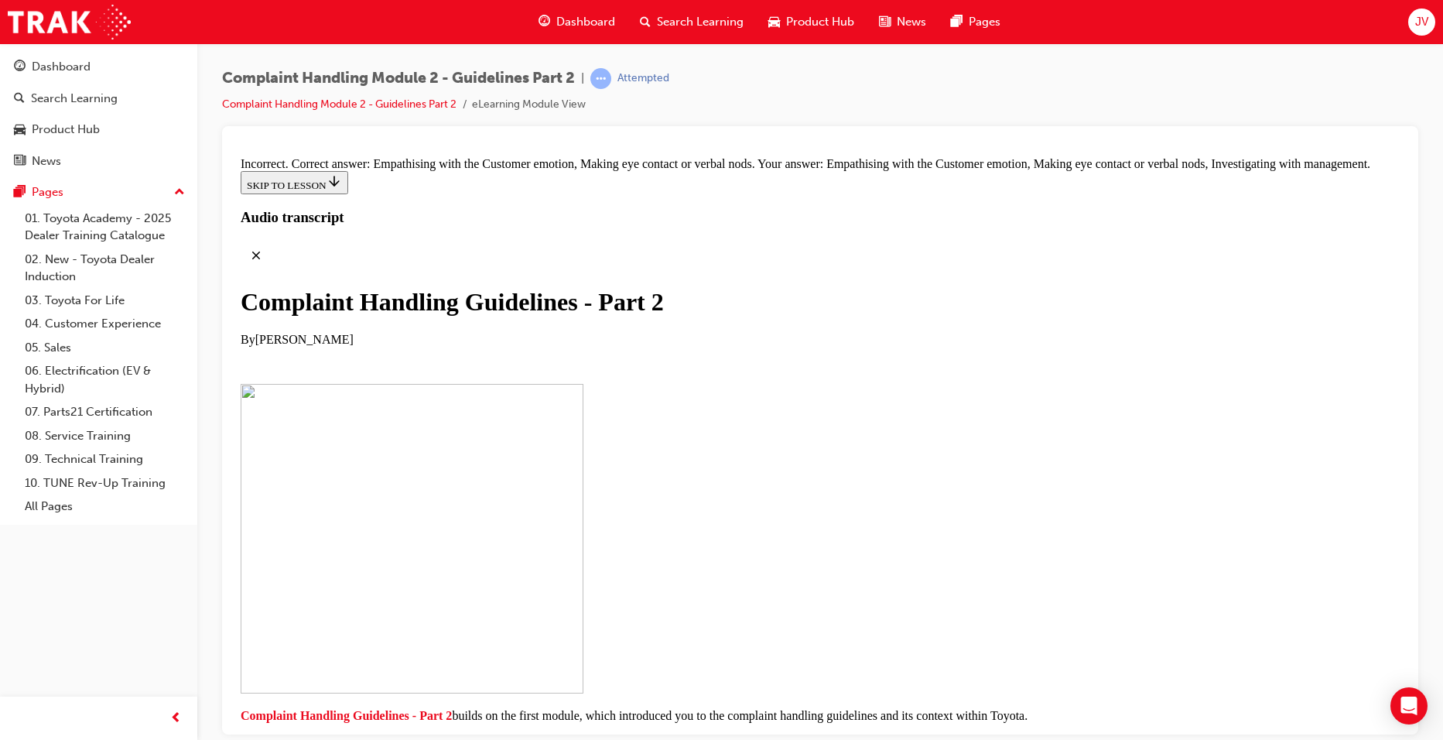
scroll to position [10864, 0]
drag, startPoint x: 659, startPoint y: 477, endPoint x: 938, endPoint y: 249, distance: 360.3
drag, startPoint x: 727, startPoint y: 491, endPoint x: 759, endPoint y: 323, distance: 170.9
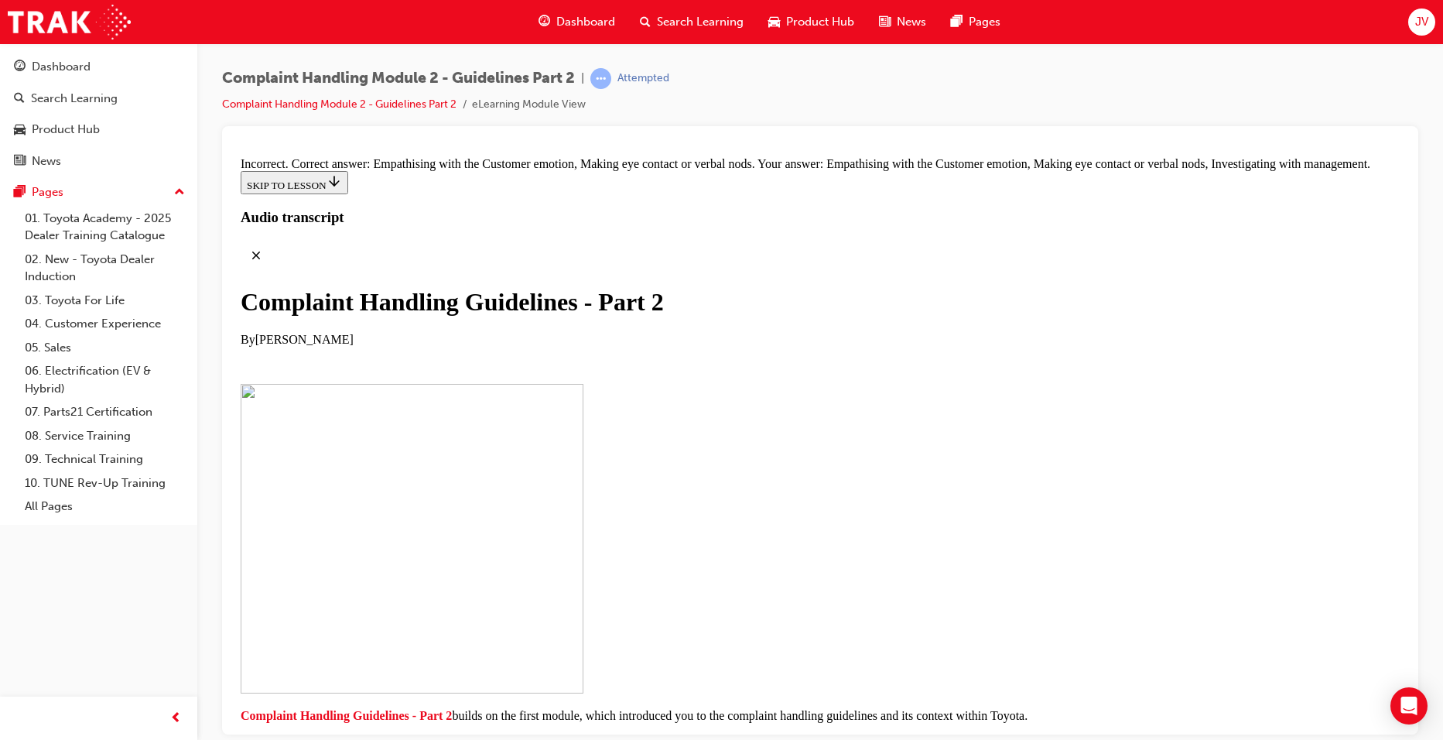
drag, startPoint x: 661, startPoint y: 483, endPoint x: 919, endPoint y: 310, distance: 311.3
drag, startPoint x: 639, startPoint y: 652, endPoint x: 919, endPoint y: 337, distance: 421.1
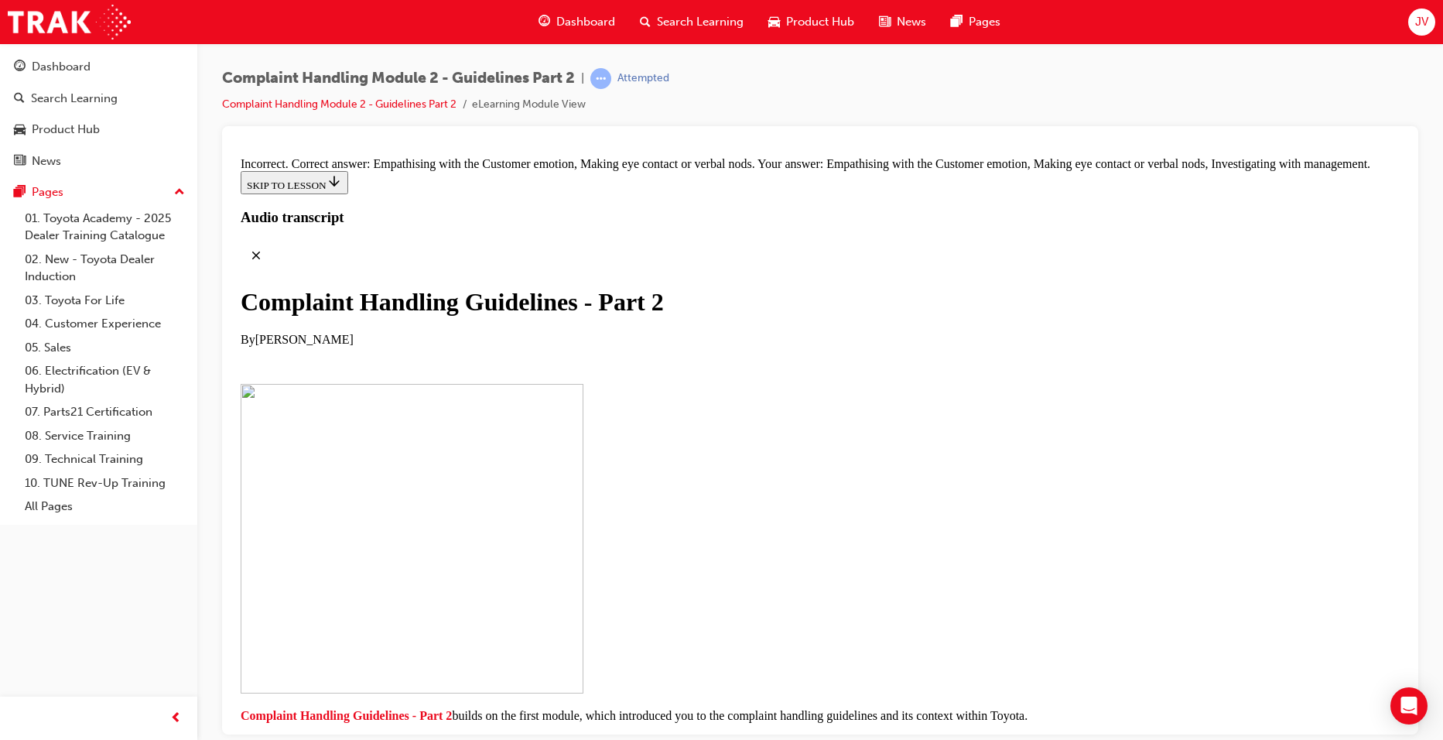
drag, startPoint x: 702, startPoint y: 406, endPoint x: 968, endPoint y: 404, distance: 266.3
drag, startPoint x: 668, startPoint y: 483, endPoint x: 976, endPoint y: 474, distance: 308.2
drag, startPoint x: 642, startPoint y: 642, endPoint x: 954, endPoint y: 553, distance: 323.6
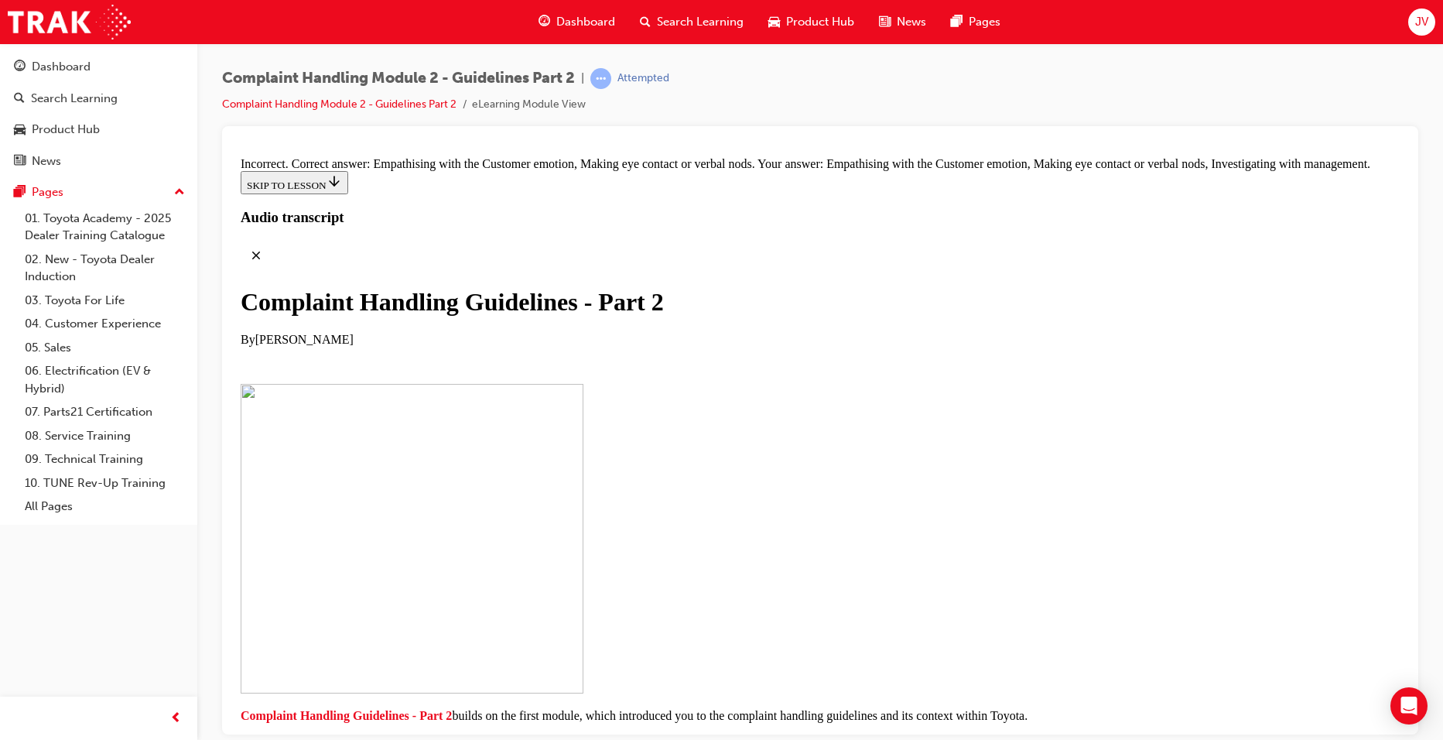
drag, startPoint x: 652, startPoint y: 639, endPoint x: 950, endPoint y: 635, distance: 298.0
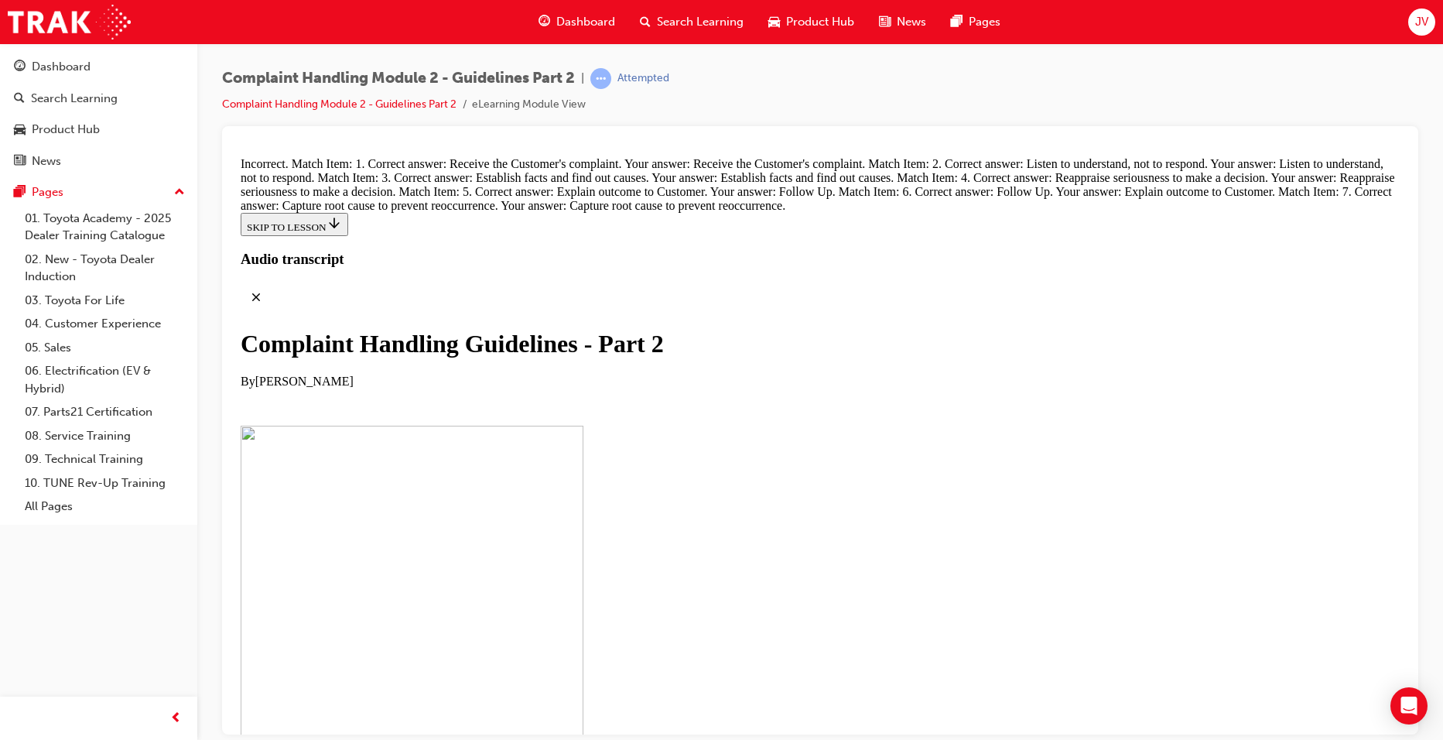
scroll to position [11715, 0]
radio input "true"
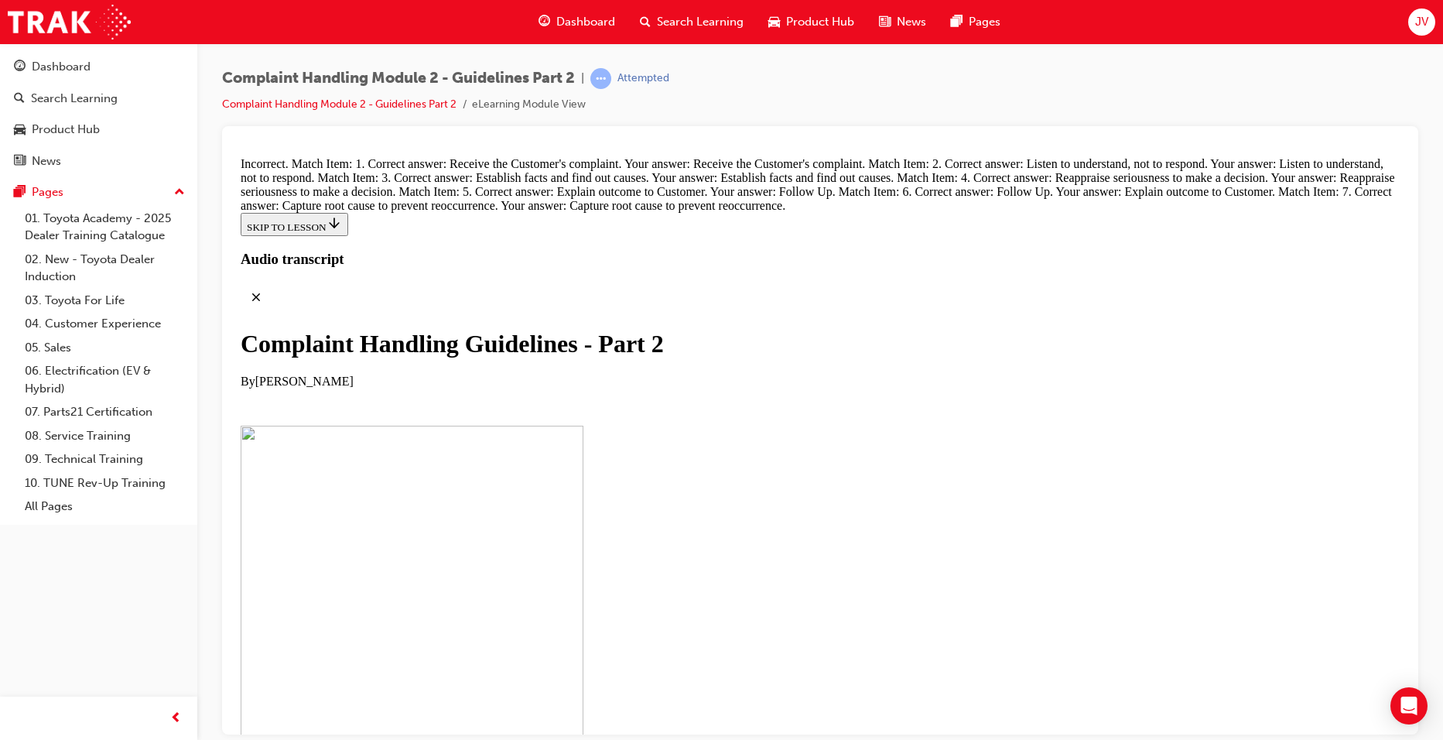
radio input "true"
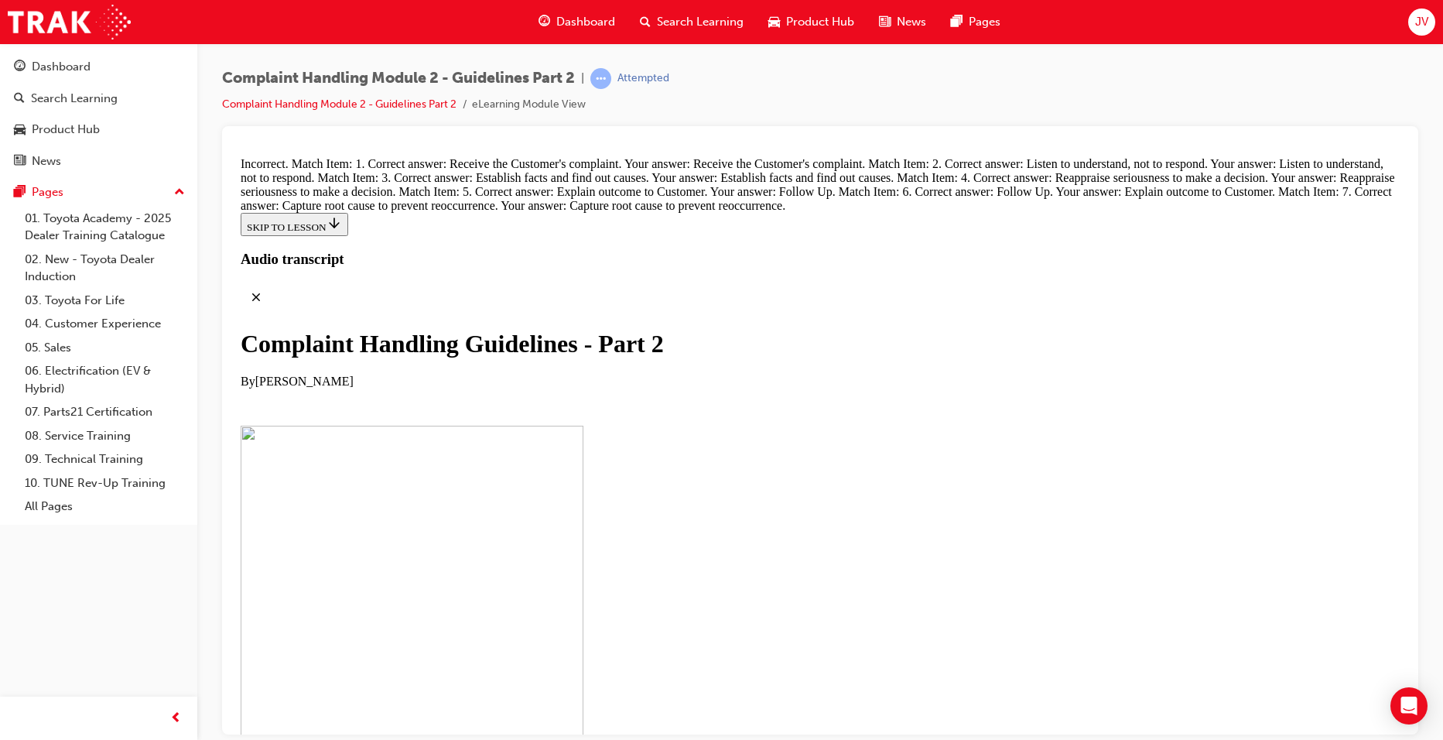
radio input "true"
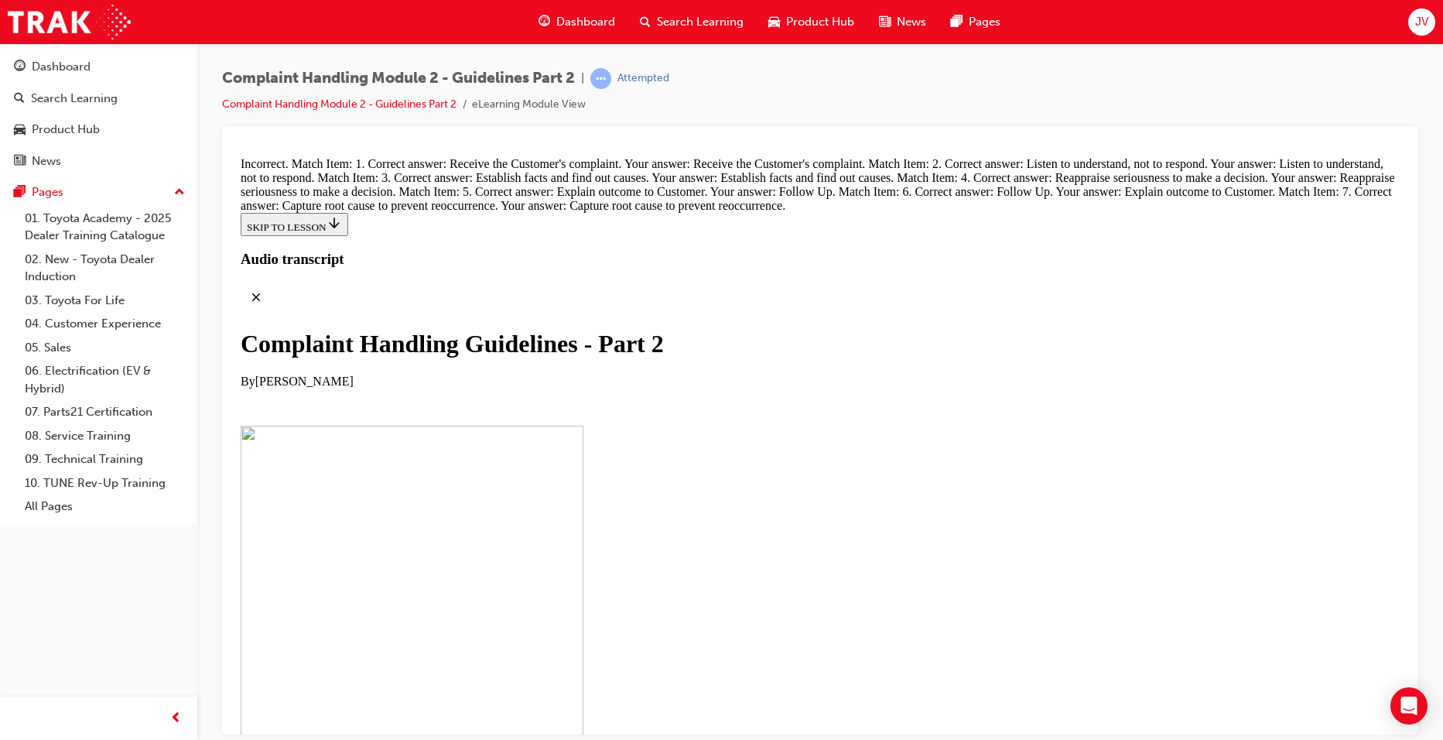
radio input "true"
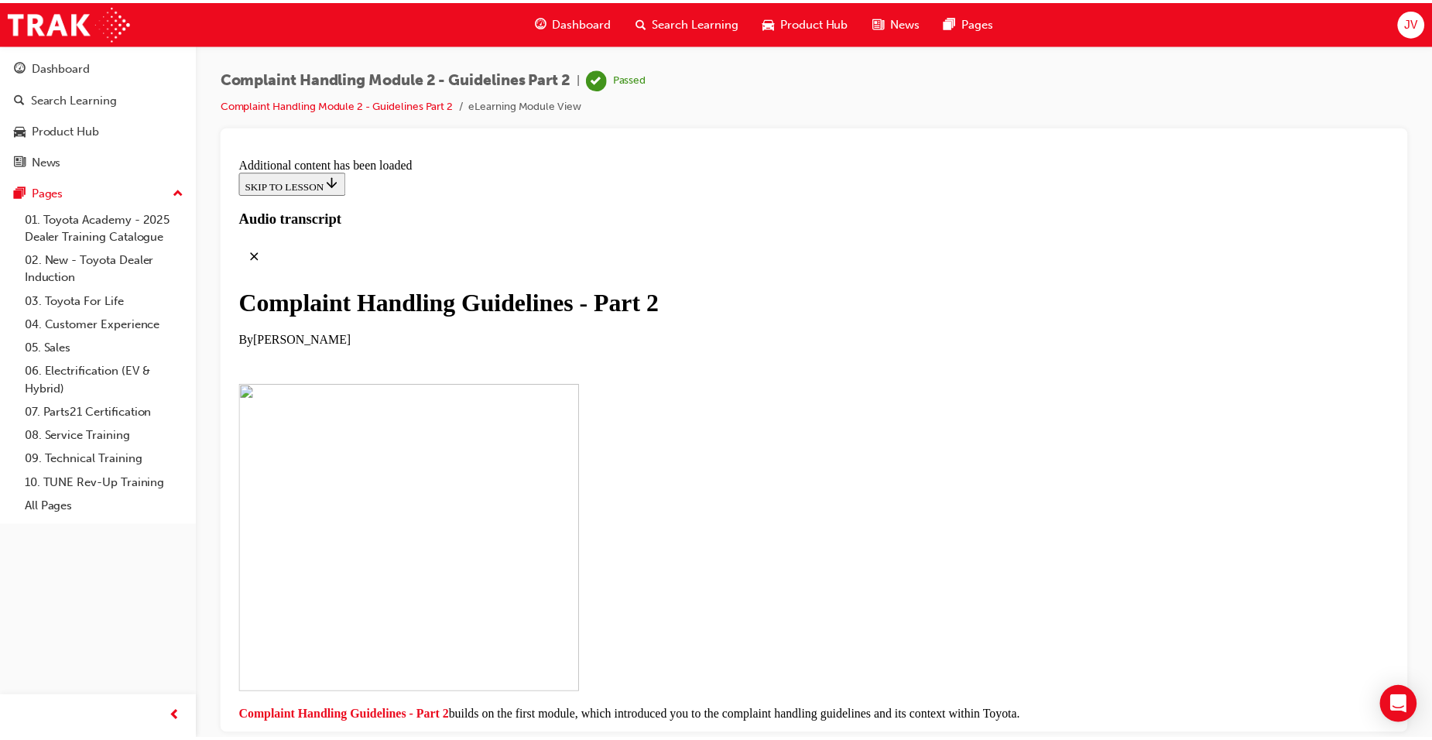
scroll to position [9995, 0]
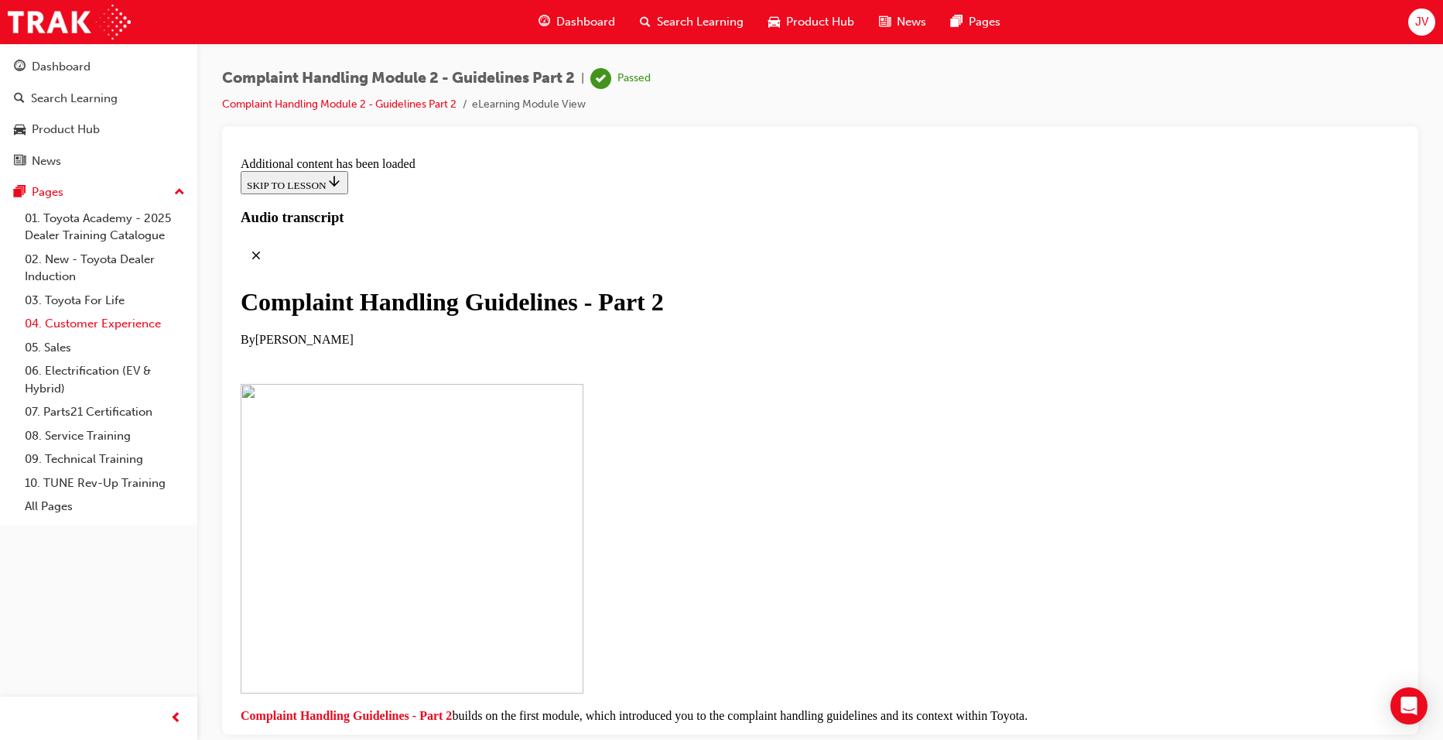
click at [80, 330] on link "04. Customer Experience" at bounding box center [105, 324] width 173 height 24
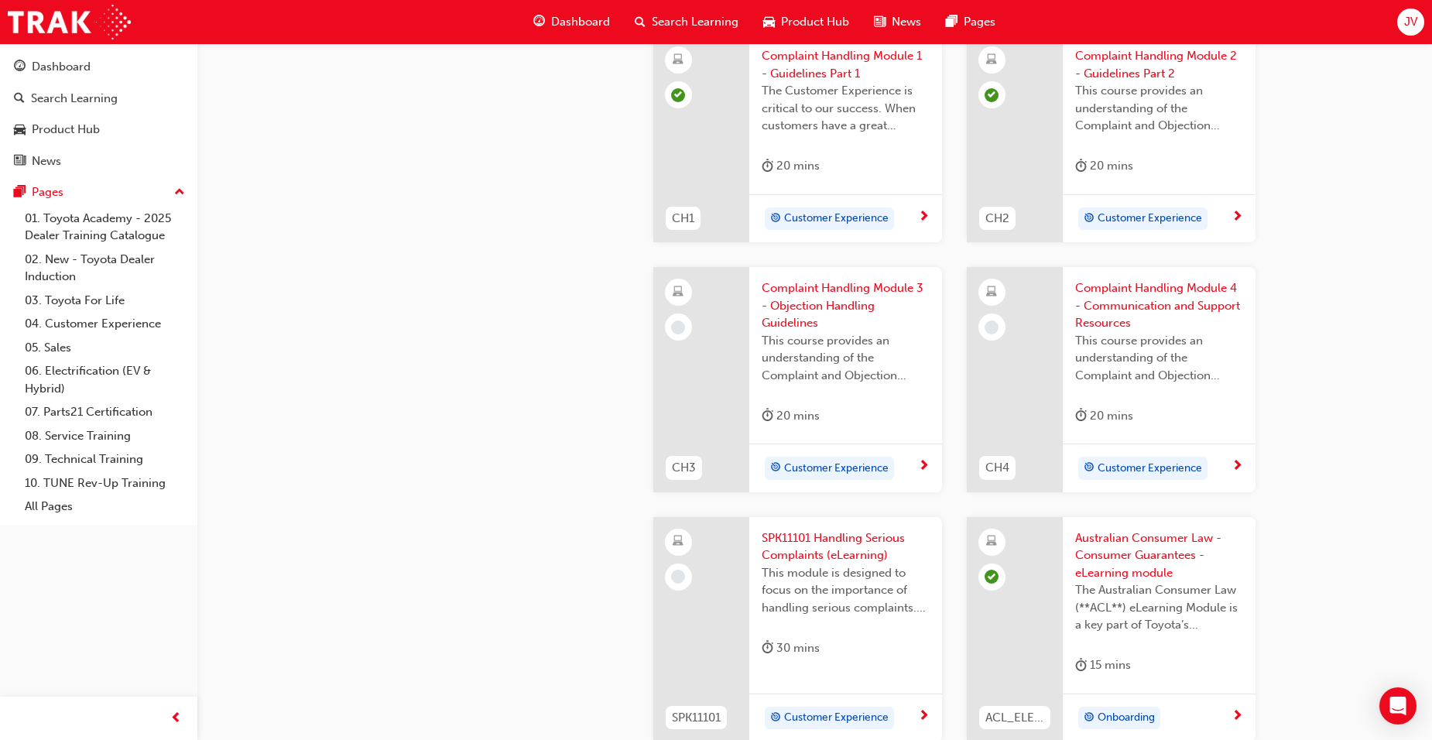
scroll to position [619, 0]
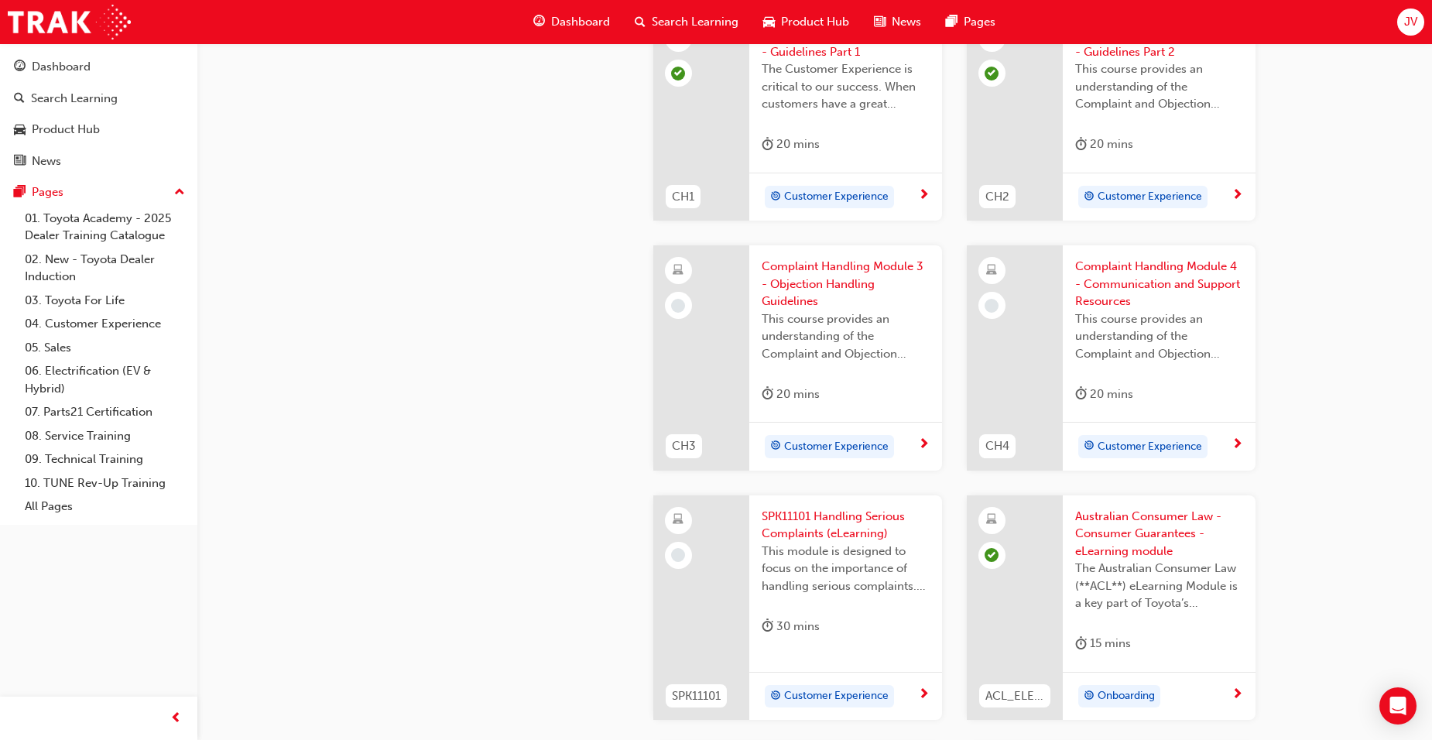
click at [847, 289] on span "Complaint Handling Module 3 - Objection Handling Guidelines" at bounding box center [846, 284] width 168 height 53
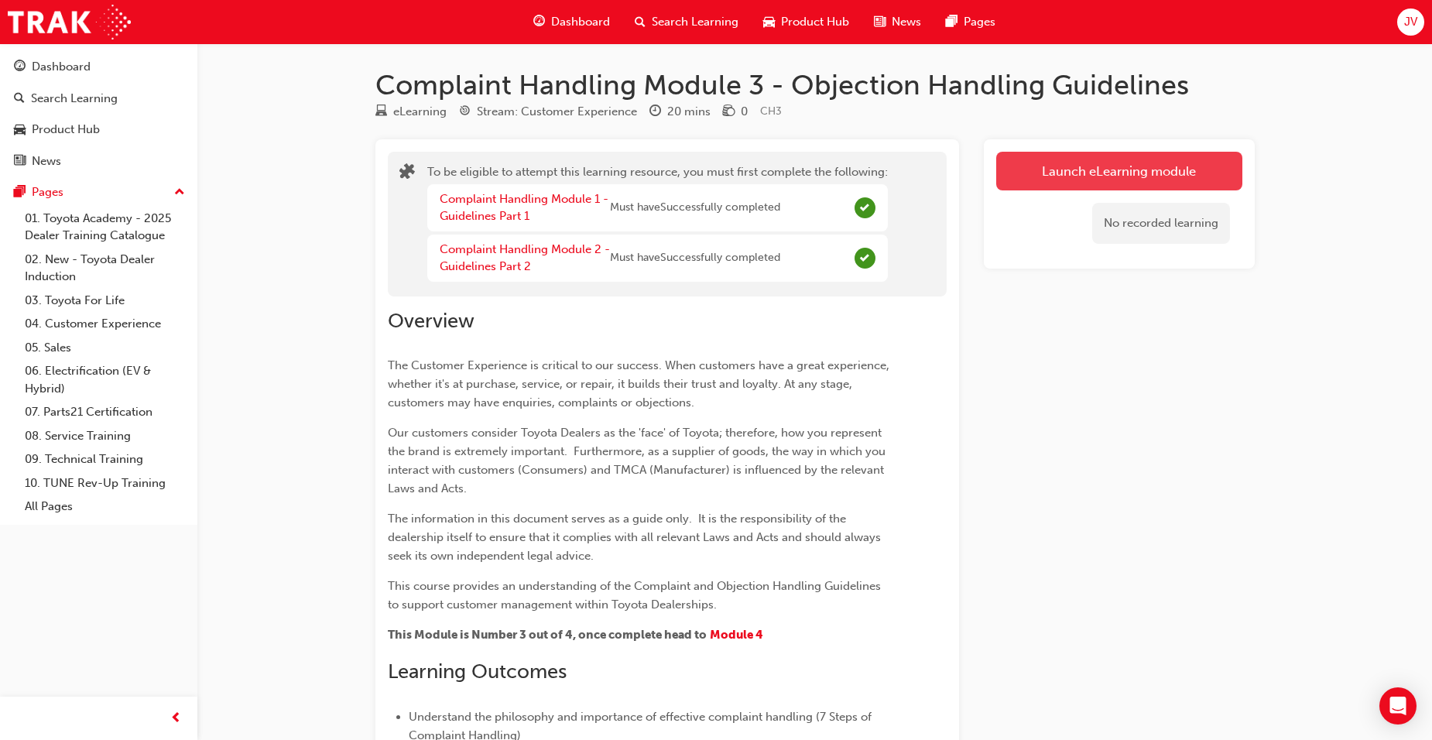
click at [1087, 170] on button "Launch eLearning module" at bounding box center [1119, 171] width 246 height 39
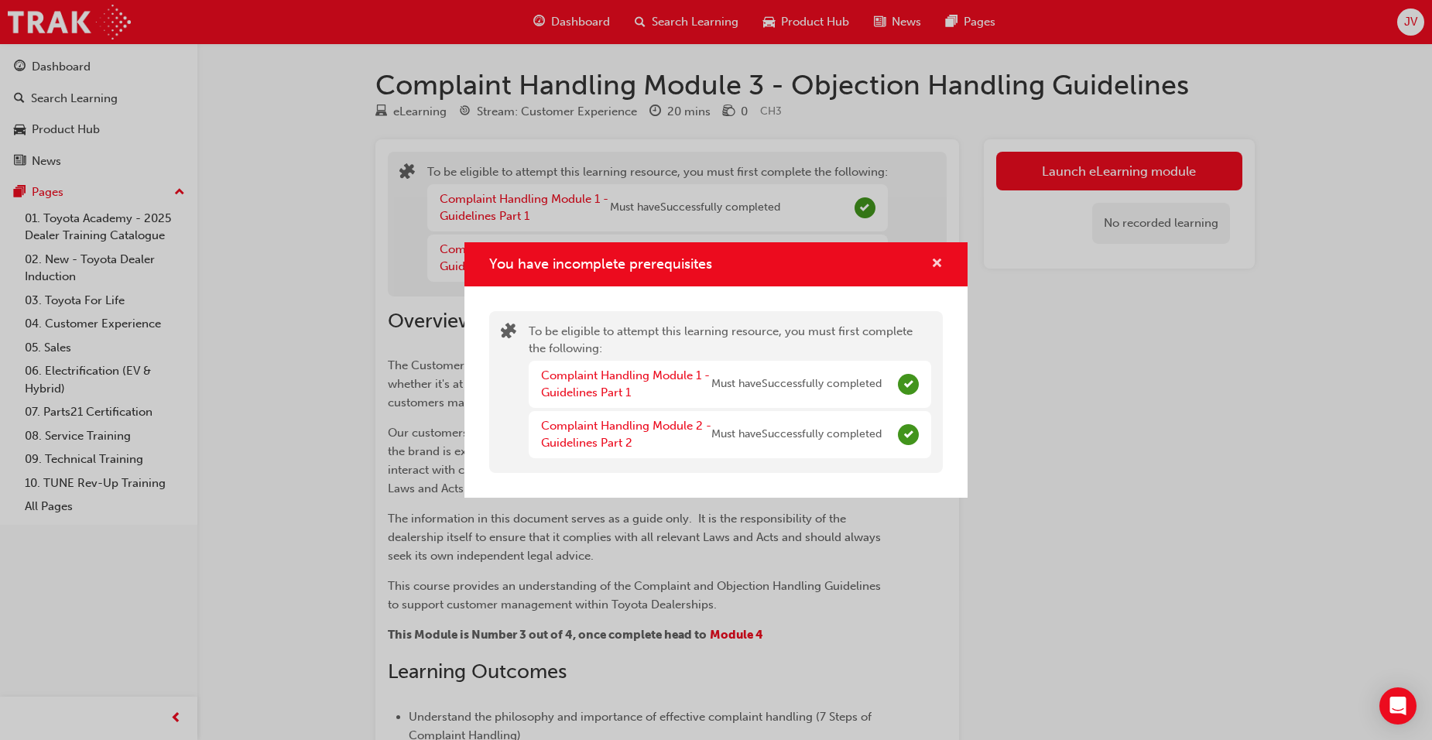
click at [940, 261] on span "cross-icon" at bounding box center [937, 265] width 12 height 14
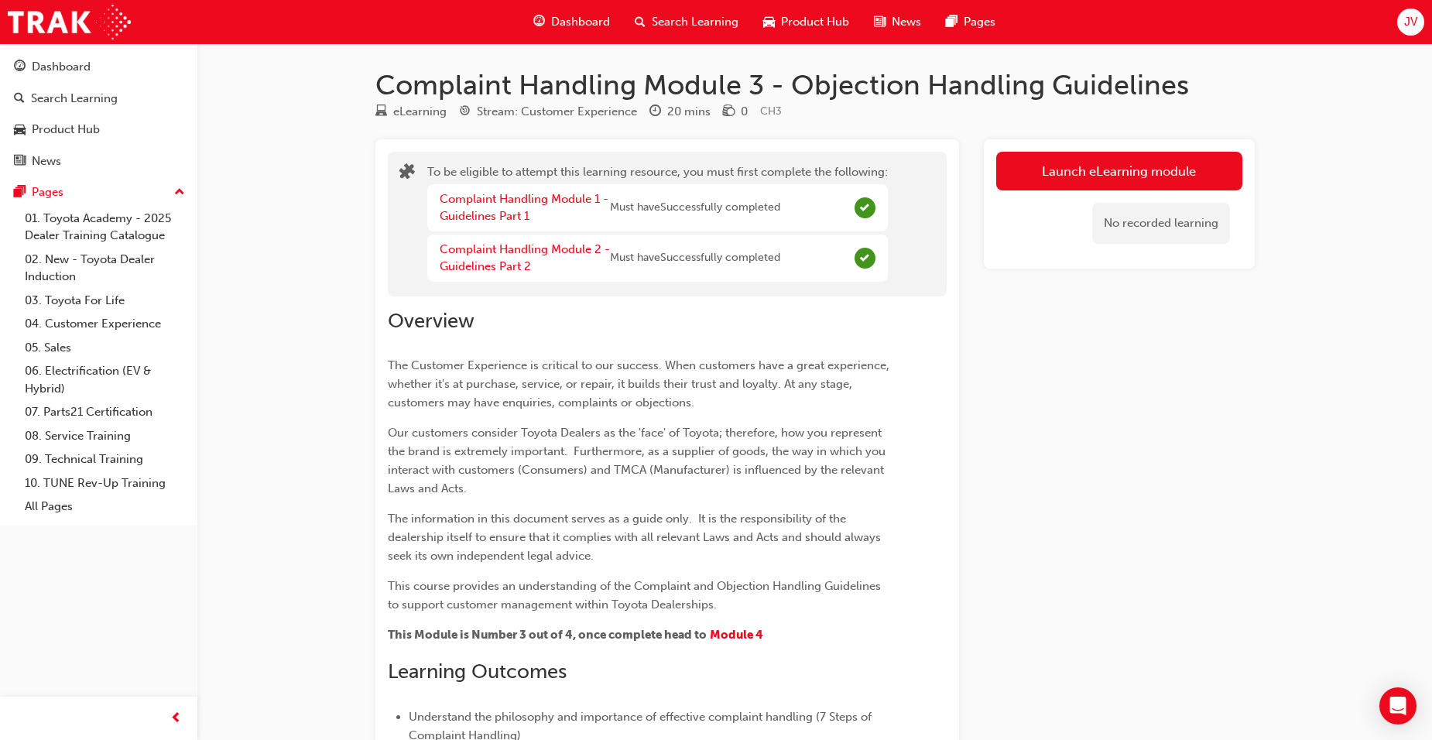
click at [481, 206] on div "Complaint Handling Module 1 - Guidelines Part 1" at bounding box center [525, 207] width 170 height 35
click at [481, 204] on link "Complaint Handling Module 1 - Guidelines Part 1" at bounding box center [524, 208] width 169 height 32
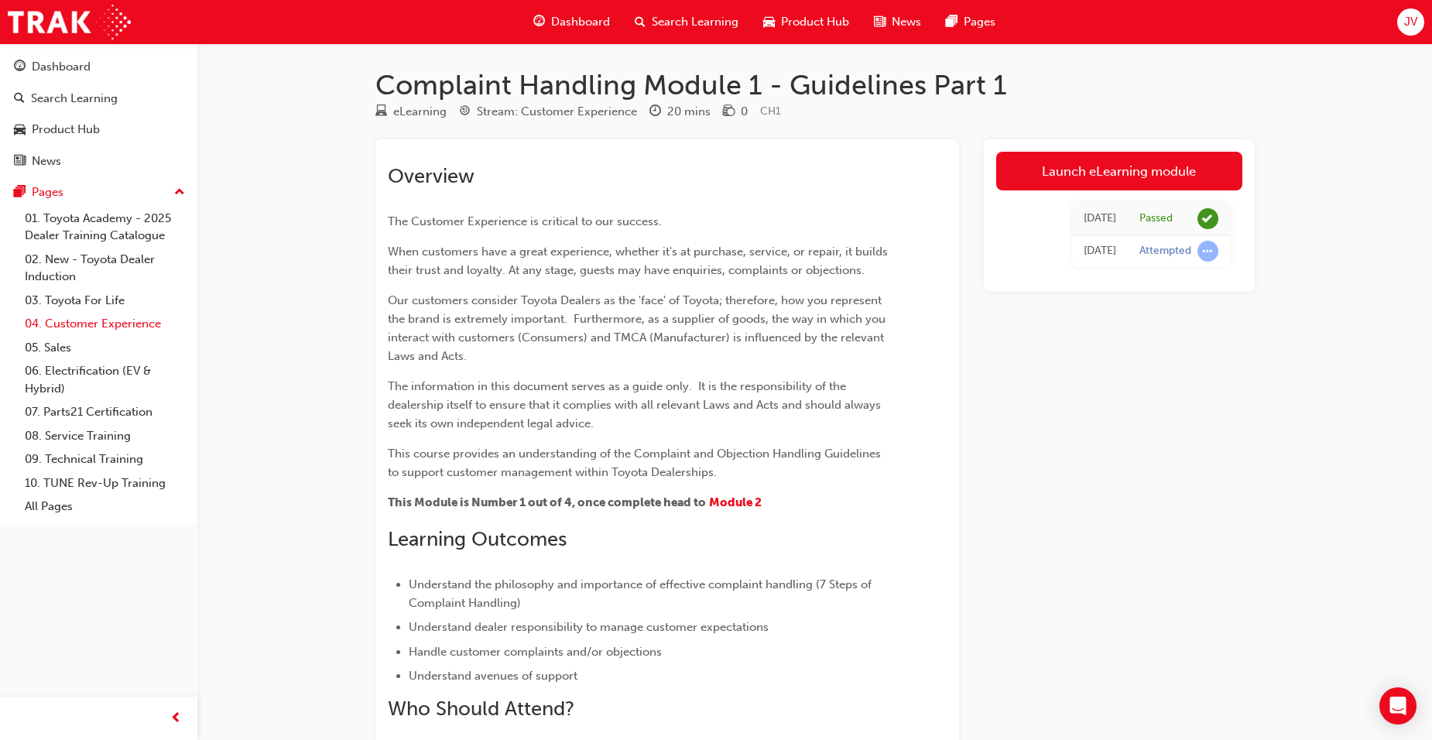
click at [94, 325] on link "04. Customer Experience" at bounding box center [105, 324] width 173 height 24
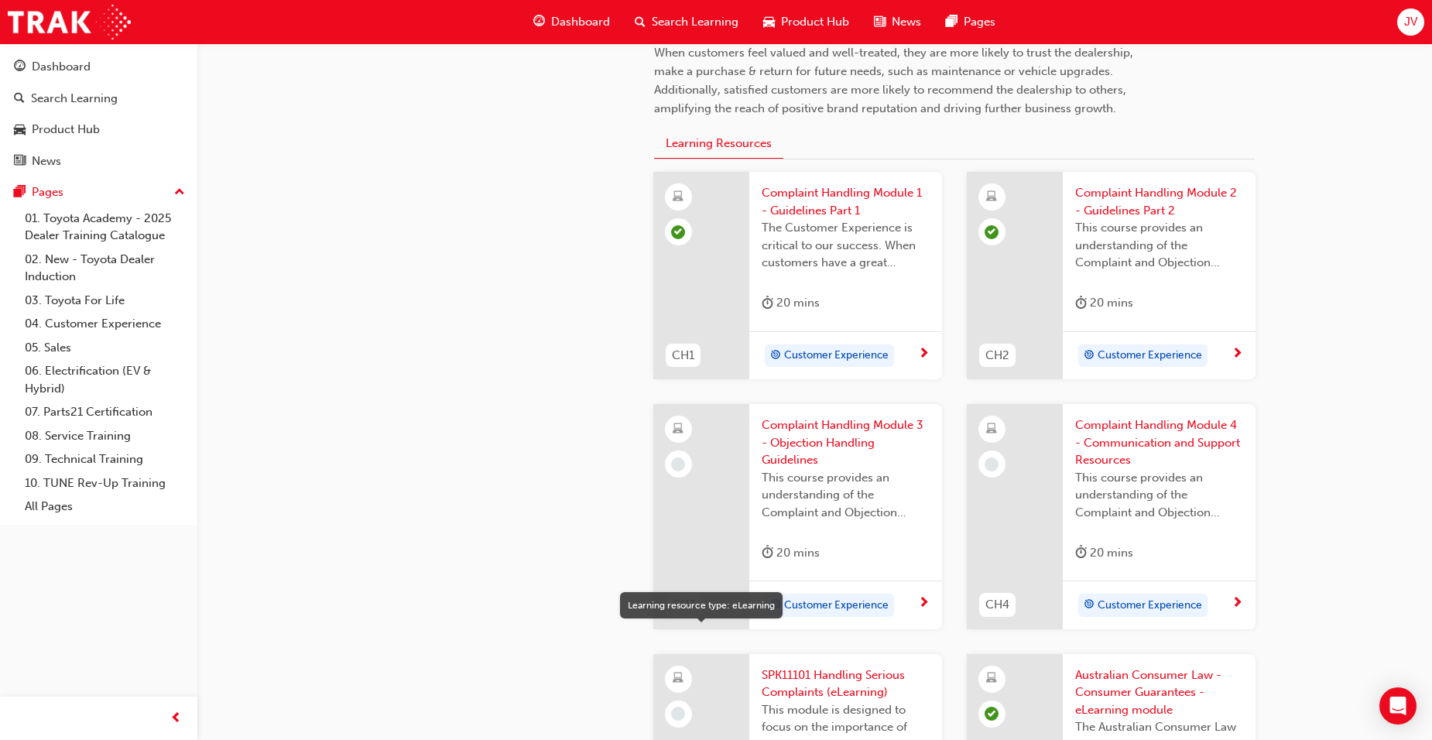
scroll to position [464, 0]
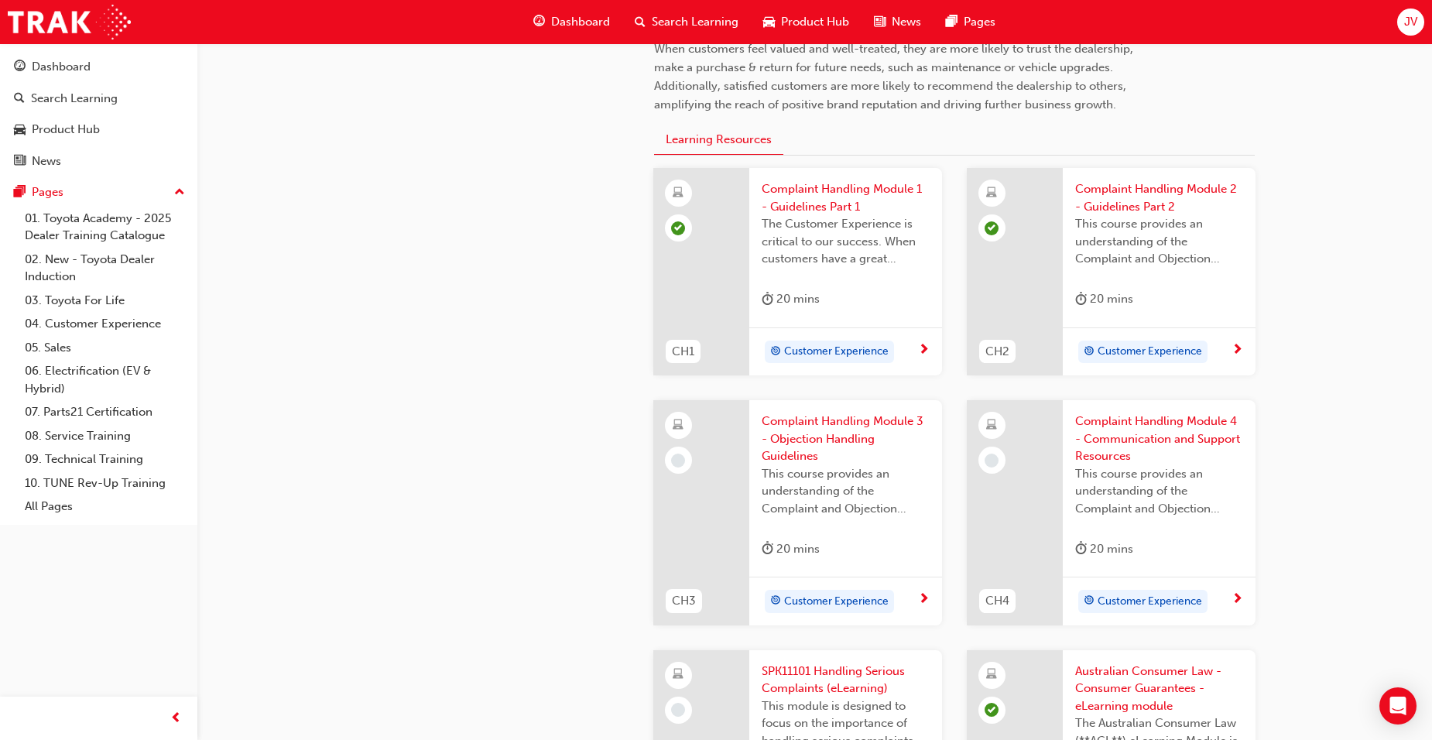
click at [806, 193] on span "Complaint Handling Module 1 - Guidelines Part 1" at bounding box center [846, 197] width 168 height 35
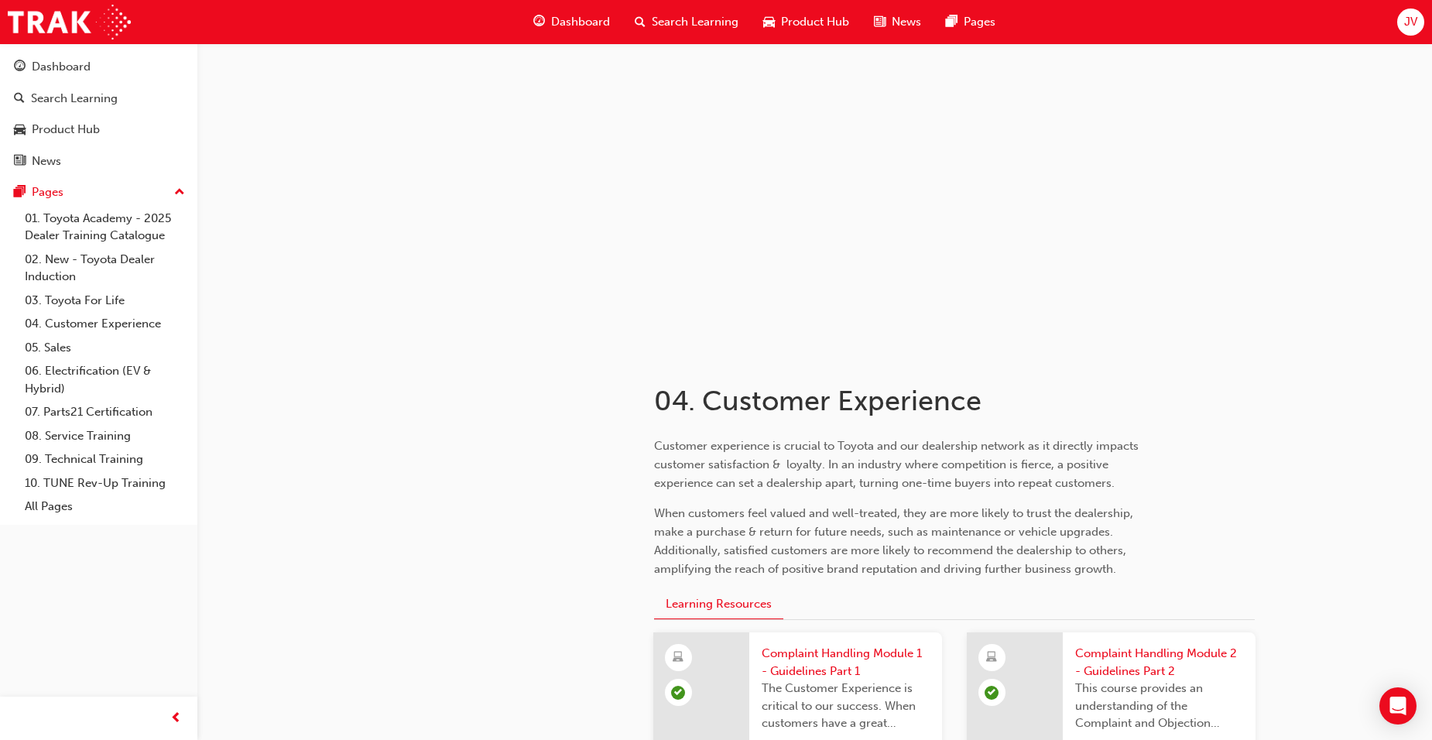
scroll to position [464, 0]
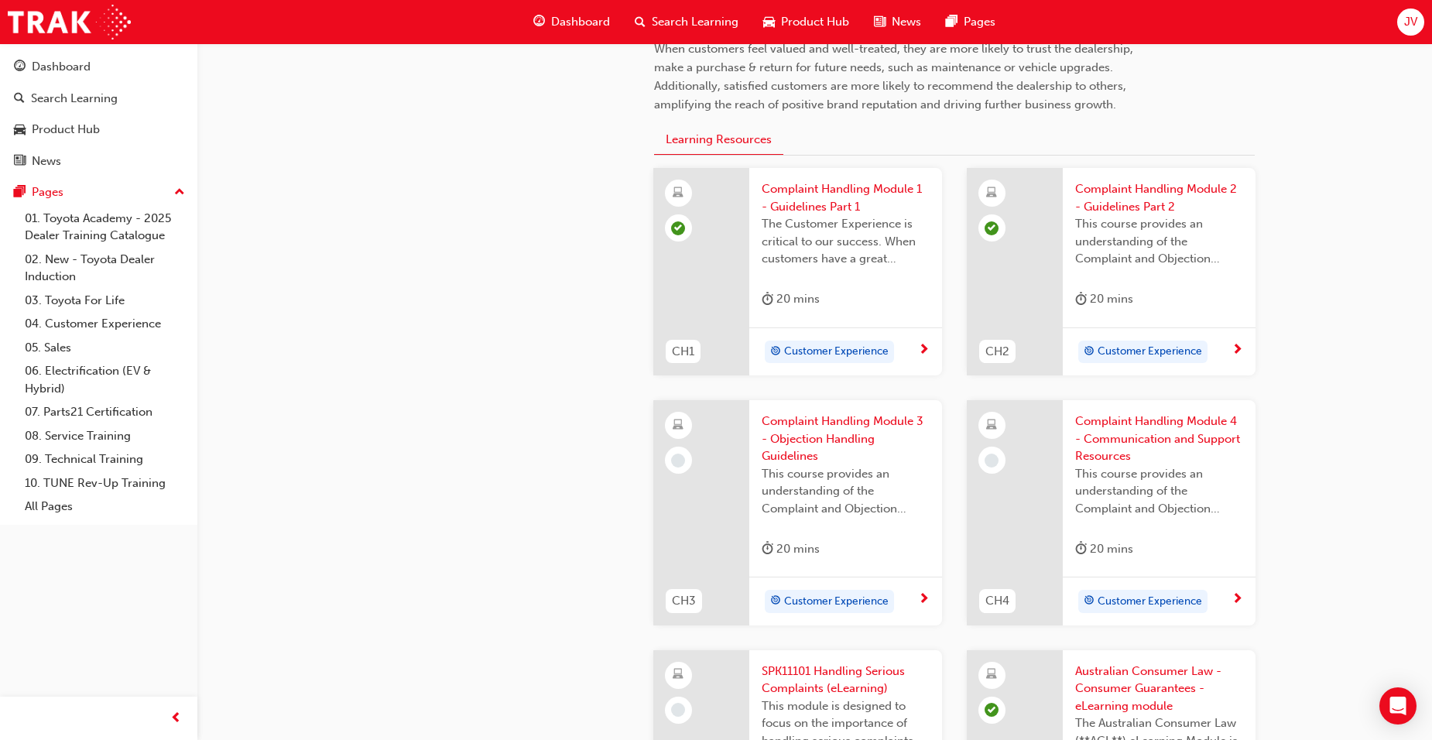
click at [825, 436] on span "Complaint Handling Module 3 - Objection Handling Guidelines" at bounding box center [846, 439] width 168 height 53
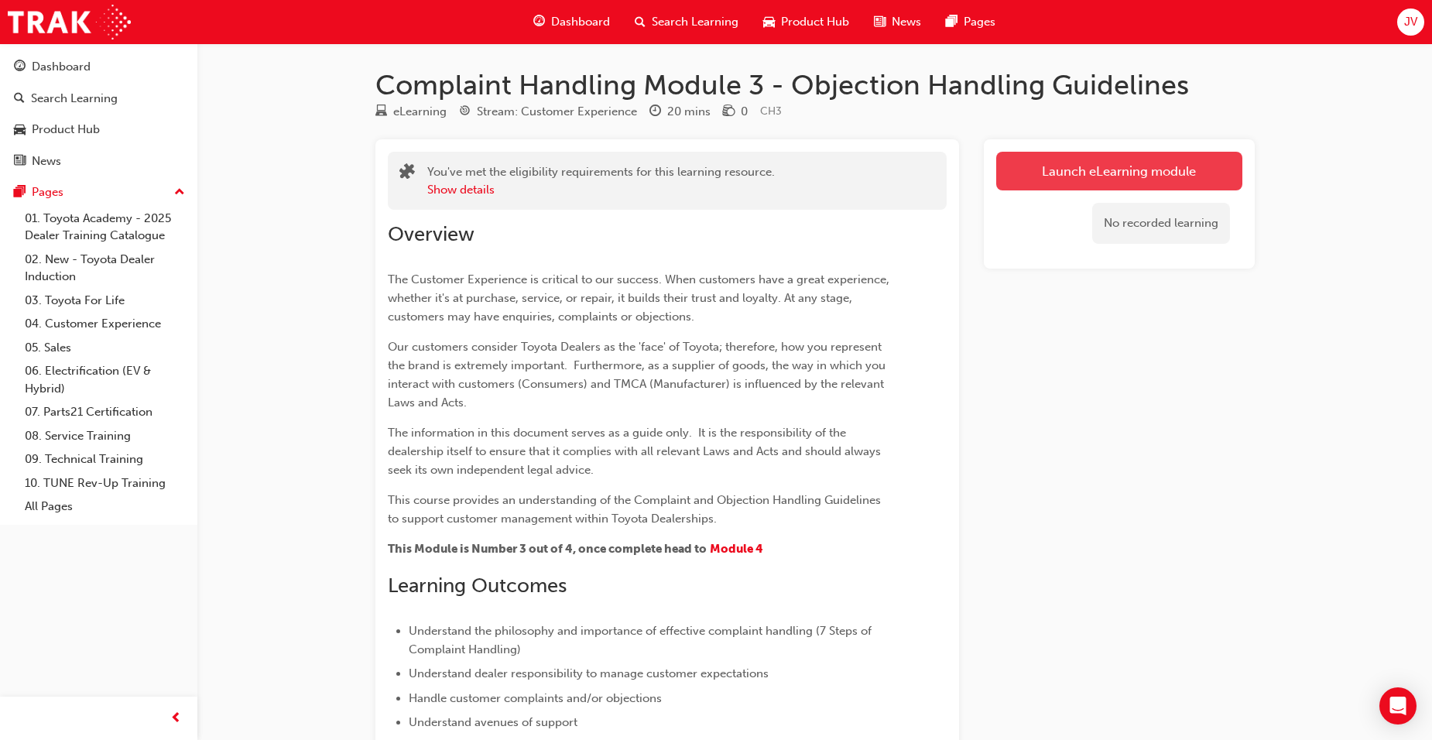
click at [1095, 175] on link "Launch eLearning module" at bounding box center [1119, 171] width 246 height 39
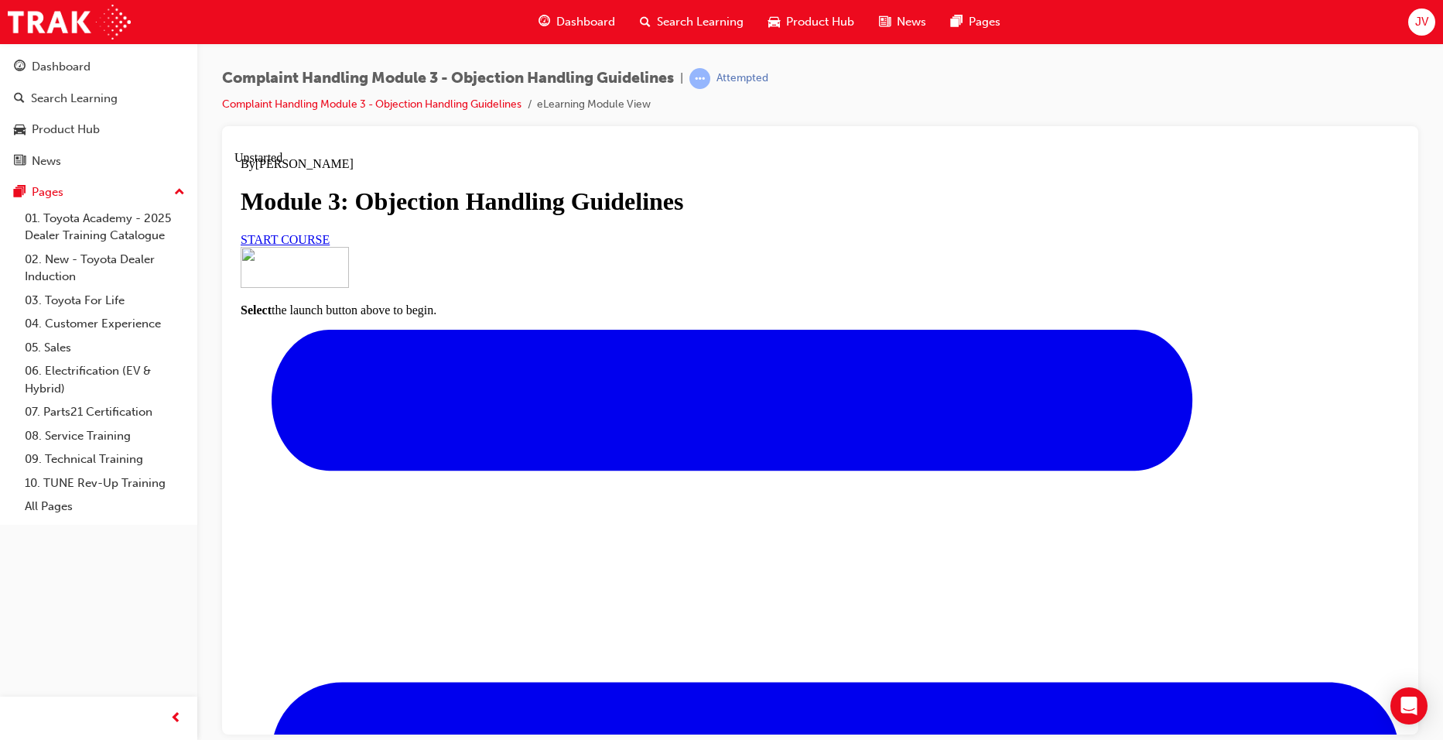
scroll to position [104, 0]
click at [330, 245] on span "START COURSE" at bounding box center [285, 238] width 89 height 13
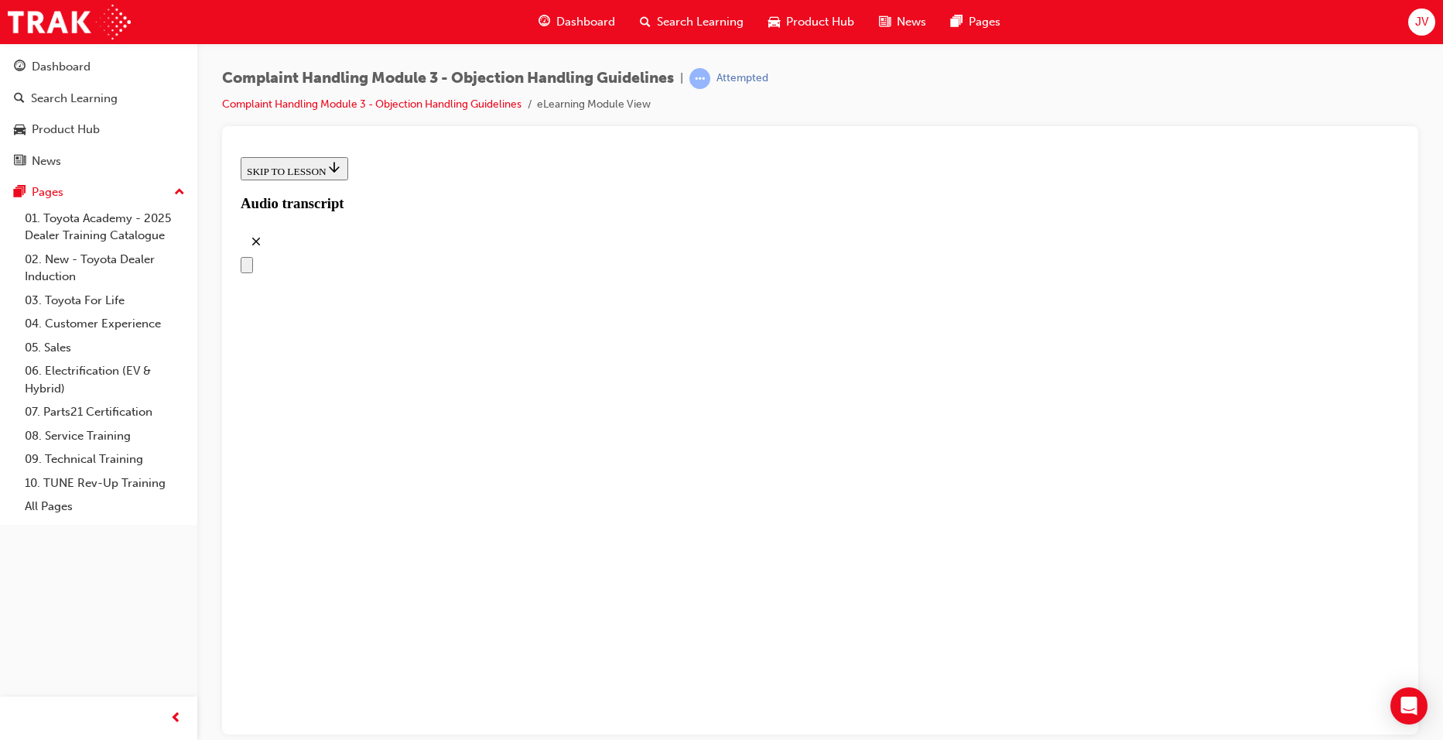
scroll to position [191, 0]
